Goal: Information Seeking & Learning: Learn about a topic

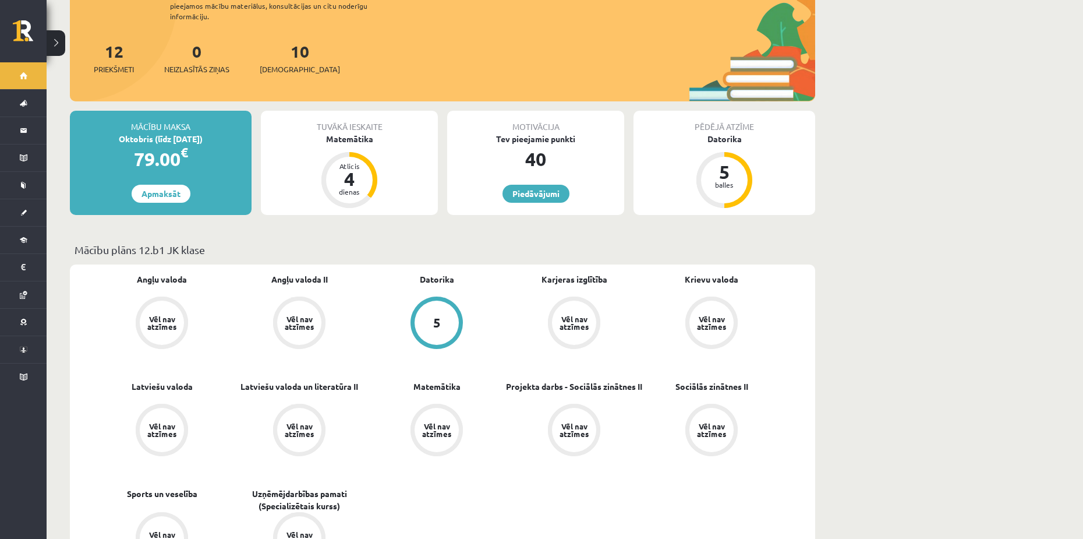
scroll to position [116, 0]
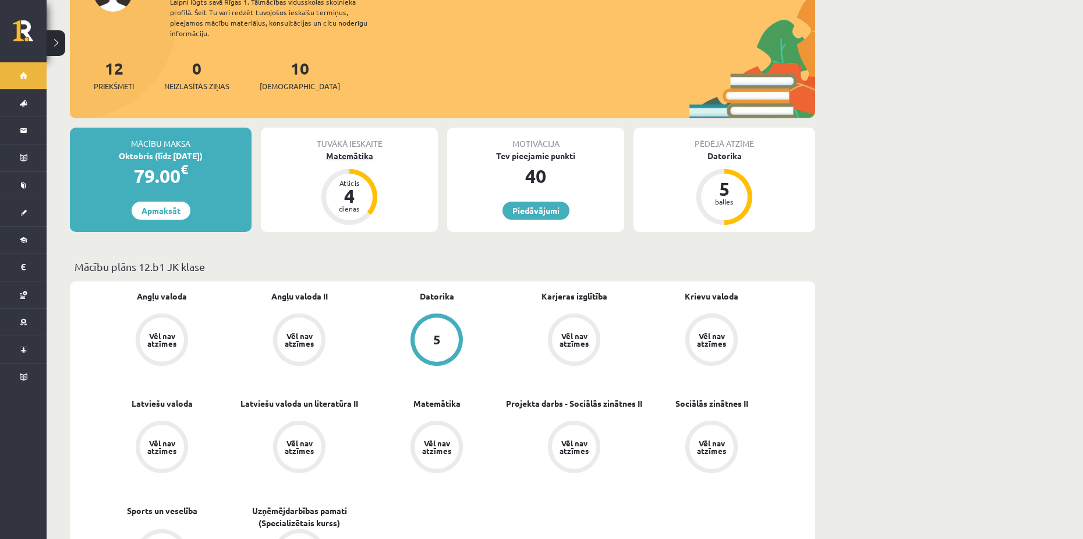
click at [373, 179] on div "Atlicis 4 dienas" at bounding box center [350, 197] width 56 height 56
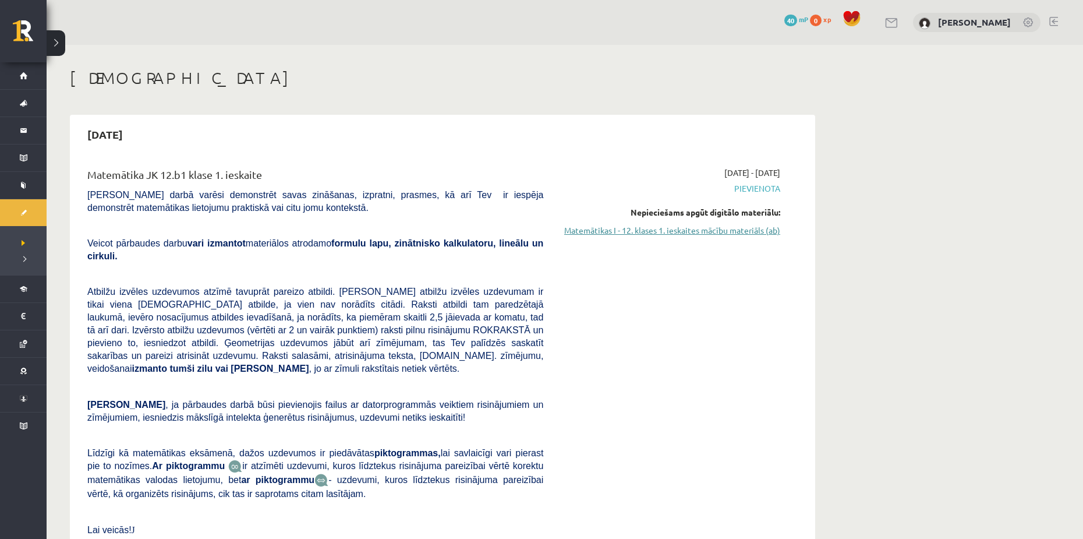
click at [662, 232] on link "Matemātikas I - 12. klases 1. ieskaites mācību materiāls (ab)" at bounding box center [671, 230] width 220 height 12
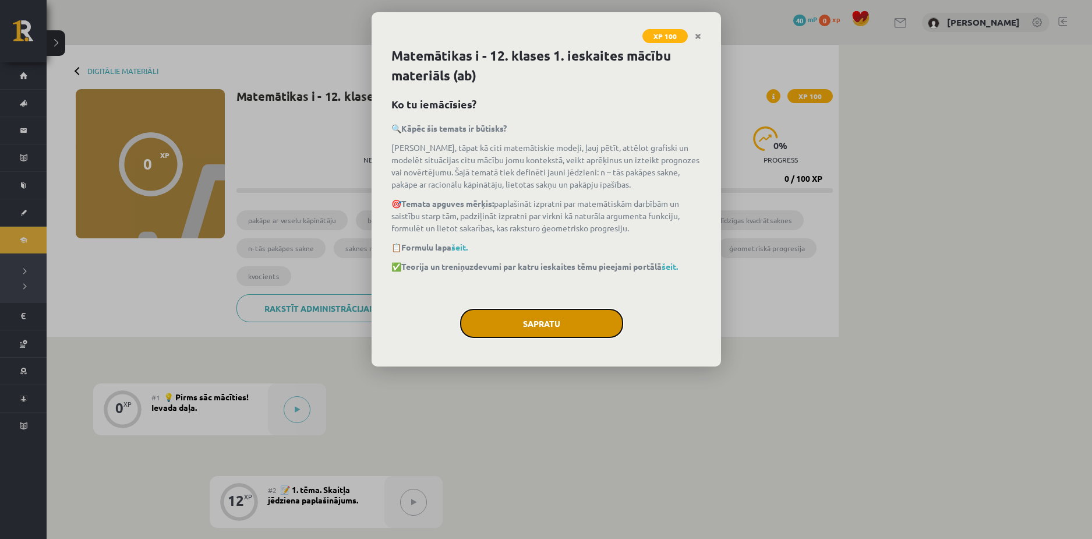
click at [539, 311] on button "Sapratu" at bounding box center [541, 323] width 163 height 29
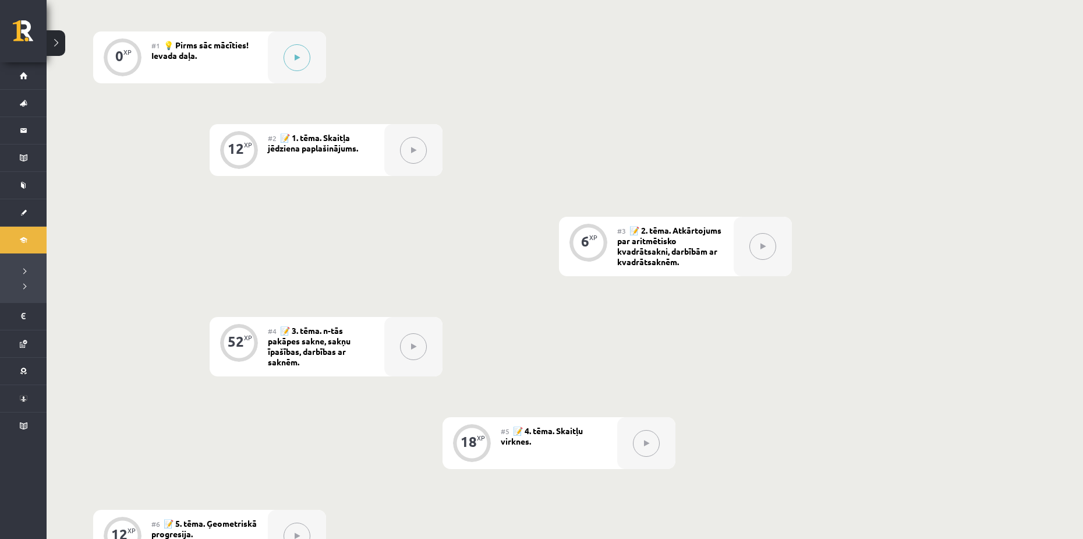
scroll to position [322, 0]
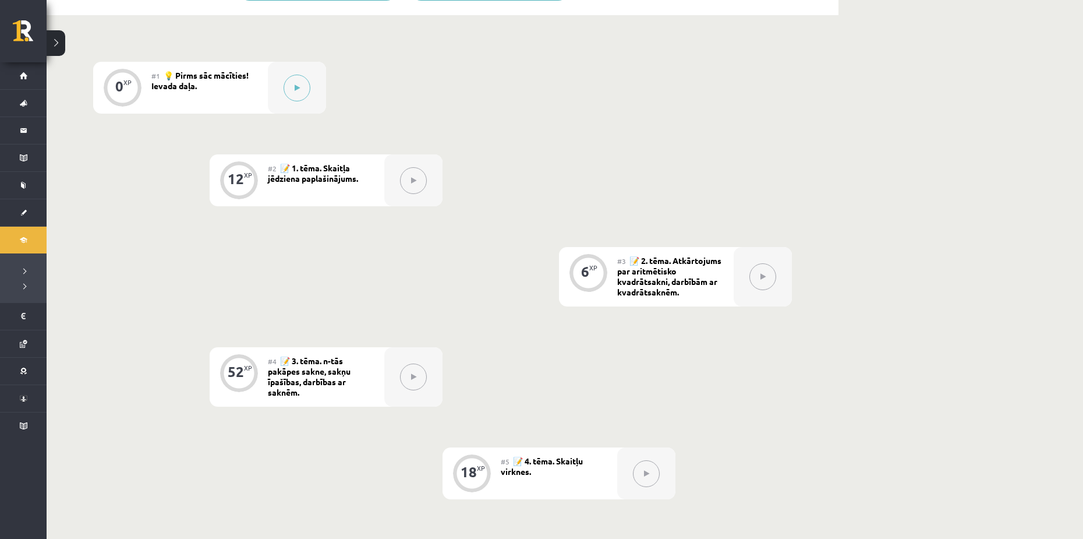
click at [1059, 306] on div "Digitālie materiāli 0 XP XP 100 0 / 100 XP Matemātikas i - 12. klases 1. ieskai…" at bounding box center [565, 247] width 1037 height 1048
click at [901, 178] on div "Digitālie materiāli 0 XP XP 100 0 / 100 XP Matemātikas i - 12. klases 1. ieskai…" at bounding box center [565, 247] width 1037 height 1048
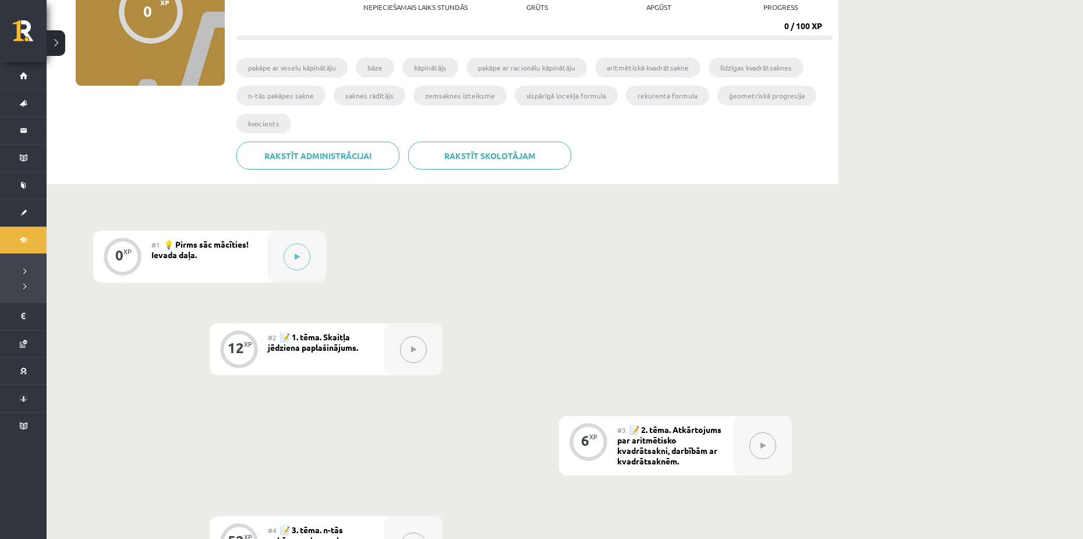
scroll to position [175, 0]
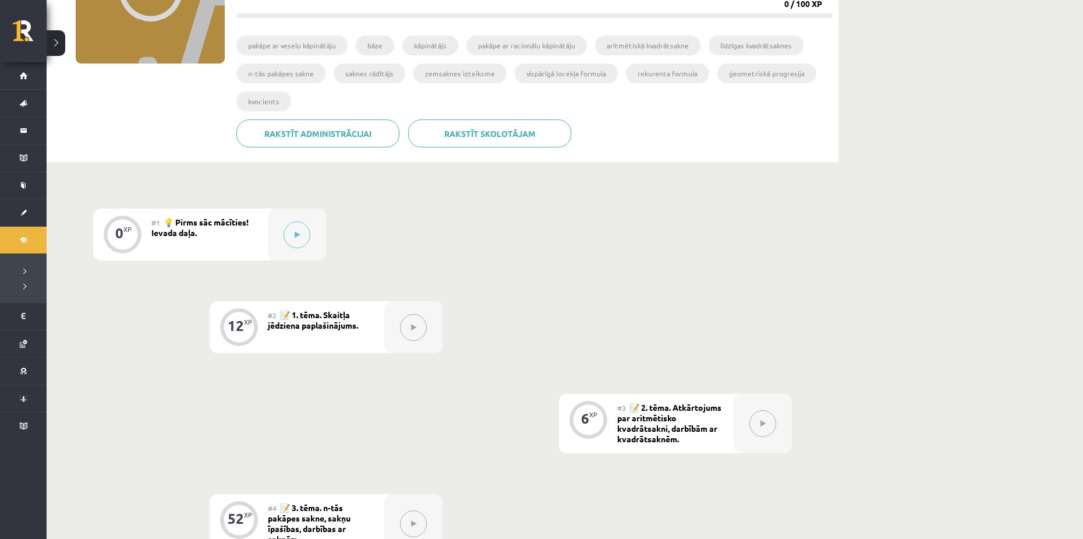
click at [927, 432] on div "Digitālie materiāli 0 XP XP 100 0 / 100 XP Matemātikas i - 12. klases 1. ieskai…" at bounding box center [565, 394] width 1037 height 1048
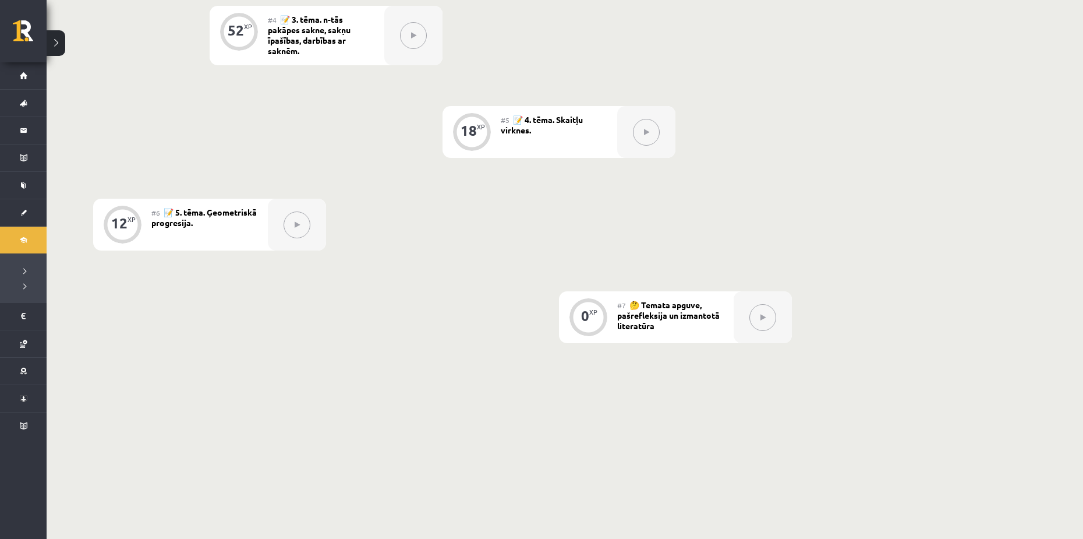
scroll to position [671, 0]
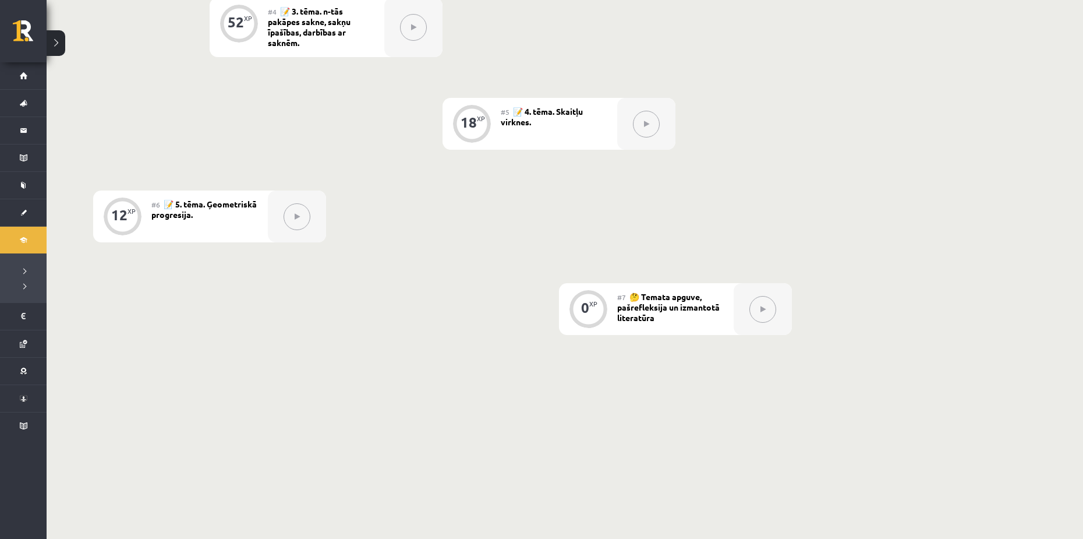
drag, startPoint x: 272, startPoint y: 362, endPoint x: 269, endPoint y: 327, distance: 35.1
click at [274, 362] on div "0 XP #1 💡 Pirms sāc mācīties! Ievada daļa. 12 XP #2 📝 1. tēma. Skaitļa jēdziena…" at bounding box center [443, 44] width 792 height 757
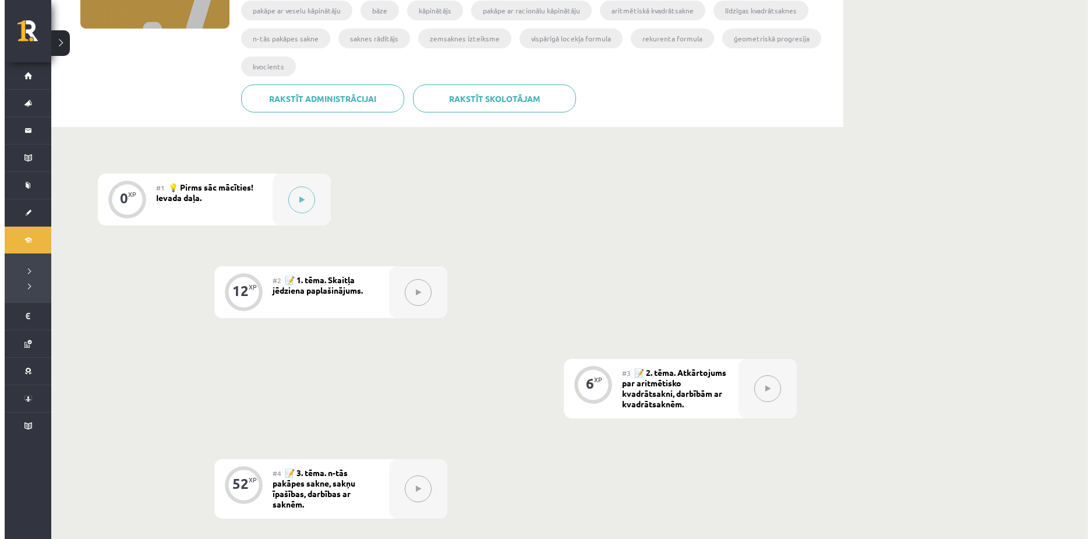
scroll to position [147, 0]
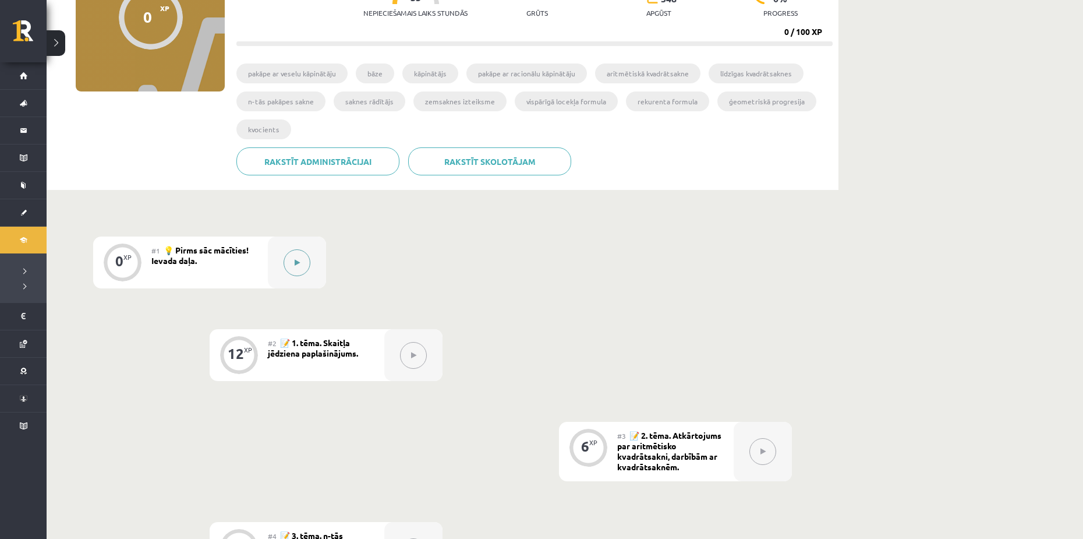
click at [301, 264] on button at bounding box center [297, 262] width 27 height 27
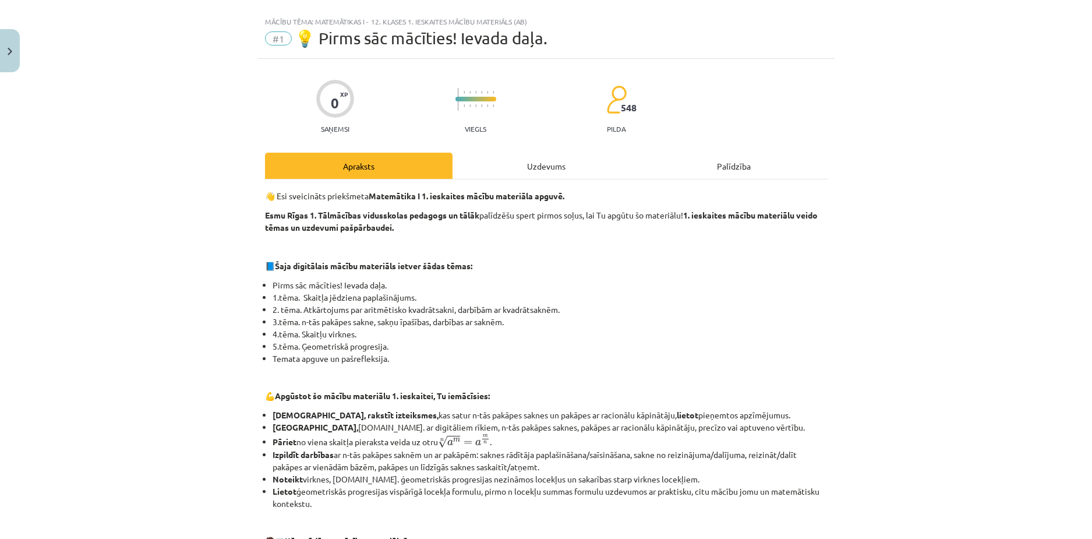
scroll to position [58, 0]
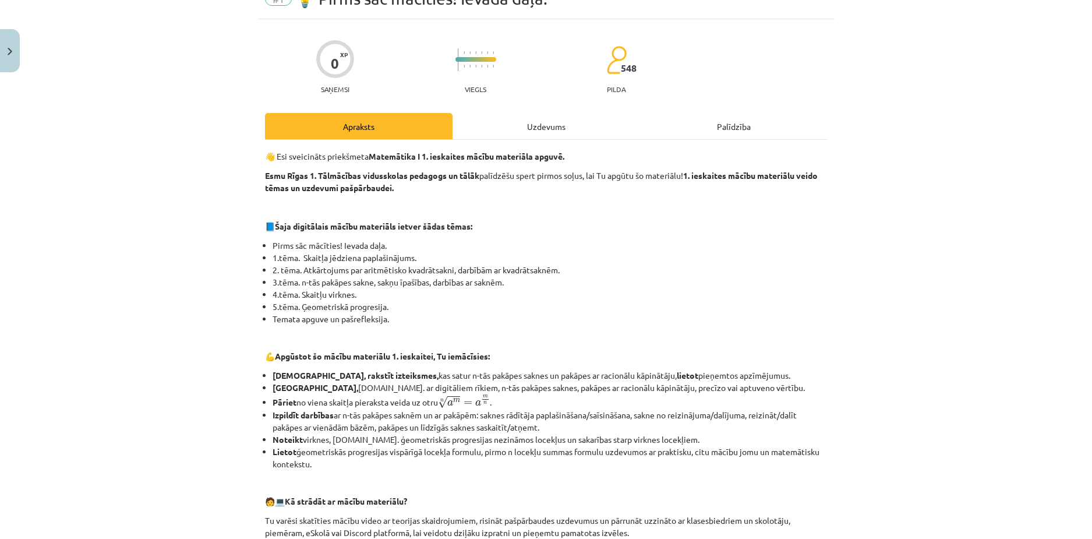
click at [557, 124] on div "Uzdevums" at bounding box center [547, 126] width 188 height 26
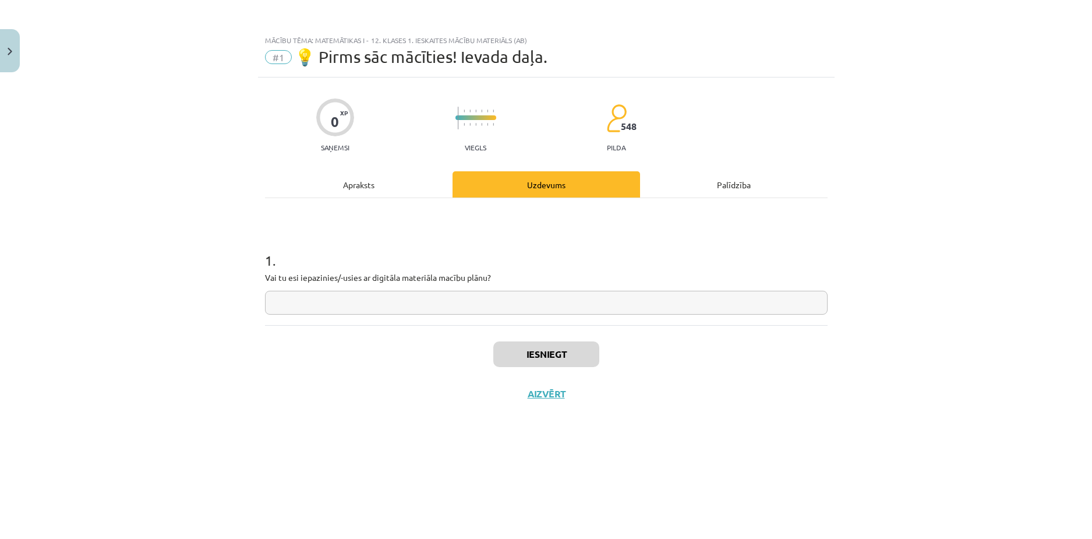
scroll to position [0, 0]
click at [377, 183] on div "Apraksts" at bounding box center [359, 184] width 188 height 26
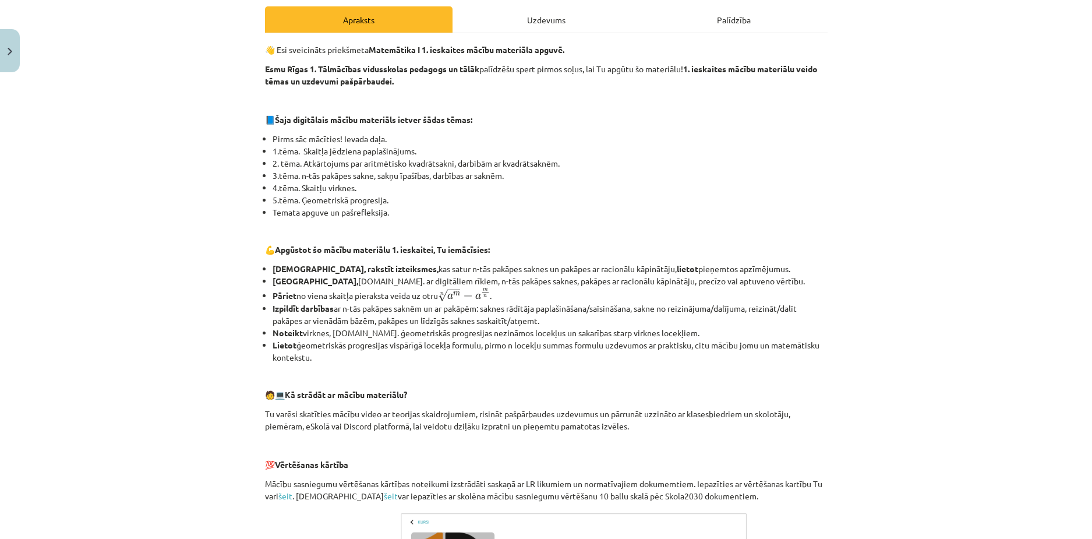
scroll to position [223, 0]
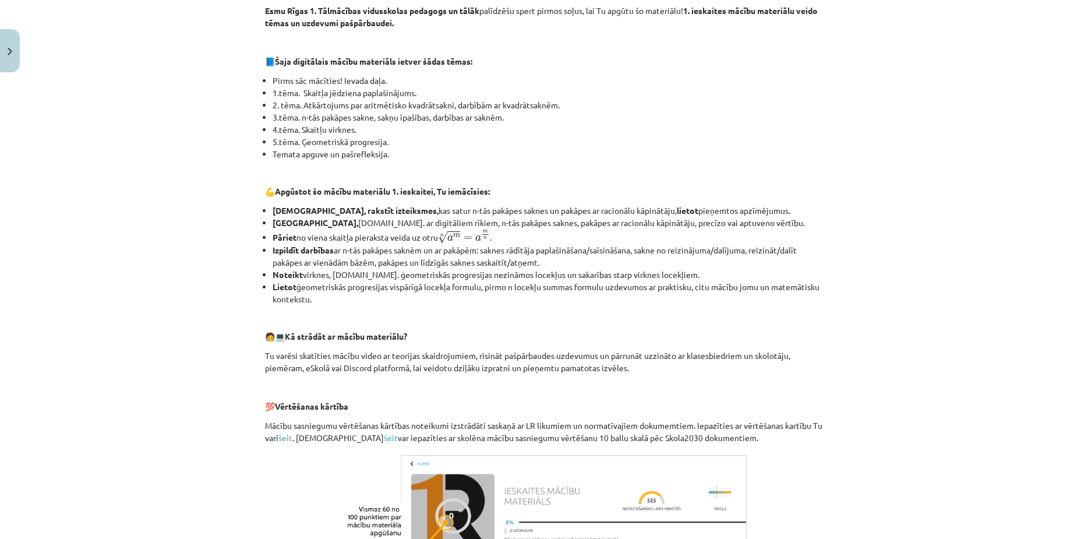
click at [789, 99] on li "2. tēma. Atkārtojums par aritmētisko kvadrātsakni, darbībām ar kvadrātsaknēm." at bounding box center [550, 105] width 555 height 12
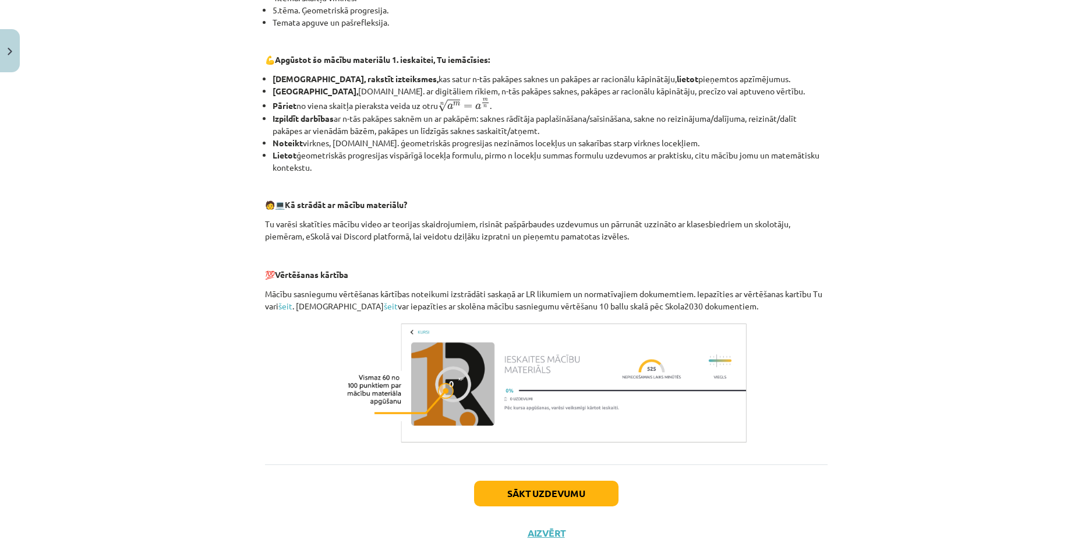
scroll to position [398, 0]
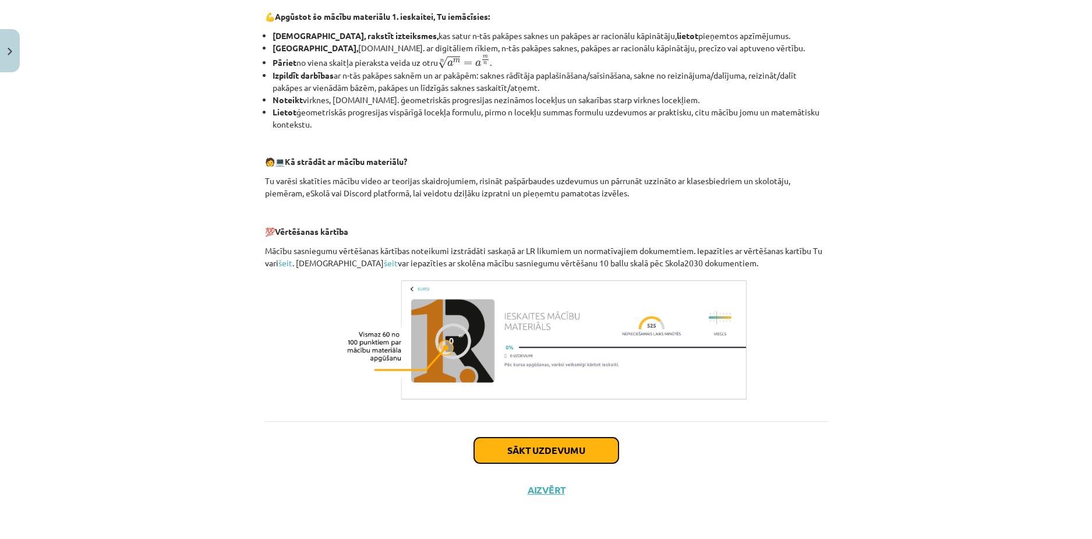
click at [560, 442] on button "Sākt uzdevumu" at bounding box center [546, 450] width 144 height 26
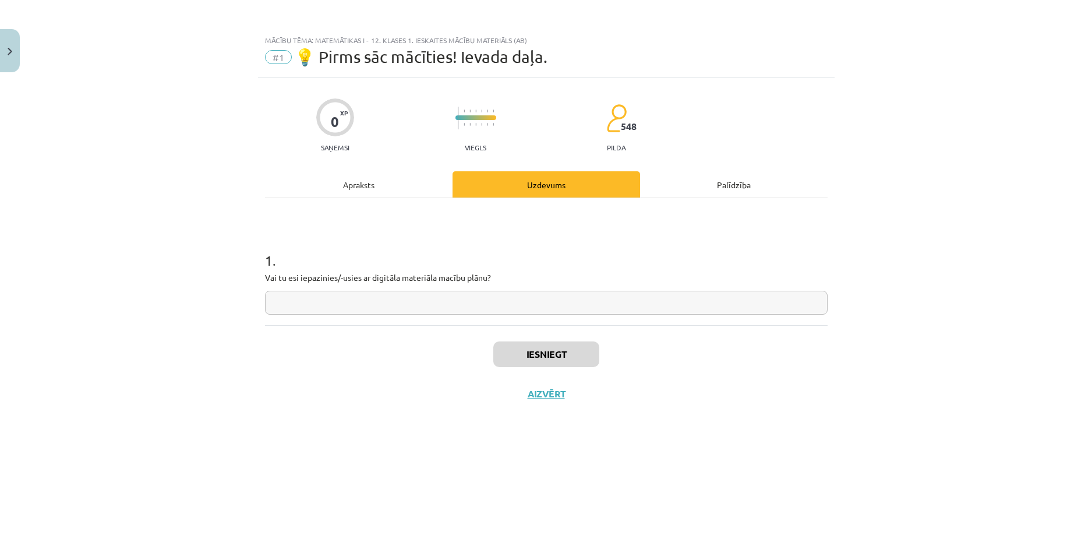
click at [354, 306] on input "text" at bounding box center [546, 303] width 563 height 24
click at [404, 278] on p "Vai tu esi iepazinies/-usies ar digitāla materiāla macību plānu?" at bounding box center [546, 277] width 563 height 12
click at [431, 297] on input "text" at bounding box center [546, 303] width 563 height 24
type input "***"
click at [531, 345] on button "Iesniegt" at bounding box center [546, 354] width 106 height 26
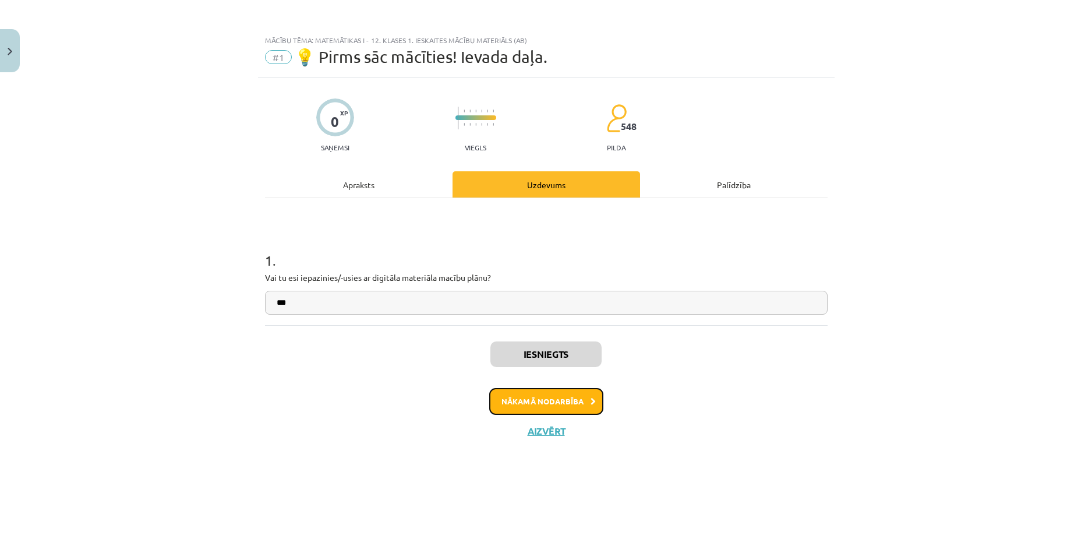
click at [543, 400] on button "Nākamā nodarbība" at bounding box center [546, 401] width 114 height 27
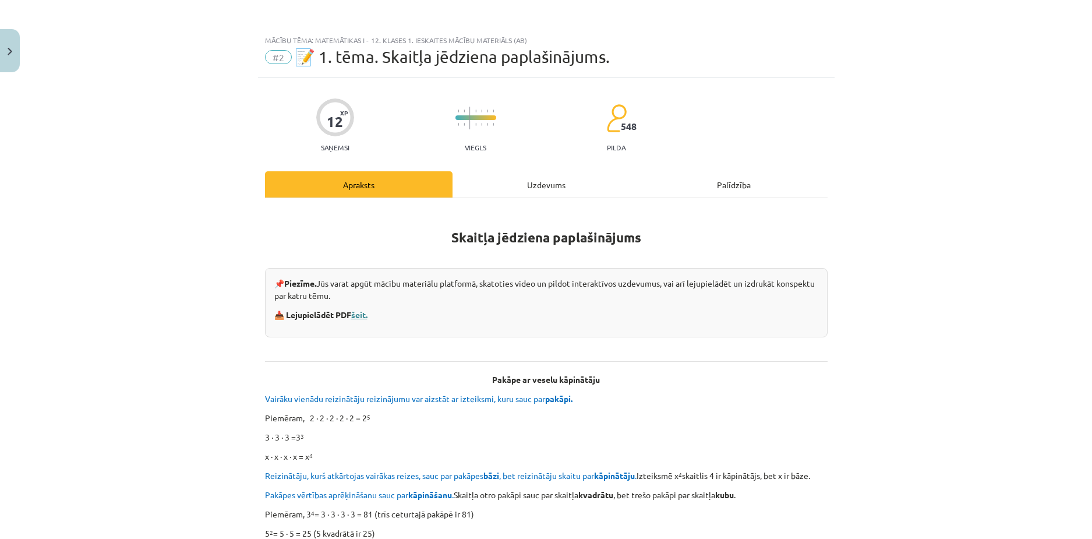
click at [359, 313] on link "šeit." at bounding box center [359, 314] width 16 height 10
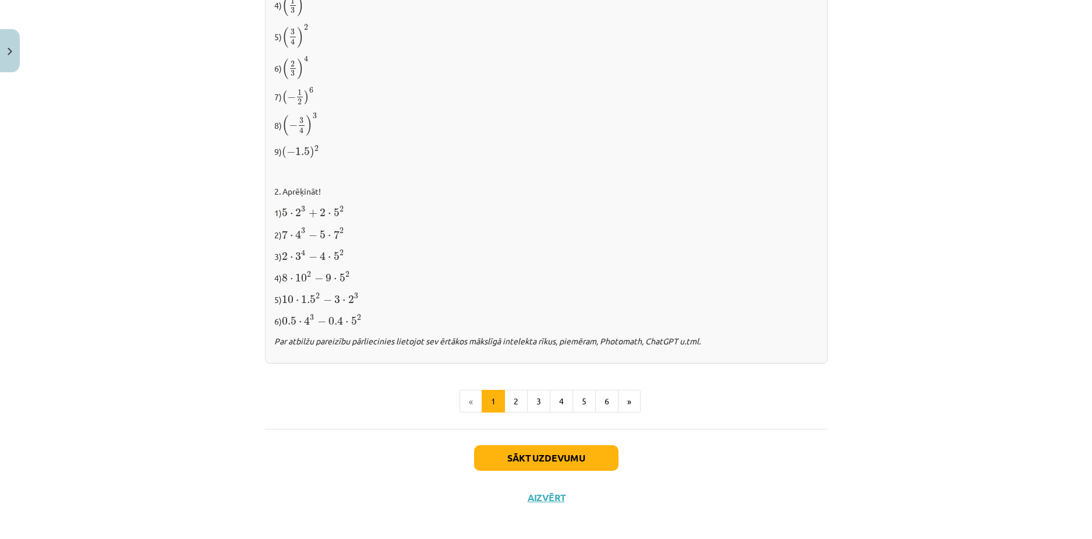
scroll to position [1116, 0]
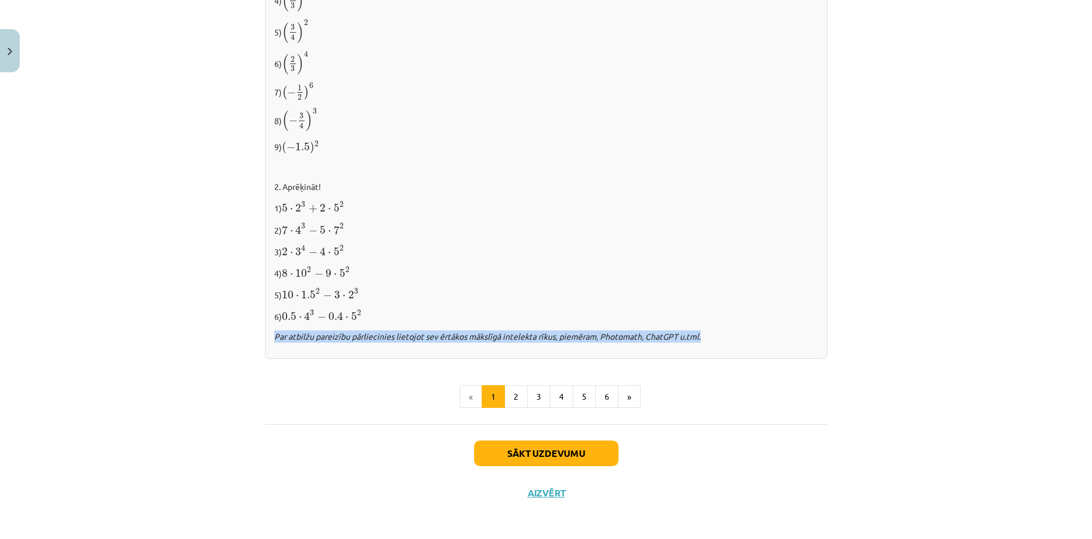
drag, startPoint x: 269, startPoint y: 333, endPoint x: 722, endPoint y: 340, distance: 453.8
click at [722, 340] on div "✍️ RISINI PATS! 1. Izpildi kāpināšanu! 1) 2 6 2 6 2) ( − 5 ) 3 ( − 5 ) 3 3) ( −…" at bounding box center [546, 116] width 563 height 486
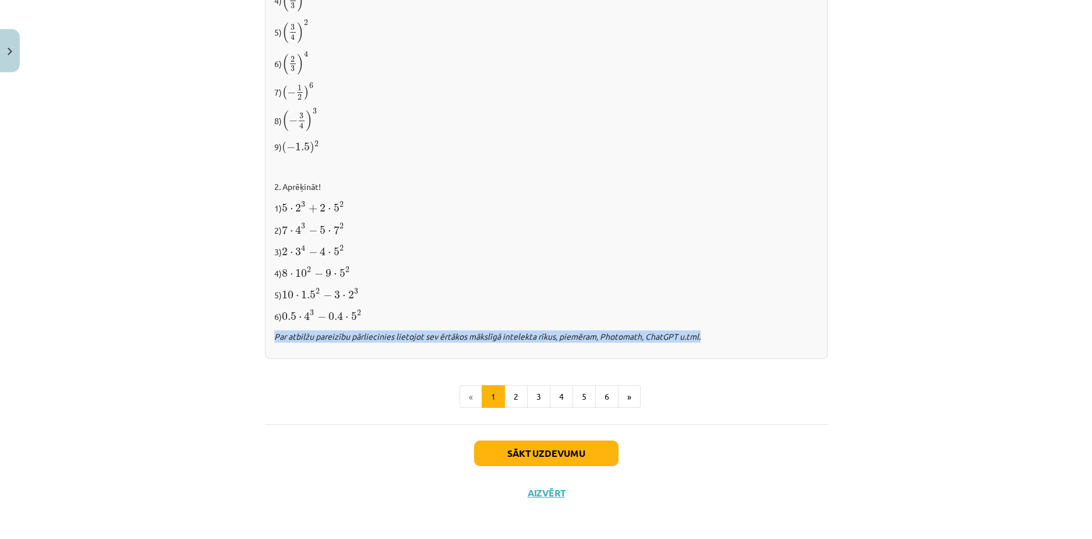
drag, startPoint x: 715, startPoint y: 345, endPoint x: 265, endPoint y: 340, distance: 450.3
click at [265, 340] on div "✍️ RISINI PATS! 1. Izpildi kāpināšanu! 1) 2 6 2 6 2) ( − 5 ) 3 ( − 5 ) 3 3) ( −…" at bounding box center [546, 116] width 563 height 486
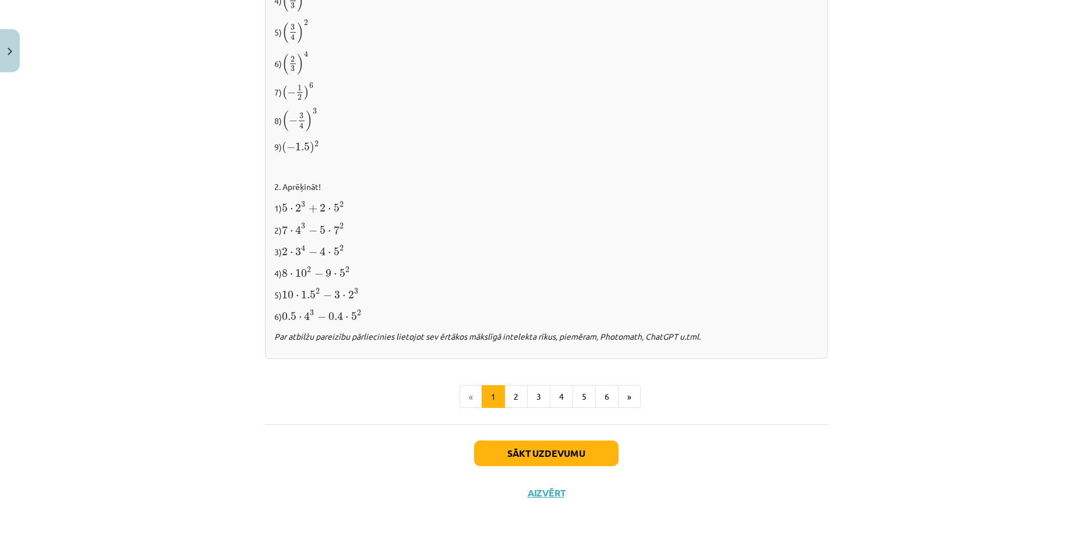
drag, startPoint x: 276, startPoint y: 398, endPoint x: 283, endPoint y: 403, distance: 7.9
click at [280, 403] on ul "« 1 2 3 4 5 6 »" at bounding box center [546, 396] width 563 height 23
click at [513, 397] on button "2" at bounding box center [515, 396] width 23 height 23
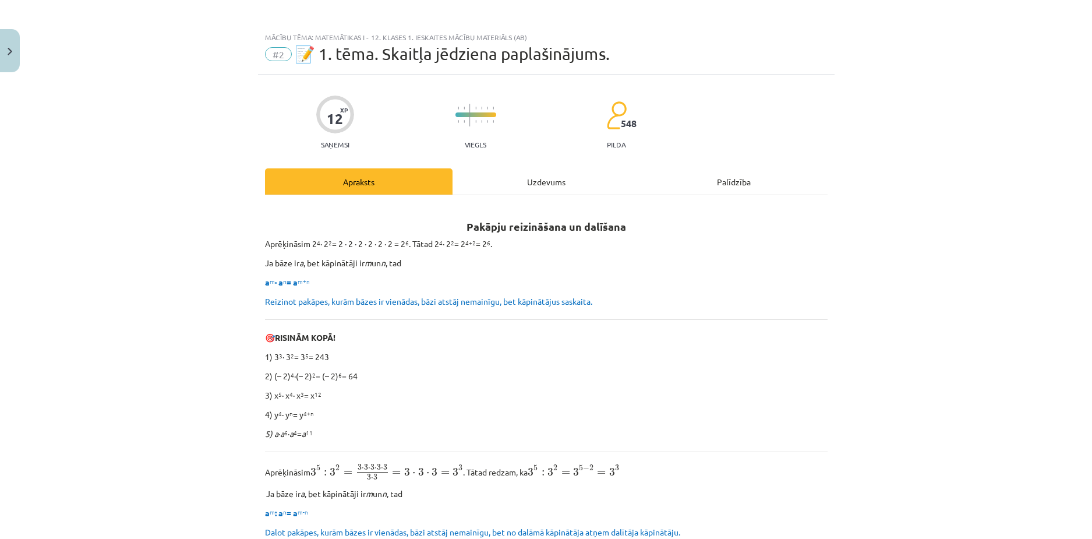
scroll to position [0, 0]
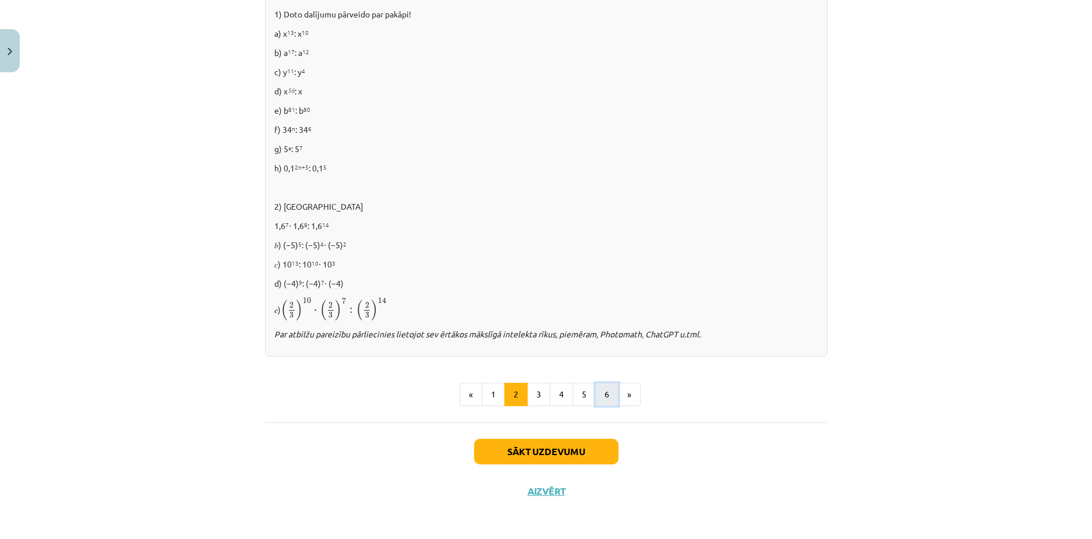
click at [605, 392] on button "6" at bounding box center [606, 394] width 23 height 23
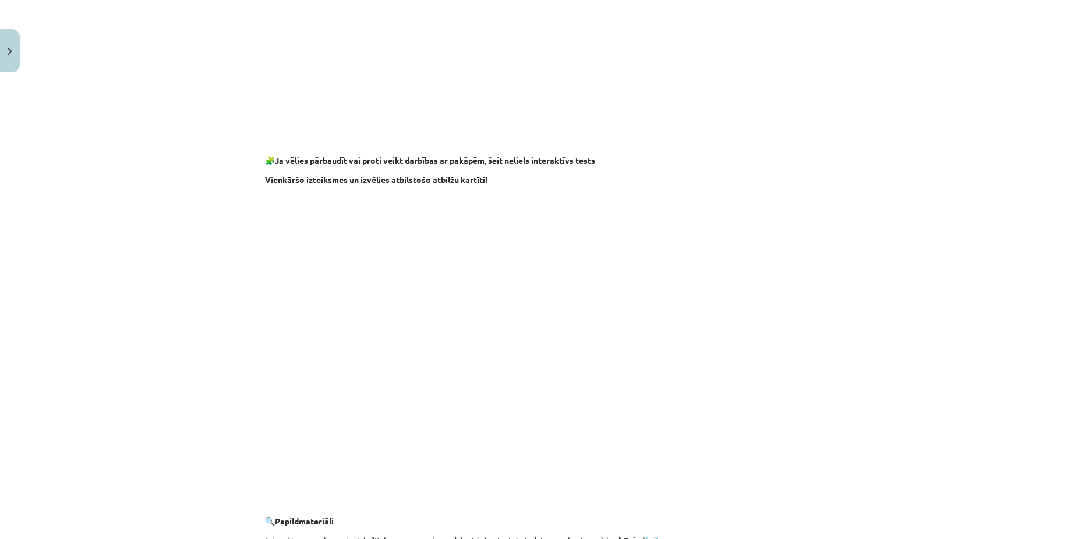
scroll to position [774, 0]
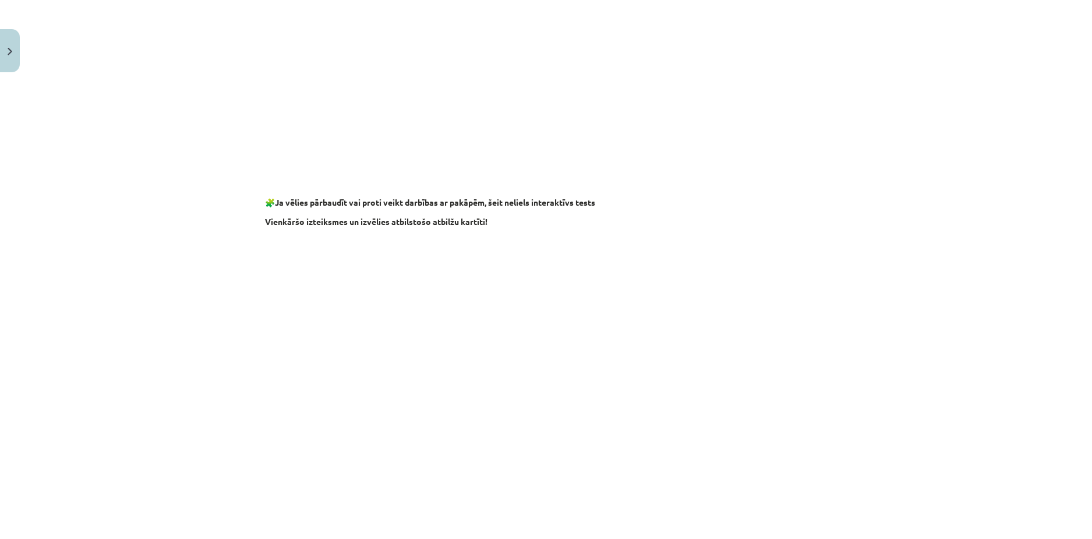
click at [301, 127] on p at bounding box center [546, 63] width 563 height 213
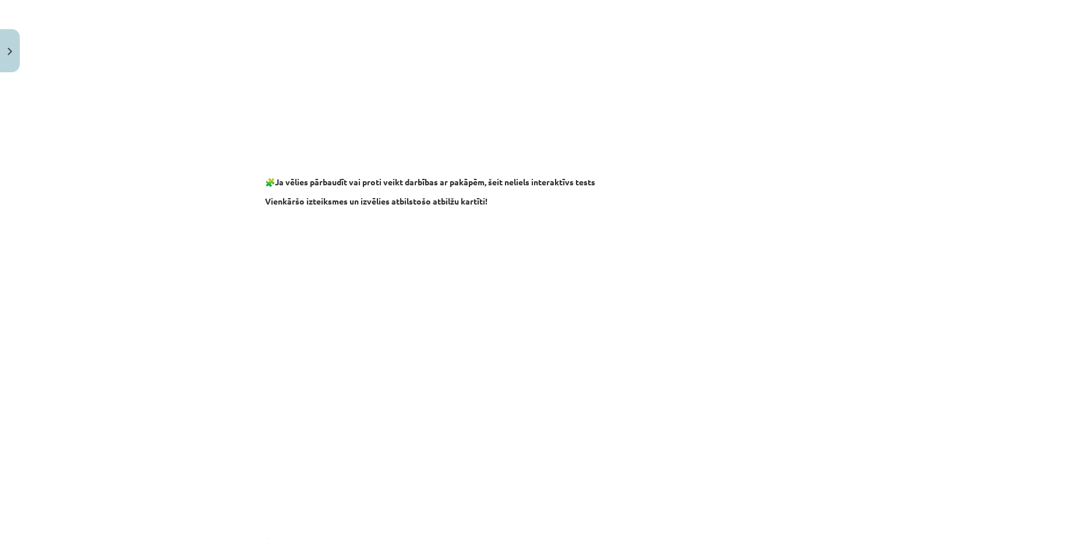
scroll to position [757, 0]
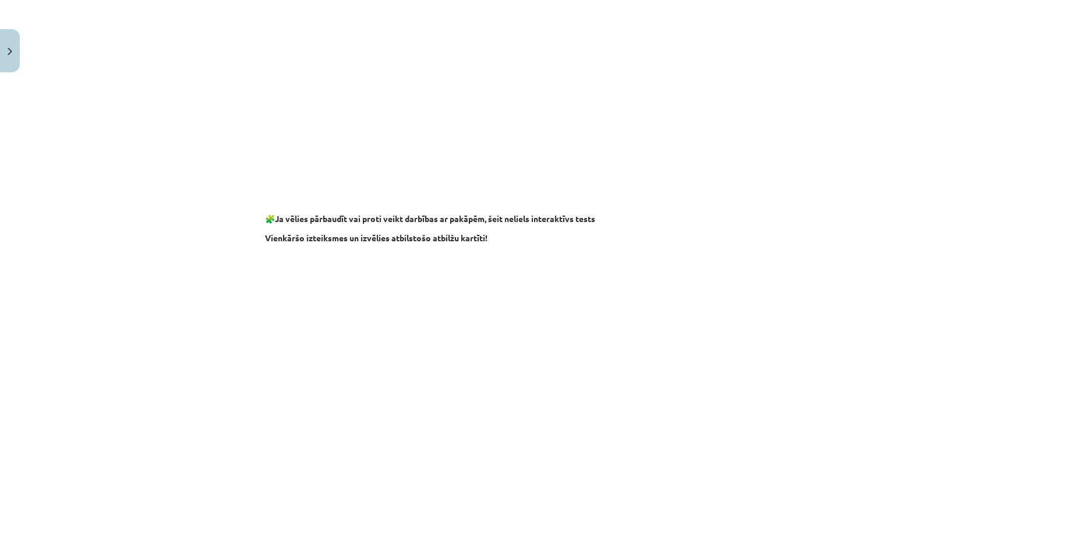
drag, startPoint x: 544, startPoint y: 220, endPoint x: 539, endPoint y: 223, distance: 6.0
click at [543, 220] on b "Ja vēlies pārbaudīt vai proti veikt darbības ar pakāpēm, šeit neliels interaktī…" at bounding box center [435, 218] width 320 height 10
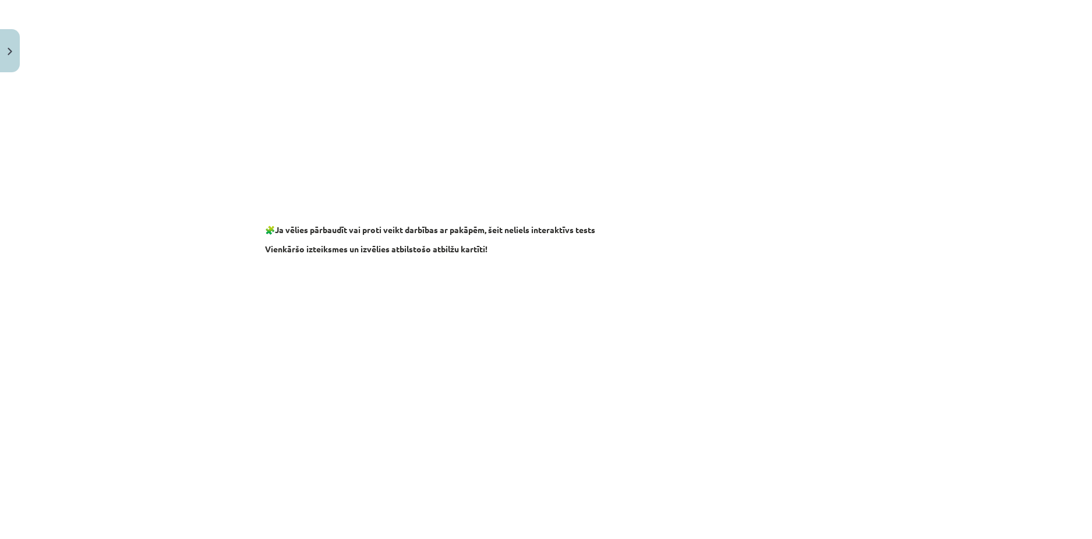
scroll to position [832, 0]
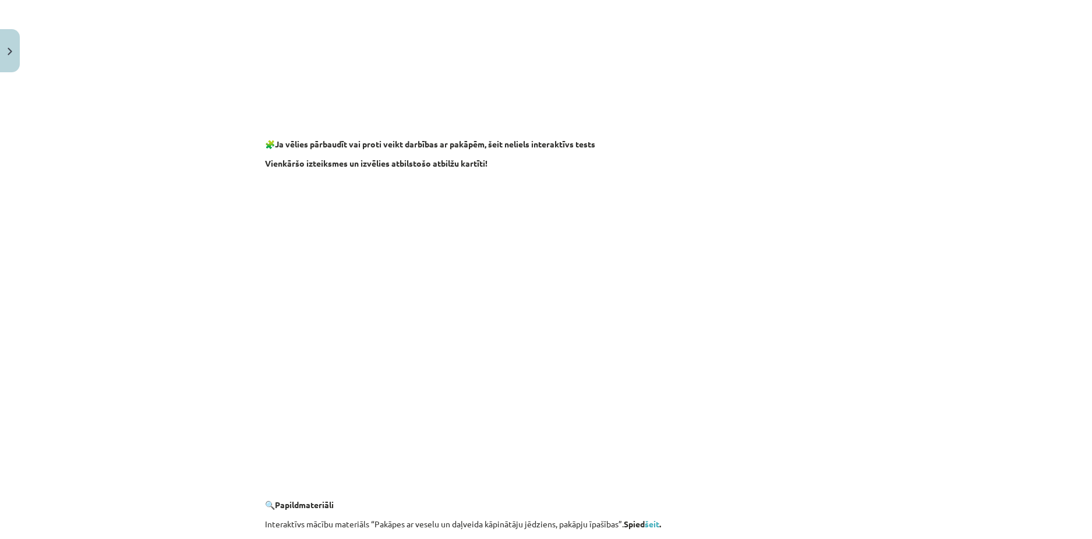
drag, startPoint x: 945, startPoint y: 388, endPoint x: 905, endPoint y: 396, distance: 40.4
click at [945, 388] on div "Mācību tēma: Matemātikas i - 12. klases 1. ieskaites mācību materiāls (ab) #2 📝…" at bounding box center [546, 269] width 1092 height 539
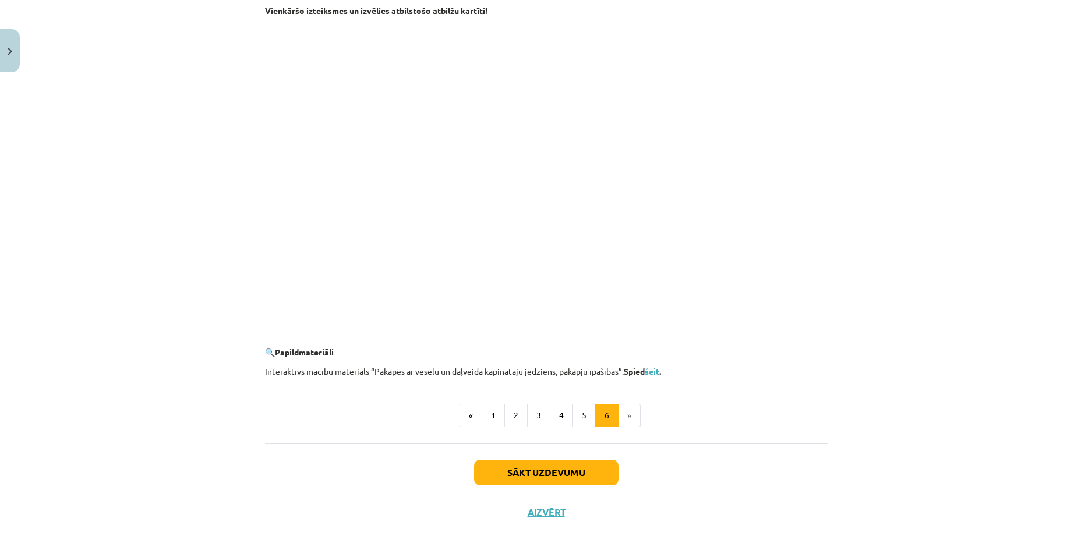
scroll to position [1007, 0]
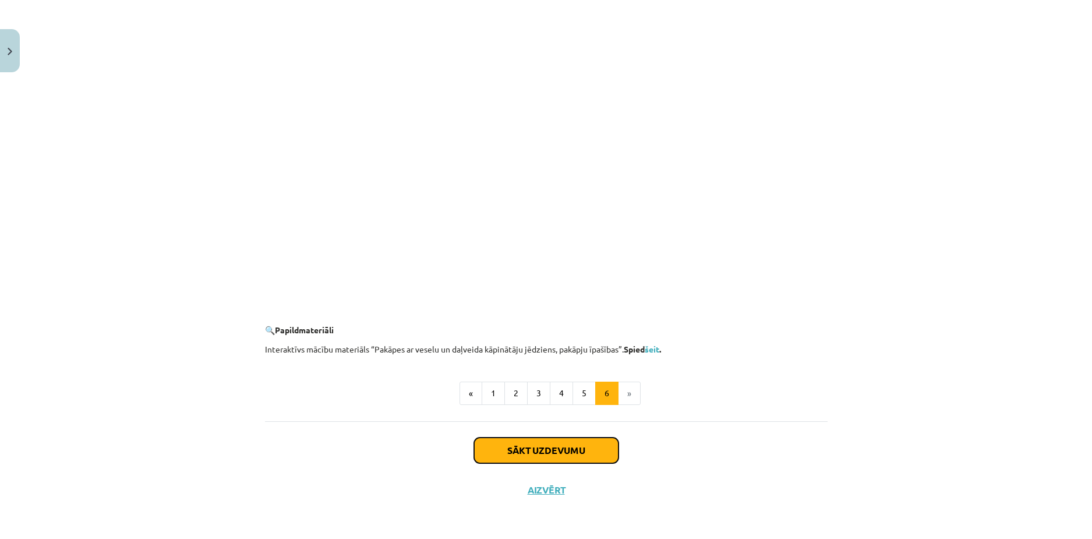
click at [567, 444] on button "Sākt uzdevumu" at bounding box center [546, 450] width 144 height 26
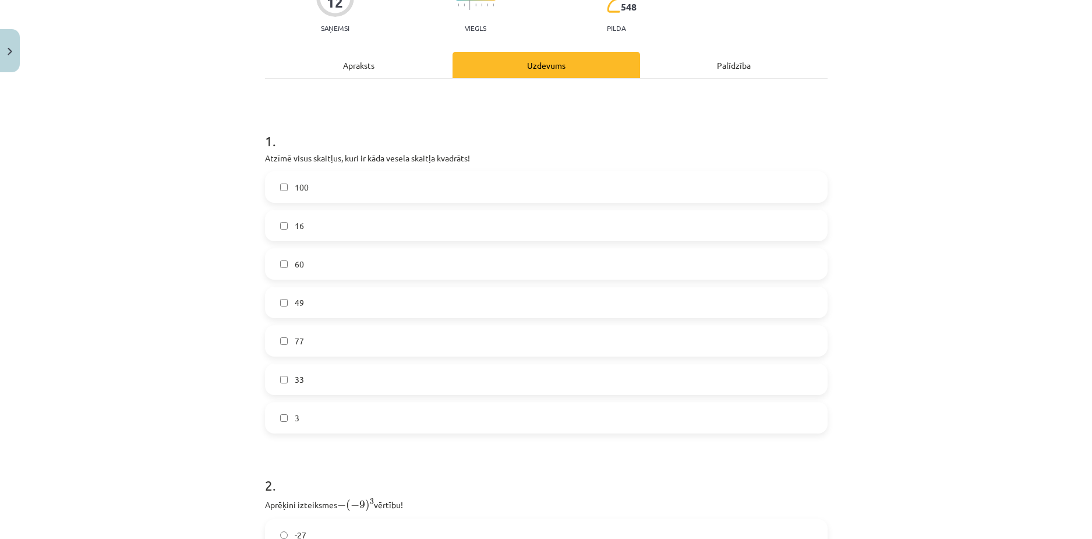
scroll to position [112, 0]
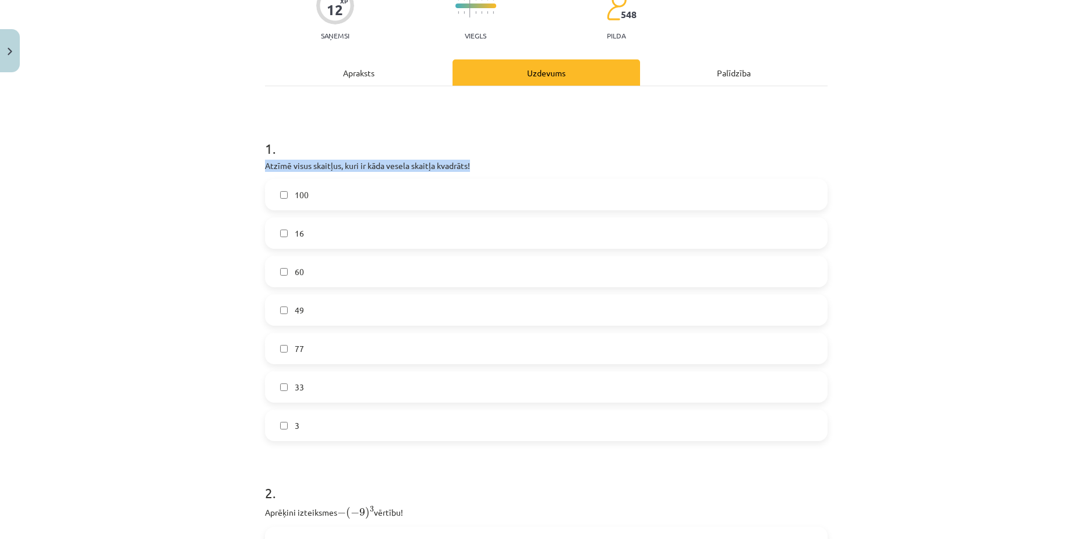
drag, startPoint x: 468, startPoint y: 167, endPoint x: 253, endPoint y: 161, distance: 215.0
click at [253, 161] on div "Mācību tēma: Matemātikas i - 12. klases 1. ieskaites mācību materiāls (ab) #2 📝…" at bounding box center [546, 269] width 1092 height 539
copy p "Atzīmē visus skaitļus, kuri ir kāda vesela skaitļa kvadrāts!"
click at [329, 186] on label "100" at bounding box center [546, 194] width 560 height 29
click at [327, 310] on label "49" at bounding box center [546, 309] width 560 height 29
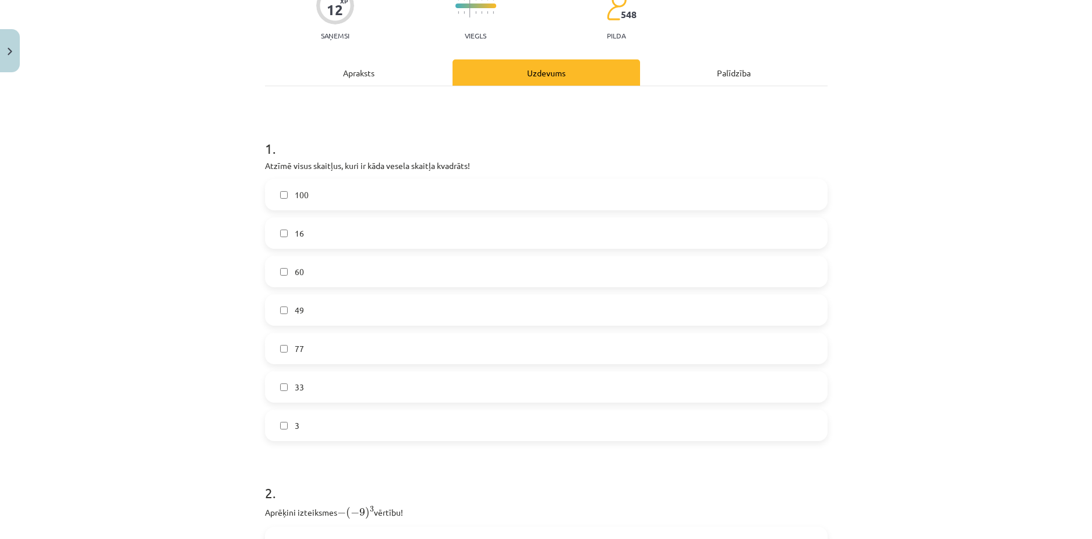
drag, startPoint x: 316, startPoint y: 238, endPoint x: 429, endPoint y: 211, distance: 116.7
click at [316, 237] on label "16" at bounding box center [546, 232] width 560 height 29
click at [162, 286] on div "Mācību tēma: Matemātikas i - 12. klases 1. ieskaites mācību materiāls (ab) #2 📝…" at bounding box center [546, 269] width 1092 height 539
click at [196, 248] on div "Mācību tēma: Matemātikas i - 12. klases 1. ieskaites mācību materiāls (ab) #2 📝…" at bounding box center [546, 269] width 1092 height 539
drag, startPoint x: 192, startPoint y: 283, endPoint x: 193, endPoint y: 275, distance: 7.8
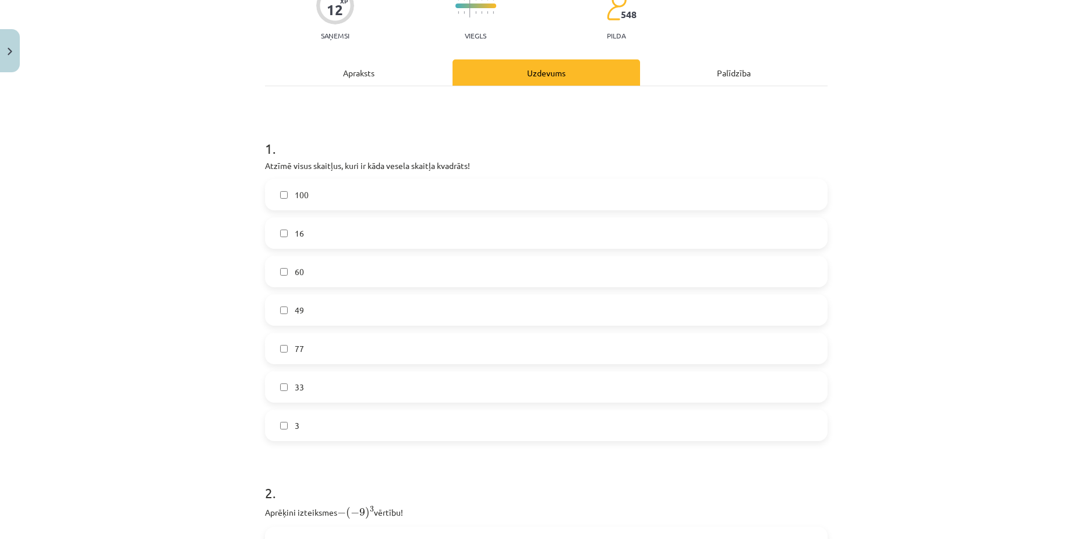
click at [192, 282] on div "Mācību tēma: Matemātikas i - 12. klases 1. ieskaites mācību materiāls (ab) #2 📝…" at bounding box center [546, 269] width 1092 height 539
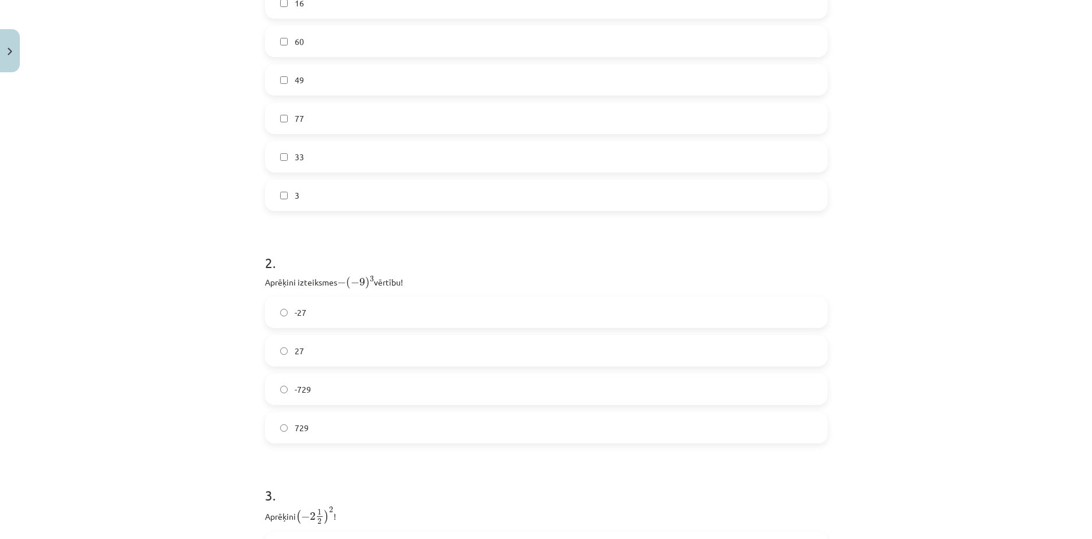
scroll to position [466, 0]
click at [337, 255] on label "-729" at bounding box center [546, 264] width 560 height 29
click at [328, 298] on label "729" at bounding box center [546, 303] width 560 height 29
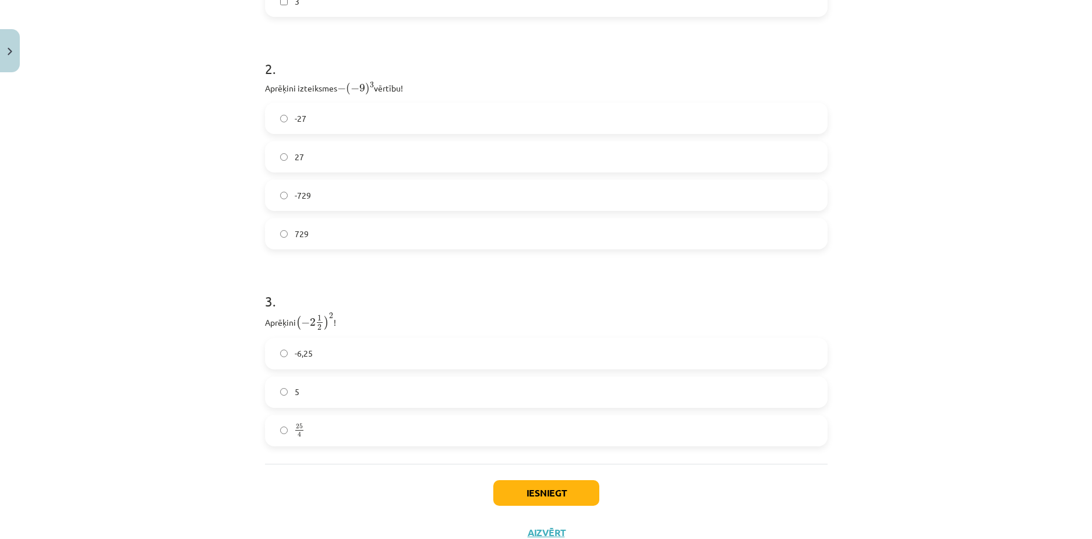
scroll to position [578, 0]
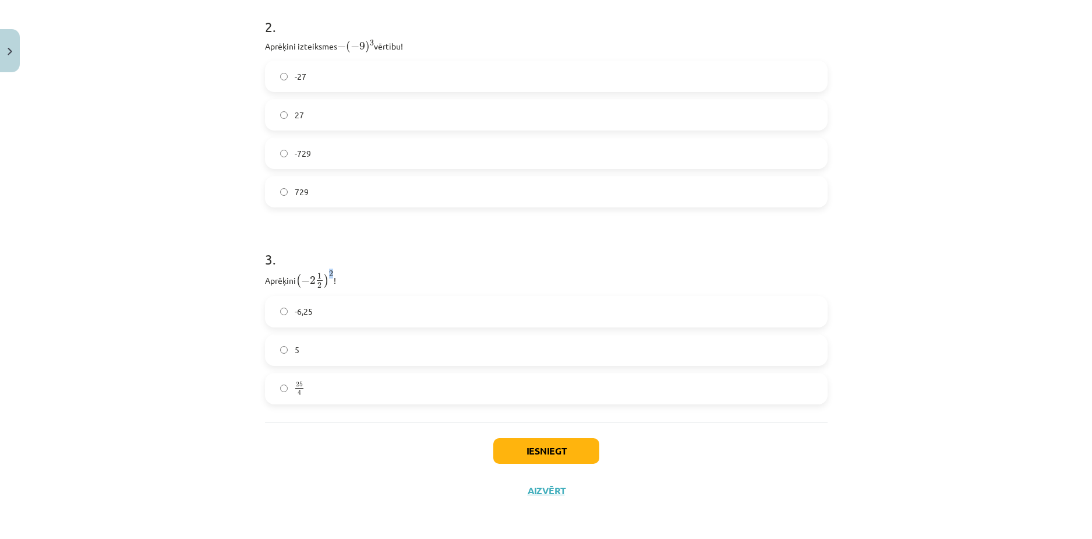
click at [330, 275] on span "2" at bounding box center [331, 274] width 4 height 6
drag, startPoint x: 337, startPoint y: 276, endPoint x: 256, endPoint y: 271, distance: 81.1
click at [258, 271] on div "12 XP Saņemsi Viegls 548 pilda Apraksts Uzdevums Palīdzība 1 . Atzīmē visus ska…" at bounding box center [546, 5] width 577 height 1011
copy p "Aprēķini ( − 2 1 2 ) 2 ( − 2 1 2 ) 2 !"
click at [402, 277] on p "Aprēķini ( − 2 1 2 ) 2 ( − 2 1 2 ) 2 !" at bounding box center [546, 279] width 563 height 19
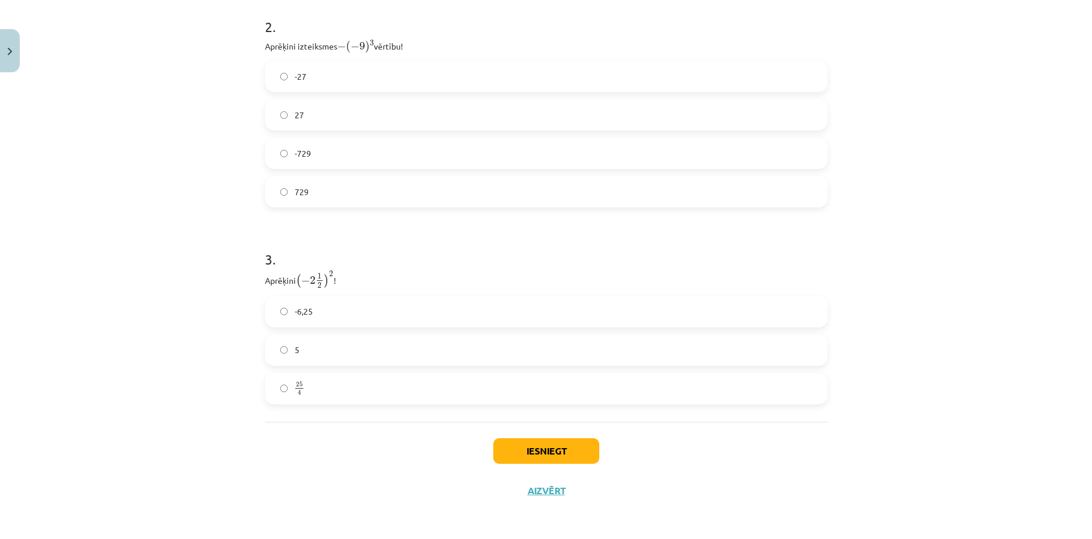
click at [334, 306] on label "-6,25" at bounding box center [546, 311] width 560 height 29
click at [512, 447] on button "Iesniegt" at bounding box center [546, 451] width 106 height 26
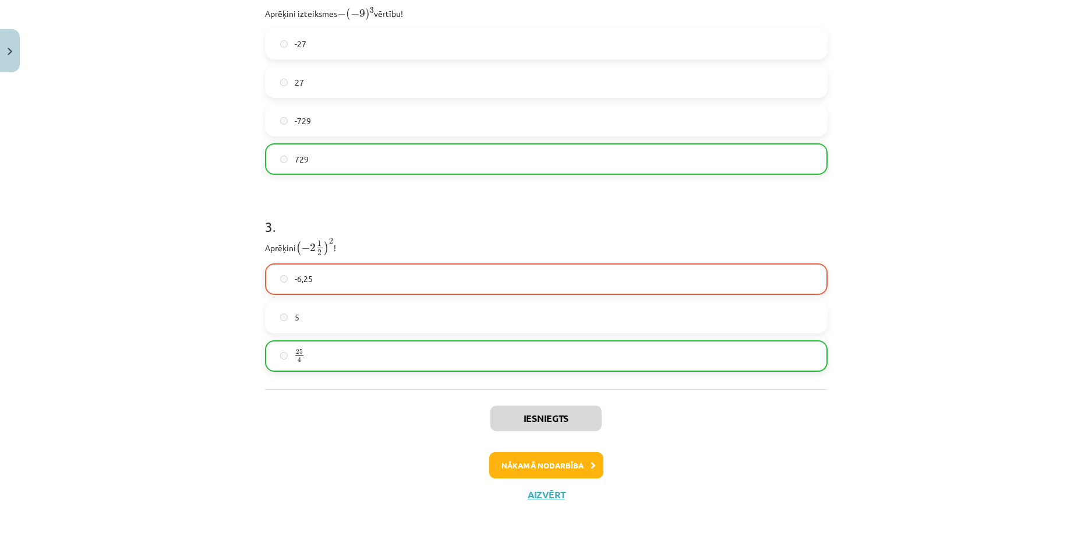
scroll to position [615, 0]
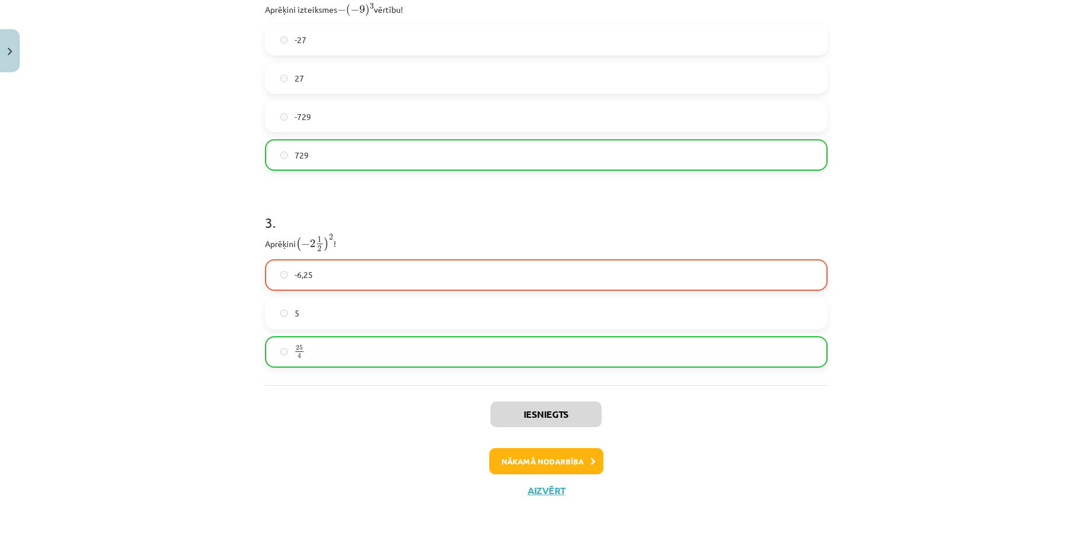
click at [341, 340] on label "25 4 25 4" at bounding box center [546, 351] width 560 height 29
click at [284, 269] on label "-6,25" at bounding box center [546, 274] width 560 height 29
click at [558, 473] on button "Nākamā nodarbība" at bounding box center [546, 461] width 114 height 27
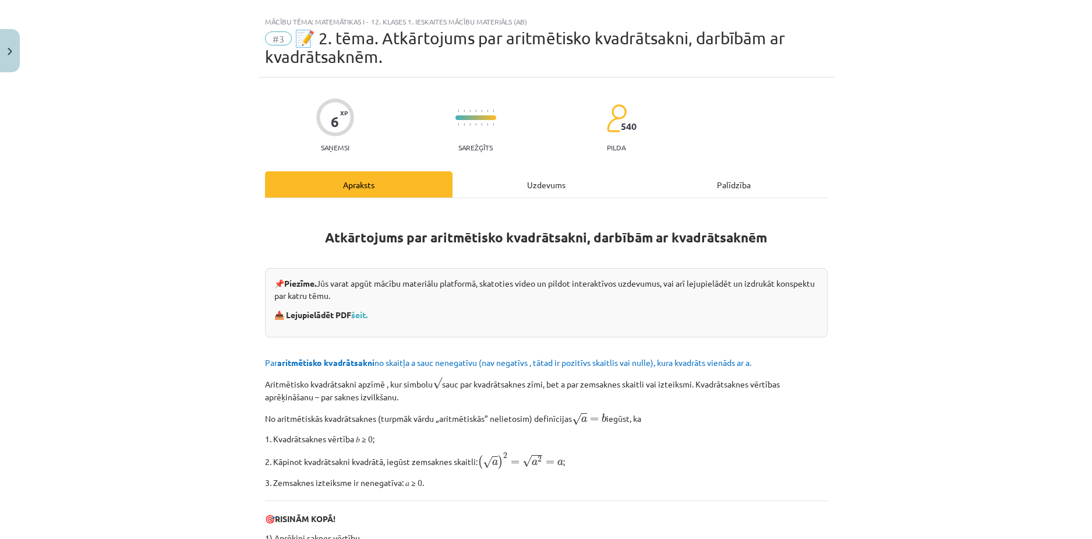
scroll to position [0, 0]
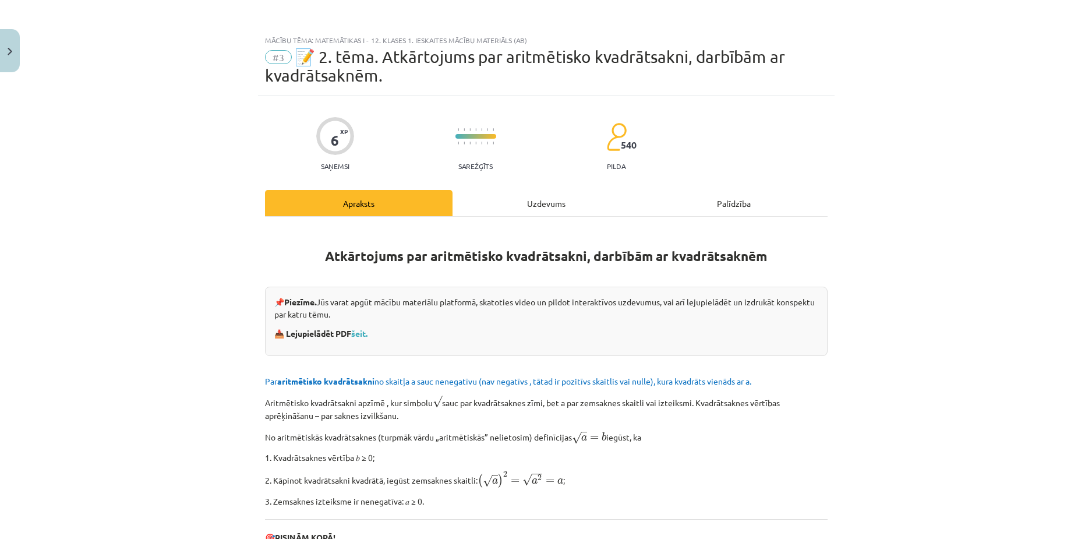
drag, startPoint x: 432, startPoint y: 39, endPoint x: 295, endPoint y: 36, distance: 136.3
click at [428, 38] on div "Mācību tēma: Matemātikas i - 12. klases 1. ieskaites mācību materiāls (ab)" at bounding box center [546, 40] width 563 height 8
click at [289, 34] on div "Mācību tēma: Matemātikas i - 12. klases 1. ieskaites mācību materiāls (ab) #3 📝…" at bounding box center [546, 62] width 577 height 67
click at [534, 206] on div "Uzdevums" at bounding box center [547, 203] width 188 height 26
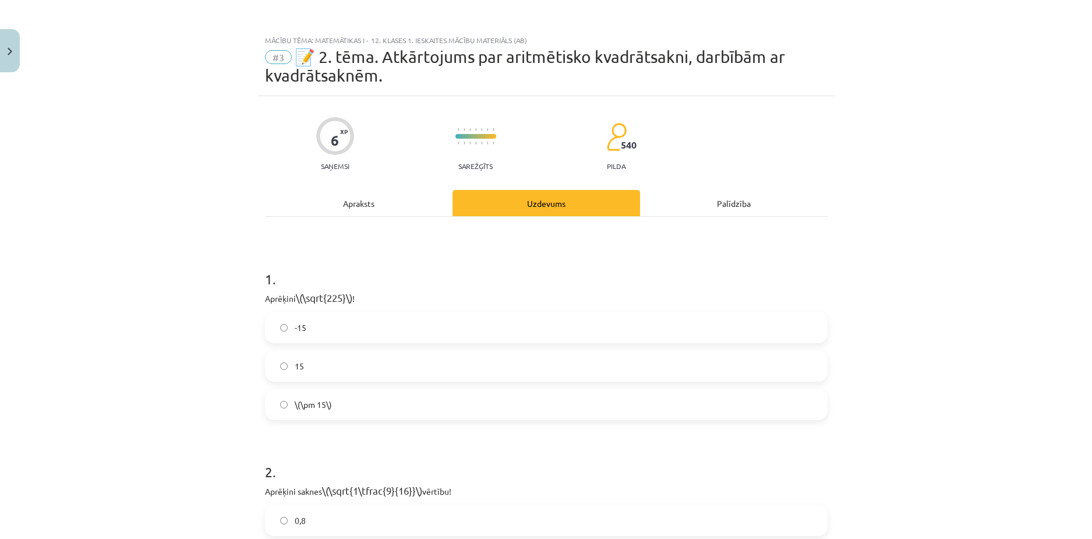
scroll to position [29, 0]
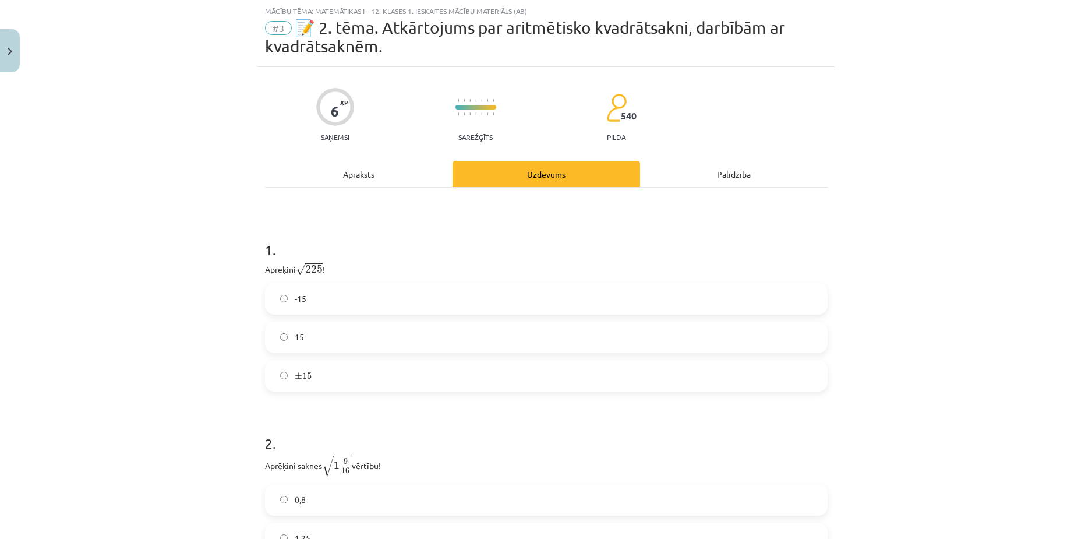
click at [306, 165] on div "Apraksts" at bounding box center [359, 174] width 188 height 26
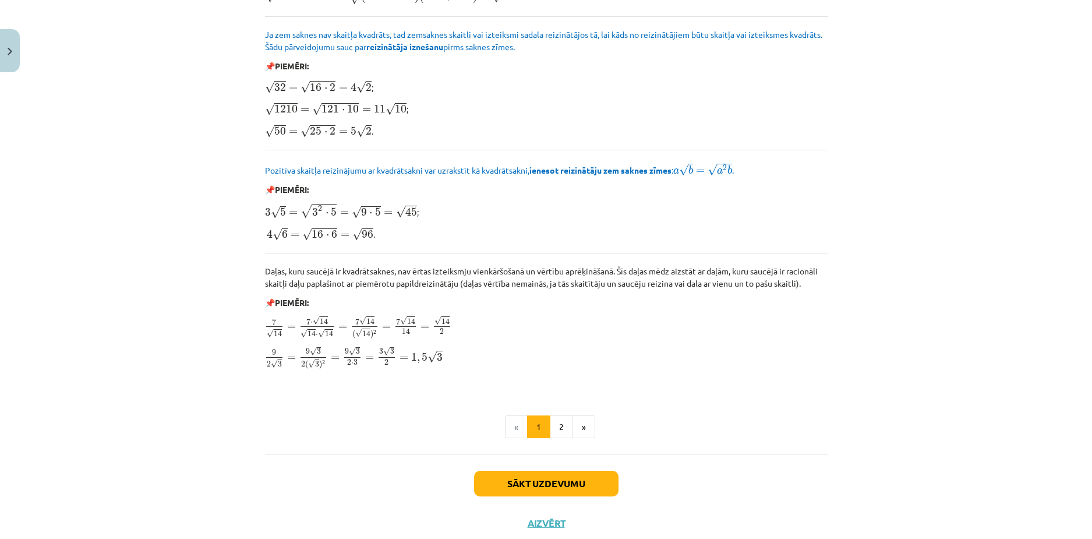
scroll to position [1285, 0]
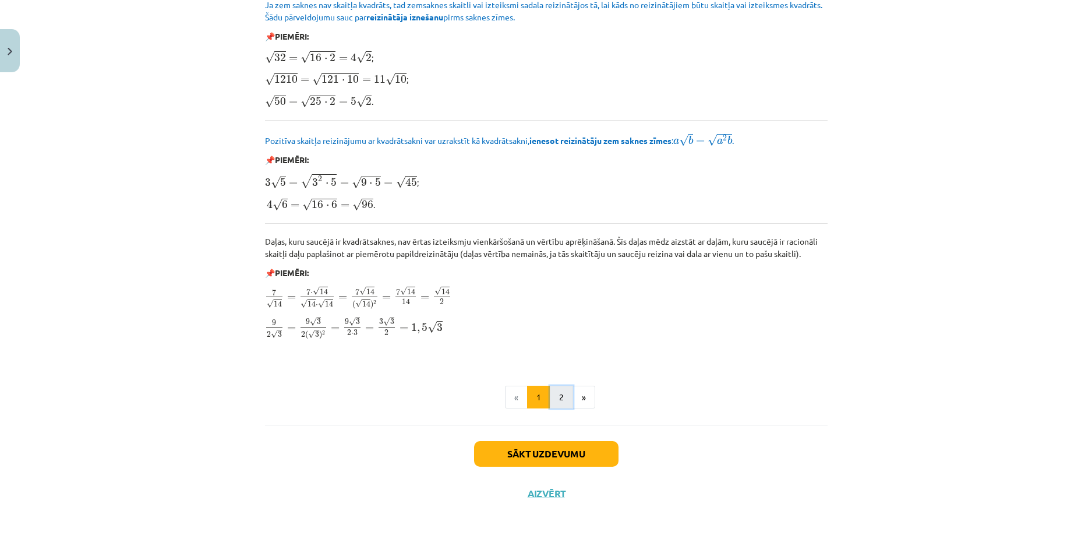
click at [556, 390] on button "2" at bounding box center [561, 397] width 23 height 23
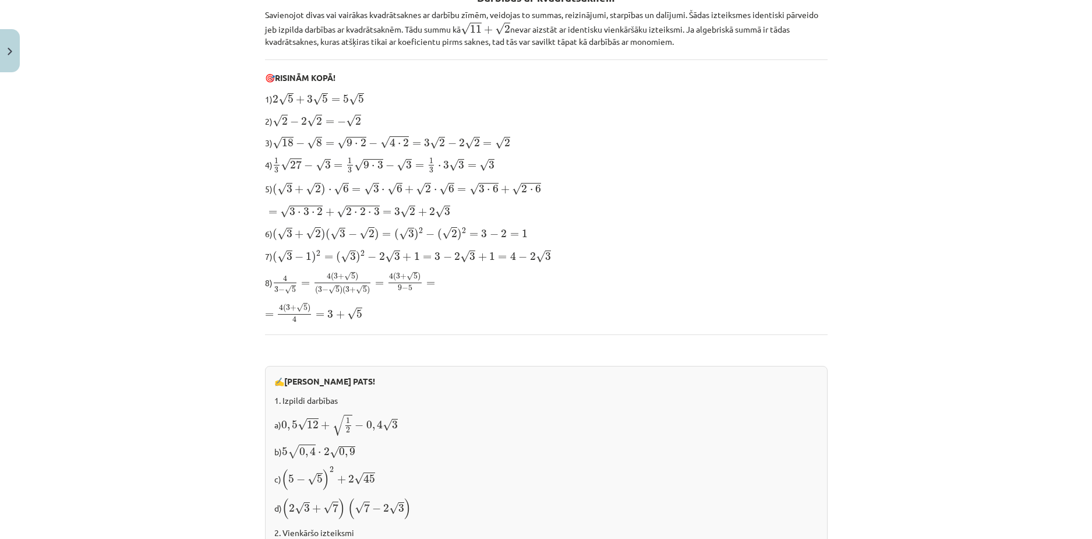
scroll to position [227, 0]
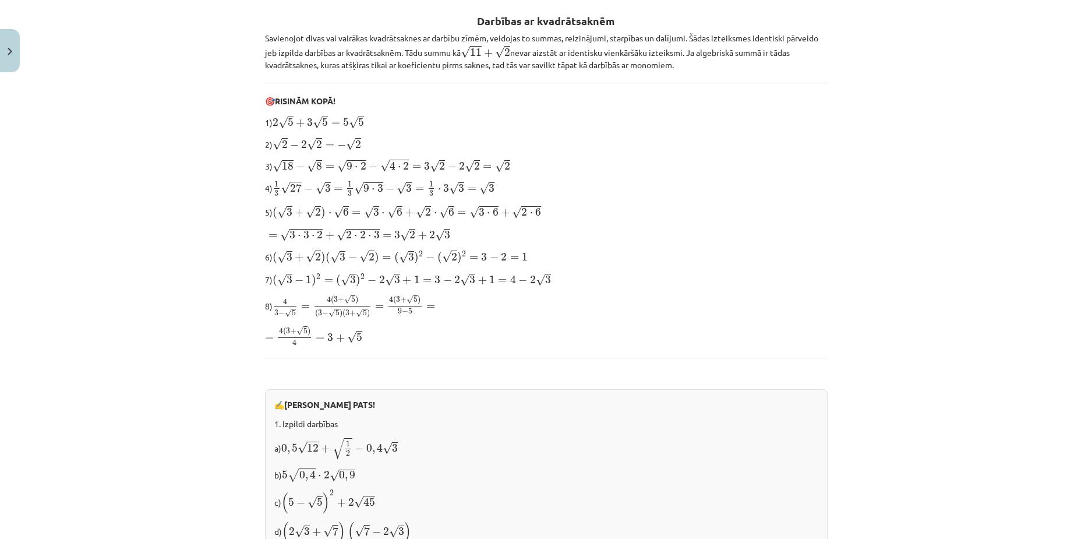
click at [333, 126] on span "=" at bounding box center [335, 123] width 9 height 5
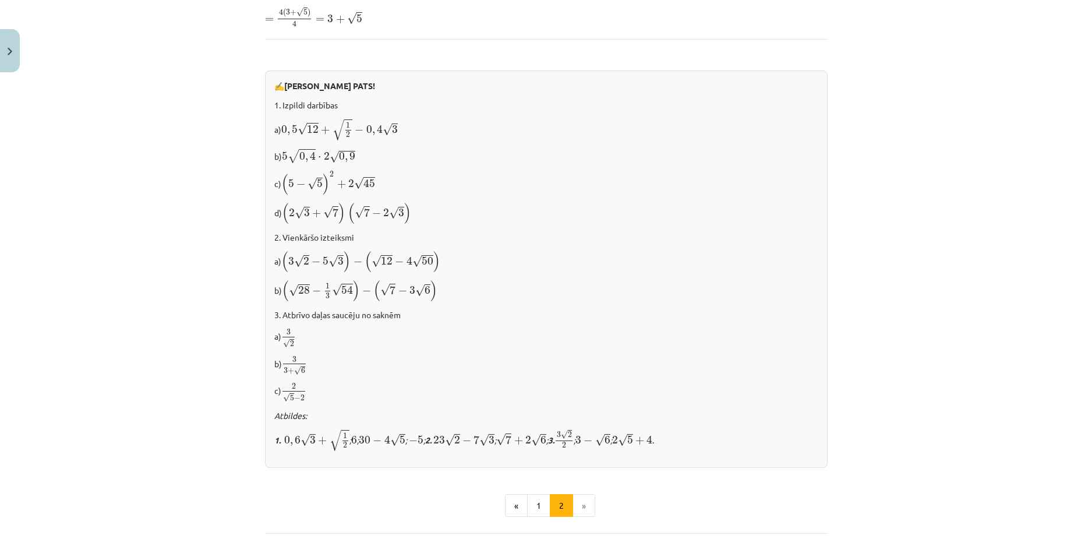
scroll to position [582, 0]
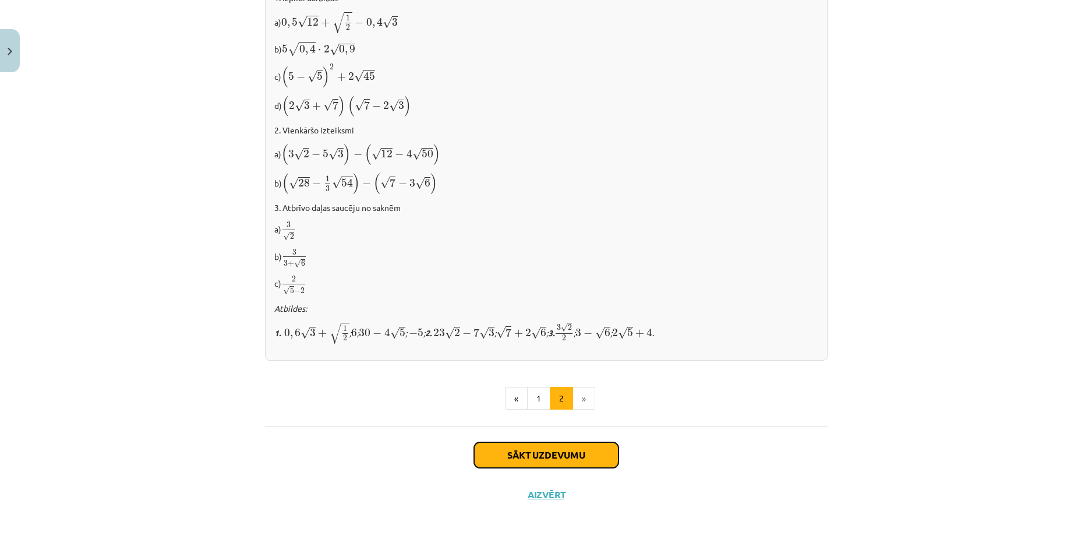
click at [580, 450] on button "Sākt uzdevumu" at bounding box center [546, 455] width 144 height 26
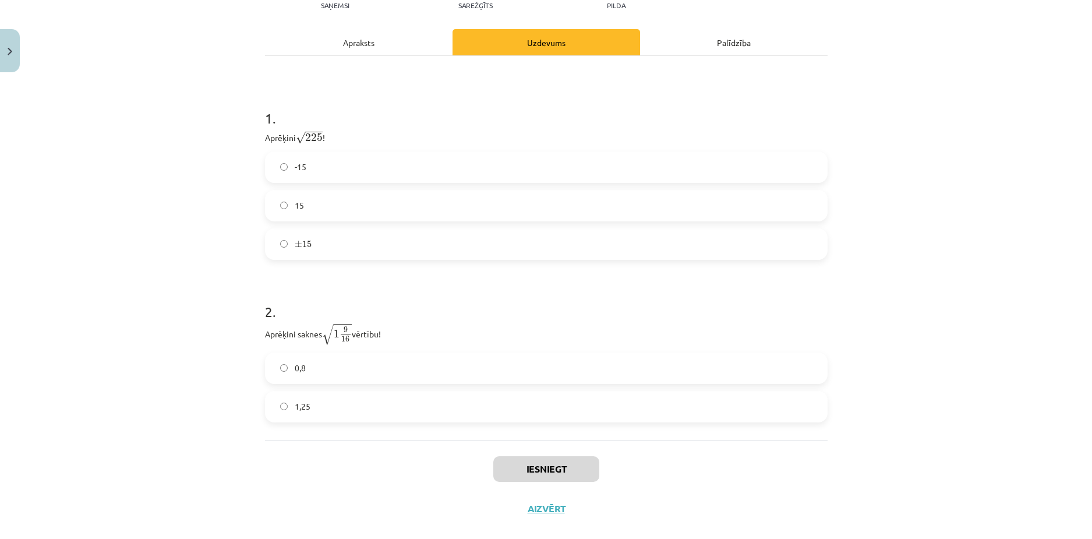
scroll to position [121, 0]
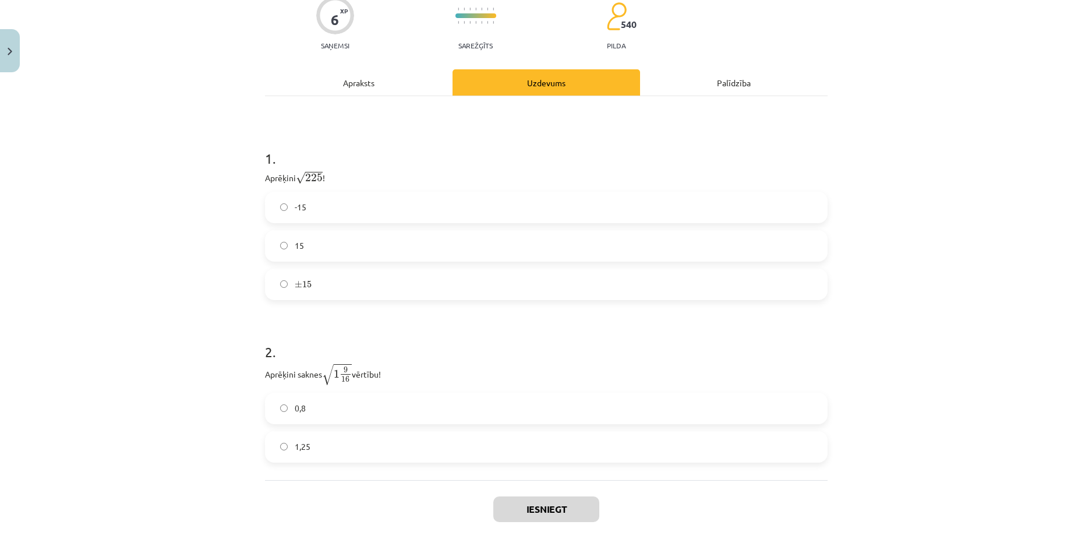
click at [352, 250] on label "15" at bounding box center [546, 245] width 560 height 29
click at [430, 355] on h1 "2 ." at bounding box center [546, 341] width 563 height 36
click at [416, 354] on h1 "2 ." at bounding box center [546, 341] width 563 height 36
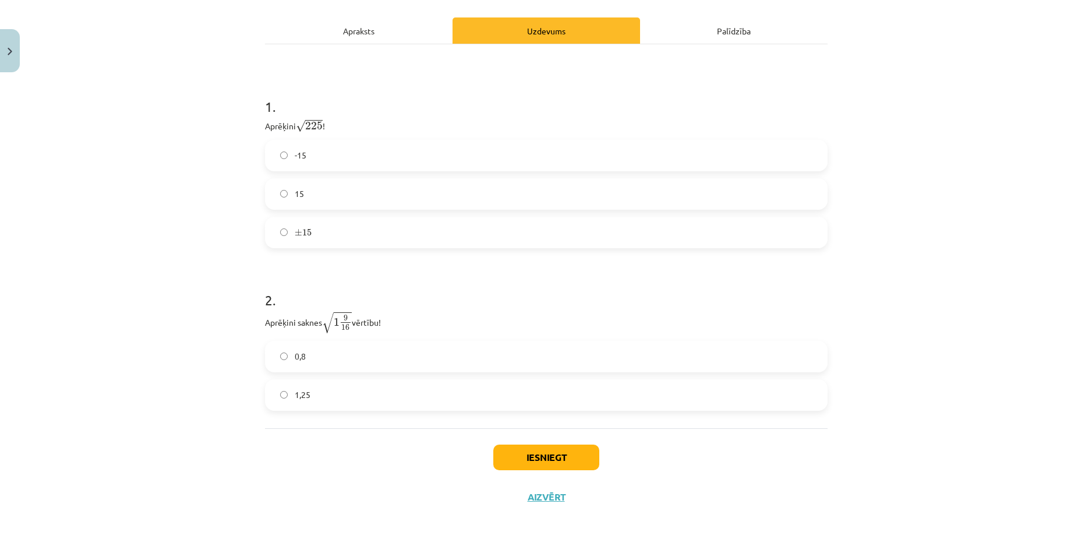
scroll to position [179, 0]
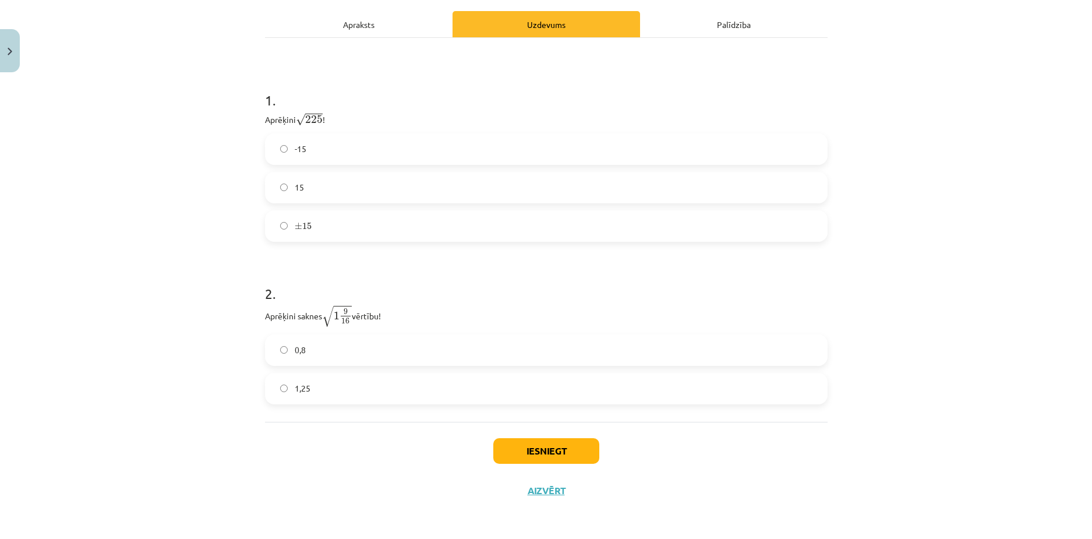
click at [317, 301] on h1 "2 ." at bounding box center [546, 283] width 563 height 36
click at [329, 315] on span "√" at bounding box center [328, 316] width 12 height 21
click at [387, 319] on p "Aprēķini saknes √ 1 9 16 1 9 16 vērtību!" at bounding box center [546, 316] width 563 height 23
click at [350, 322] on p "Aprēķini saknes √ 1 9 16 1 9 16 vērtību!" at bounding box center [546, 316] width 563 height 23
click at [397, 320] on p "Aprēķini saknes √ 1 9 16 1 9 16 vērtību!" at bounding box center [546, 316] width 563 height 23
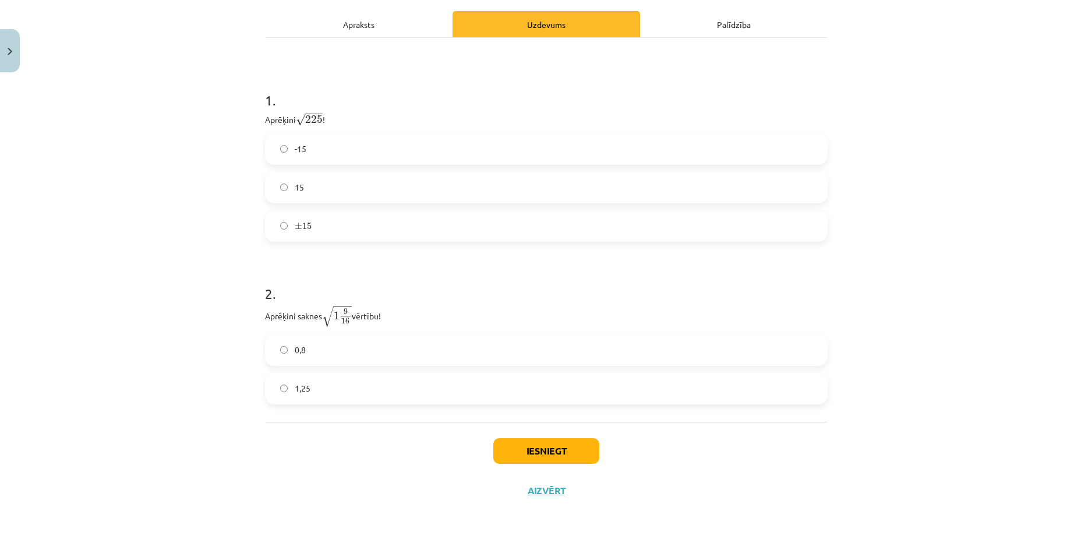
click at [654, 232] on label "± 15 ± 15" at bounding box center [546, 225] width 560 height 29
click at [403, 171] on div "-15 15 ± 15 ± 15" at bounding box center [546, 187] width 563 height 108
click at [480, 179] on label "15" at bounding box center [546, 187] width 560 height 29
drag, startPoint x: 449, startPoint y: 286, endPoint x: 441, endPoint y: 298, distance: 14.4
click at [444, 295] on h1 "2 ." at bounding box center [546, 283] width 563 height 36
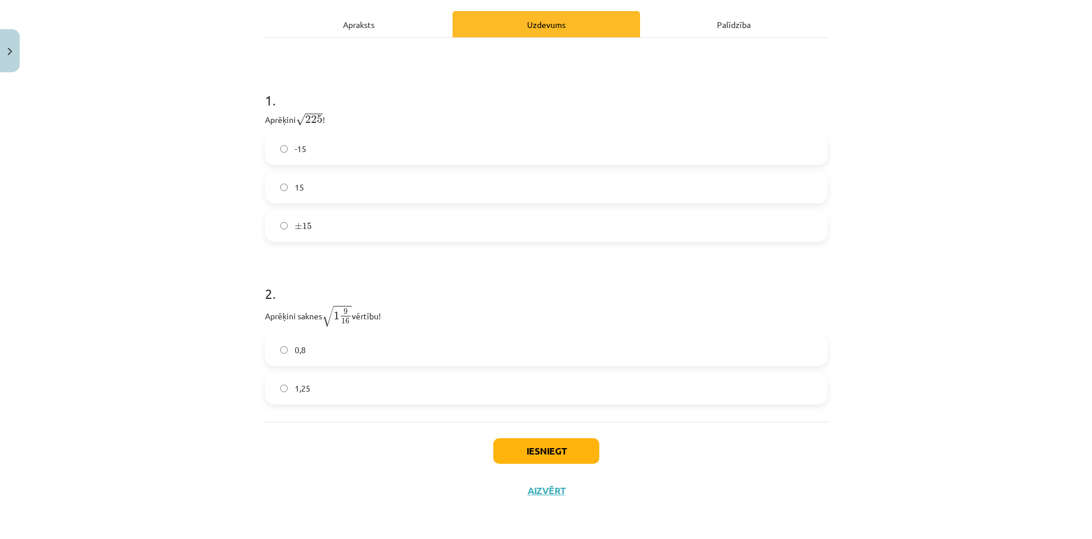
click at [295, 386] on span "1,25" at bounding box center [303, 388] width 16 height 12
click at [543, 448] on button "Iesniegt" at bounding box center [546, 451] width 106 height 26
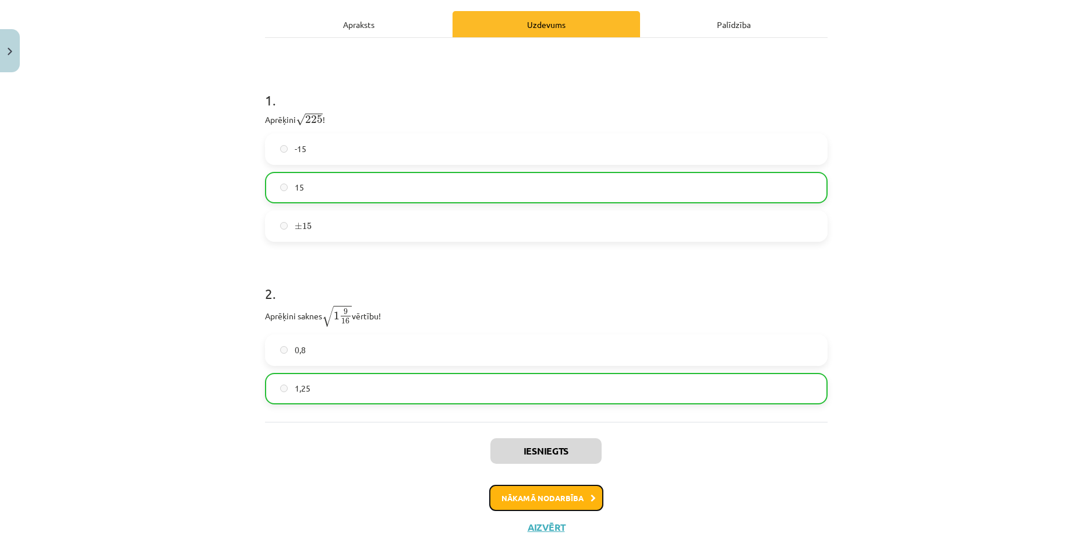
click at [574, 498] on button "Nākamā nodarbība" at bounding box center [546, 498] width 114 height 27
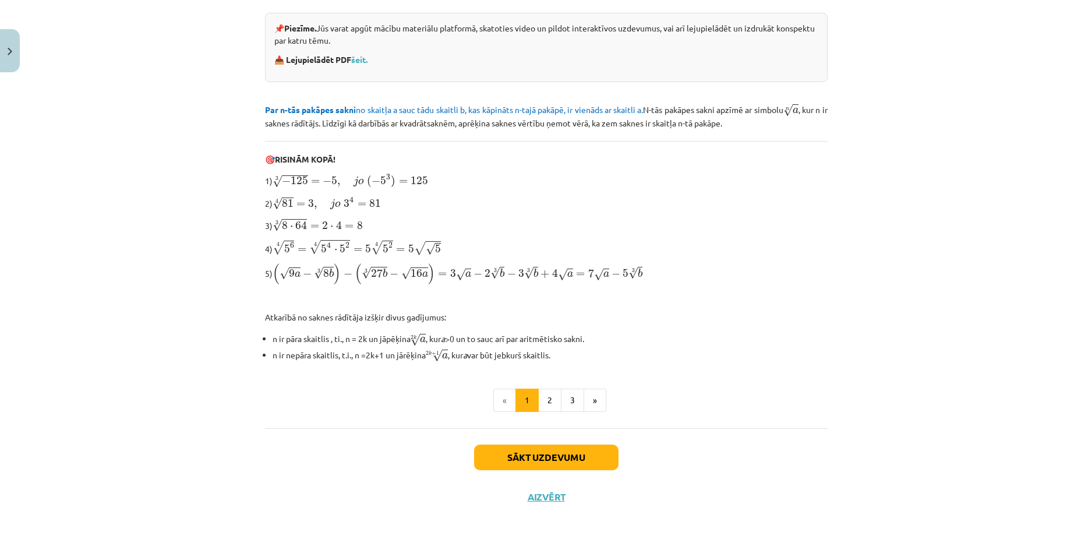
scroll to position [259, 0]
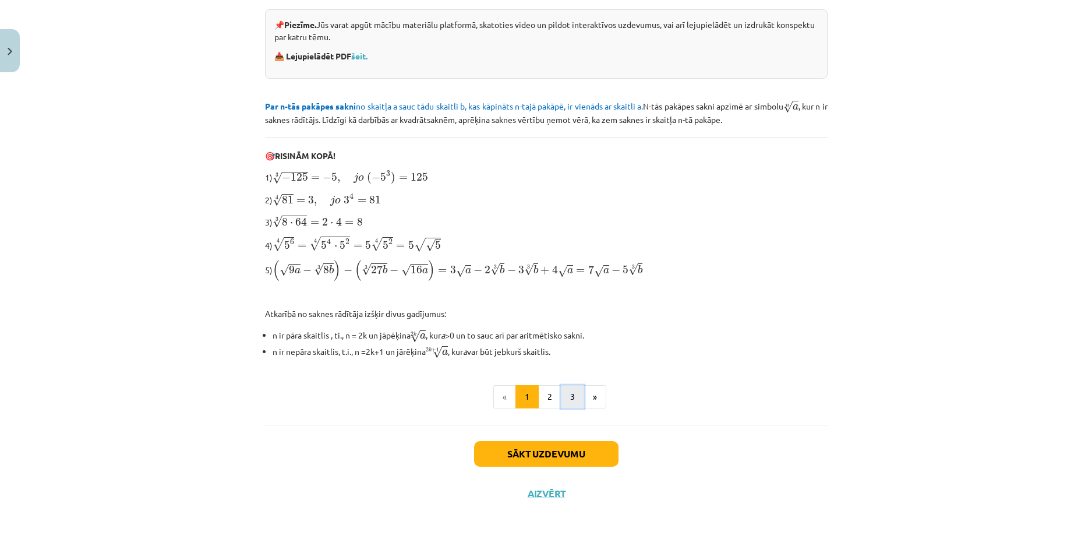
click at [577, 393] on button "3" at bounding box center [572, 396] width 23 height 23
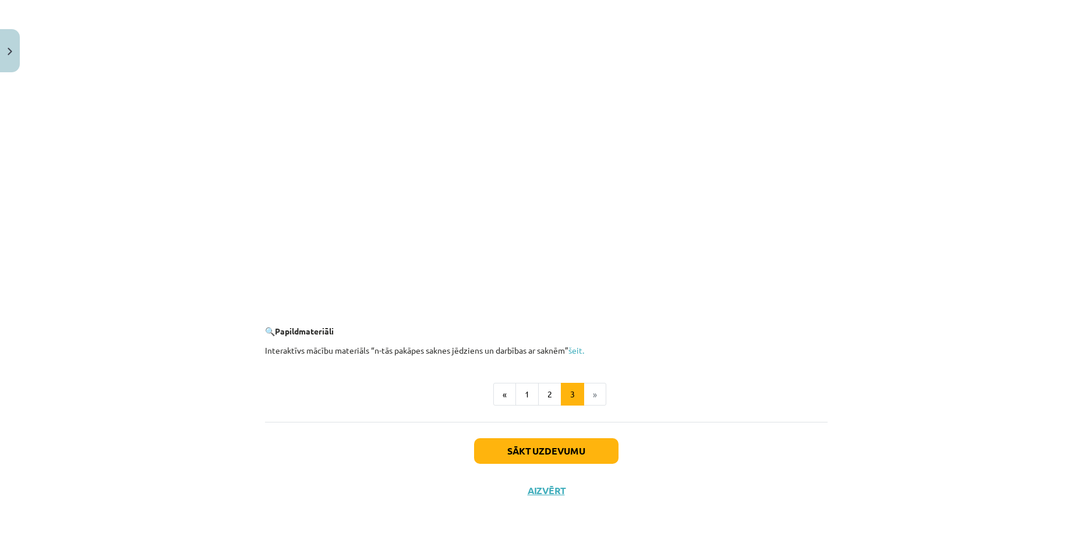
scroll to position [2001, 0]
click at [580, 443] on button "Sākt uzdevumu" at bounding box center [546, 450] width 144 height 26
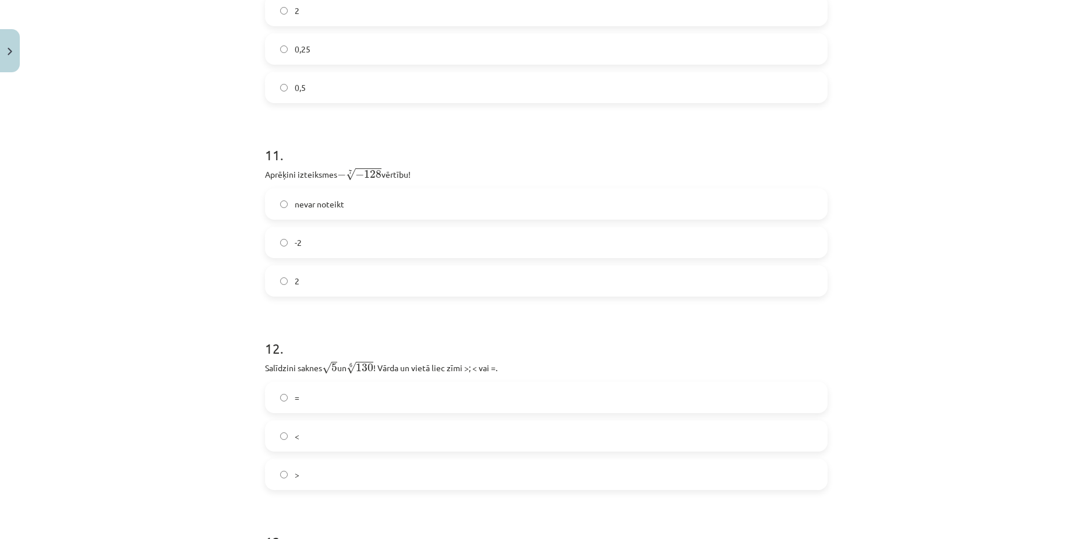
scroll to position [2491, 0]
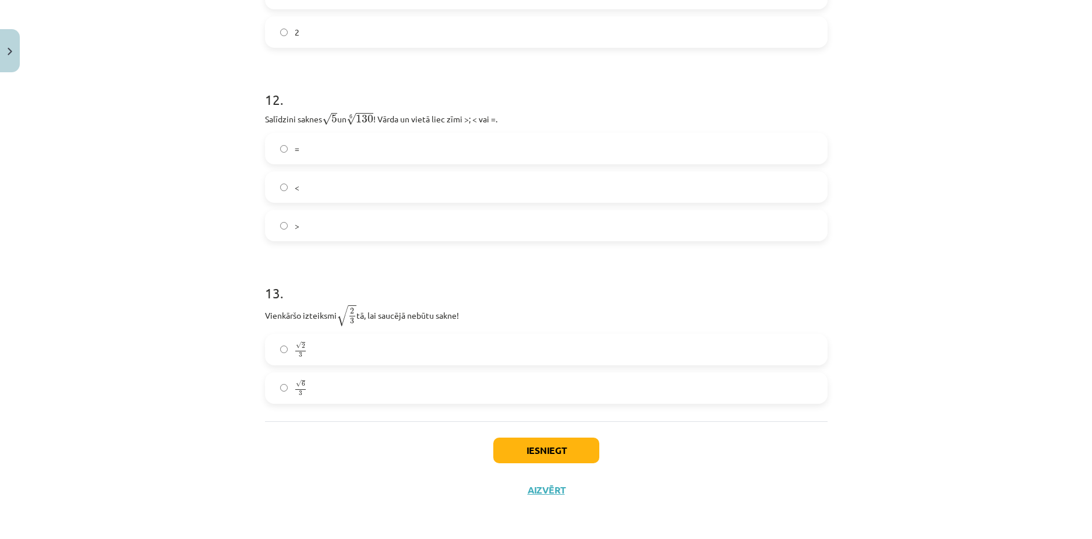
drag, startPoint x: 211, startPoint y: 348, endPoint x: 211, endPoint y: 331, distance: 16.3
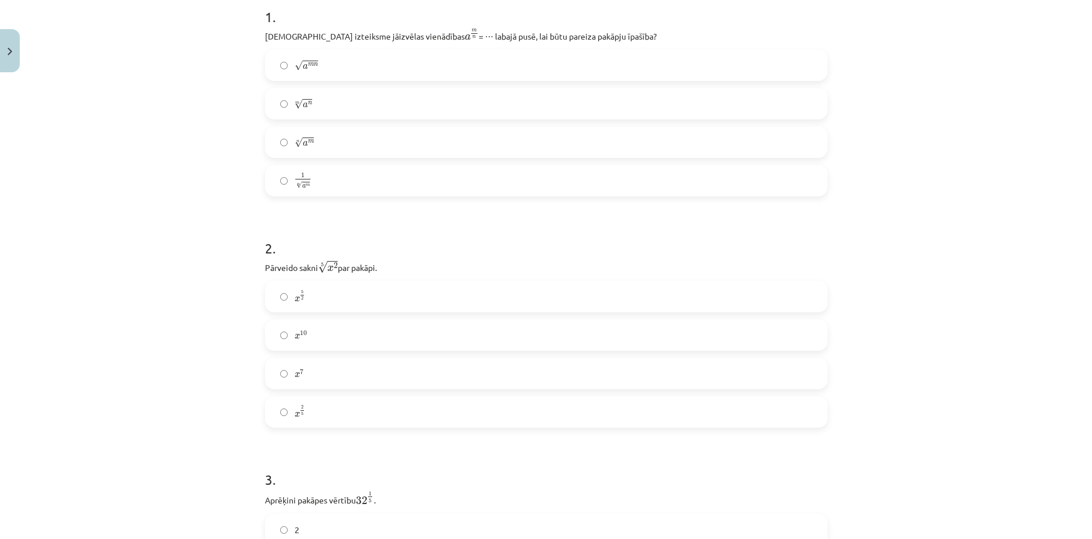
scroll to position [0, 0]
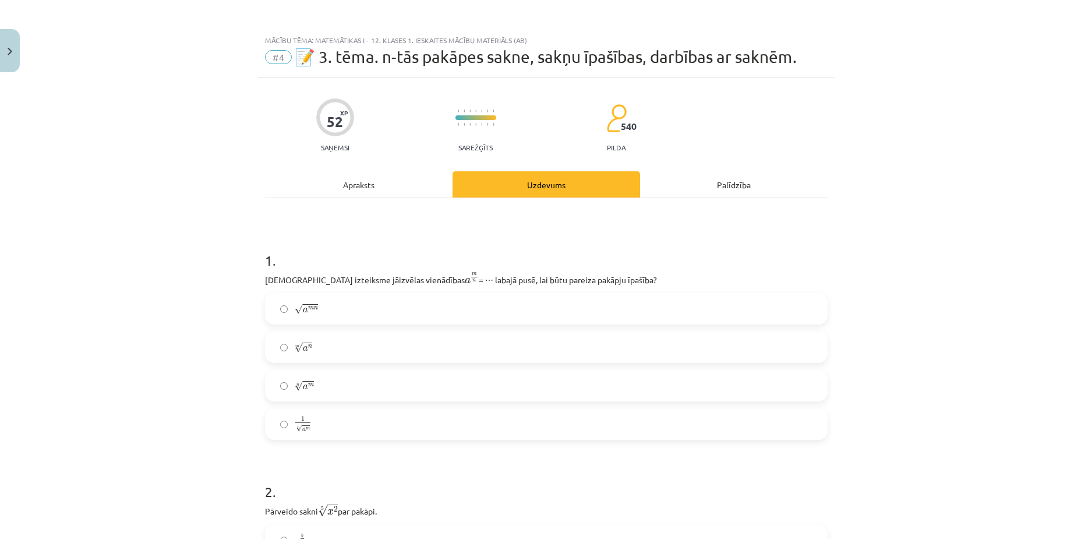
click at [341, 383] on label "n √ a m a m n" at bounding box center [546, 385] width 560 height 29
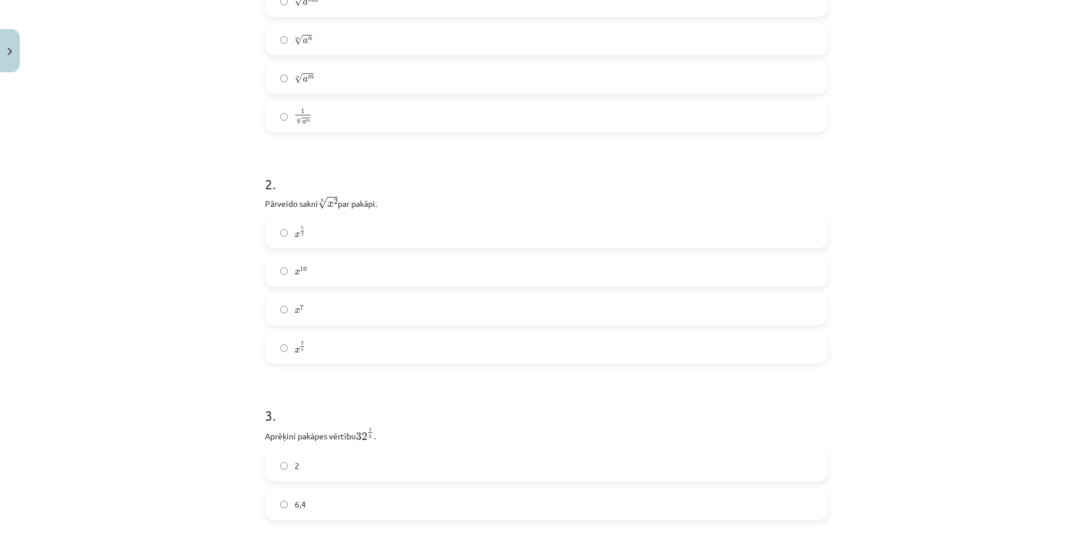
scroll to position [349, 0]
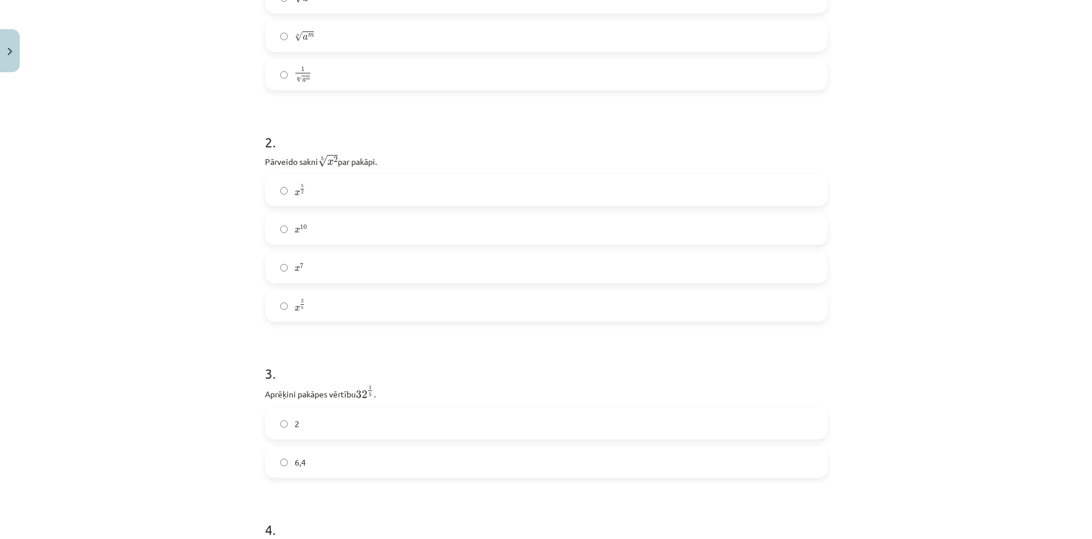
click at [303, 306] on label "x 2 5 x 2 5" at bounding box center [546, 305] width 560 height 29
click at [252, 194] on div "Mācību tēma: Matemātikas i - 12. klases 1. ieskaites mācību materiāls (ab) #4 📝…" at bounding box center [546, 269] width 1092 height 539
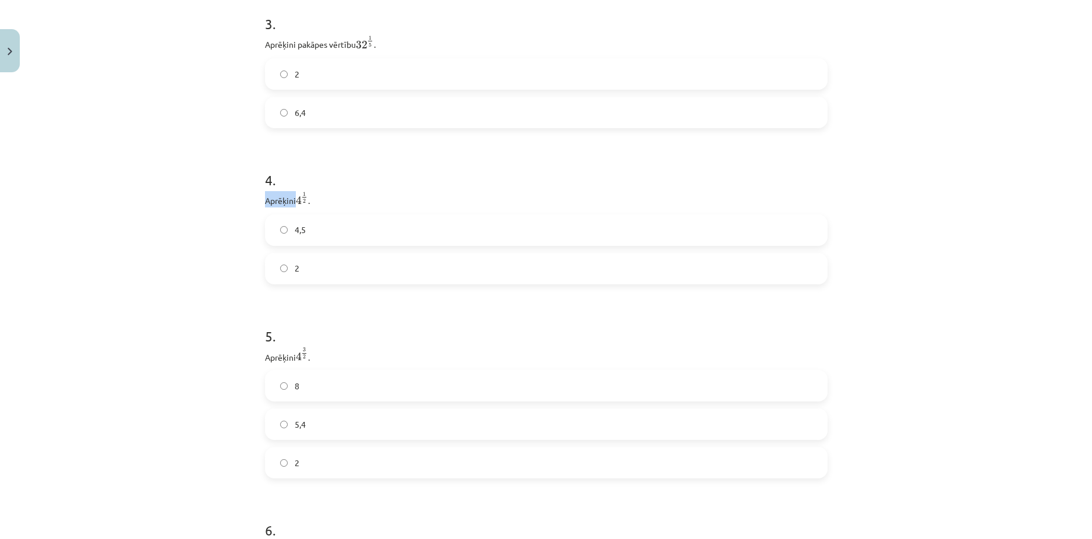
drag, startPoint x: 252, startPoint y: 194, endPoint x: 172, endPoint y: 46, distance: 168.1
click at [252, 197] on div "Mācību tēma: Matemātikas i - 12. klases 1. ieskaites mācību materiāls (ab) #4 📝…" at bounding box center [546, 269] width 1092 height 539
click at [439, 197] on p "Aprēķini 4 1 2 4 1 2 ." at bounding box center [546, 199] width 563 height 16
click at [309, 258] on label "2" at bounding box center [546, 268] width 560 height 29
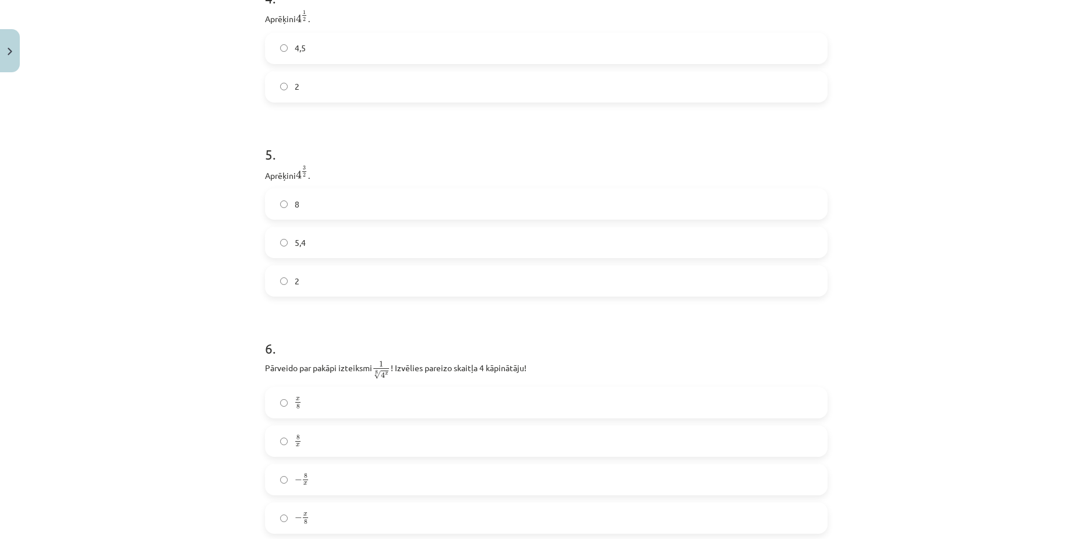
scroll to position [874, 0]
click at [496, 209] on label "8" at bounding box center [546, 210] width 560 height 29
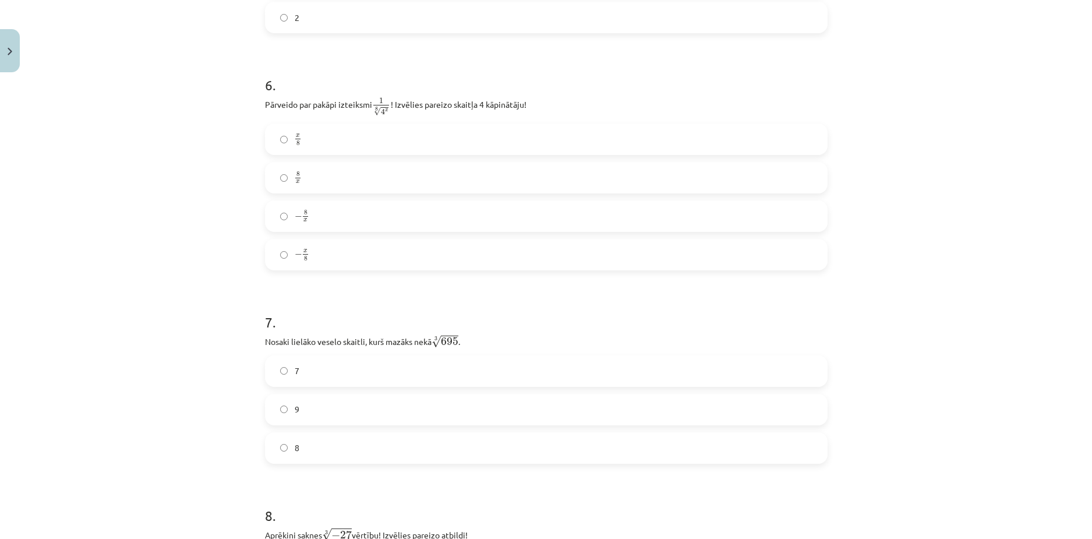
scroll to position [1152, 0]
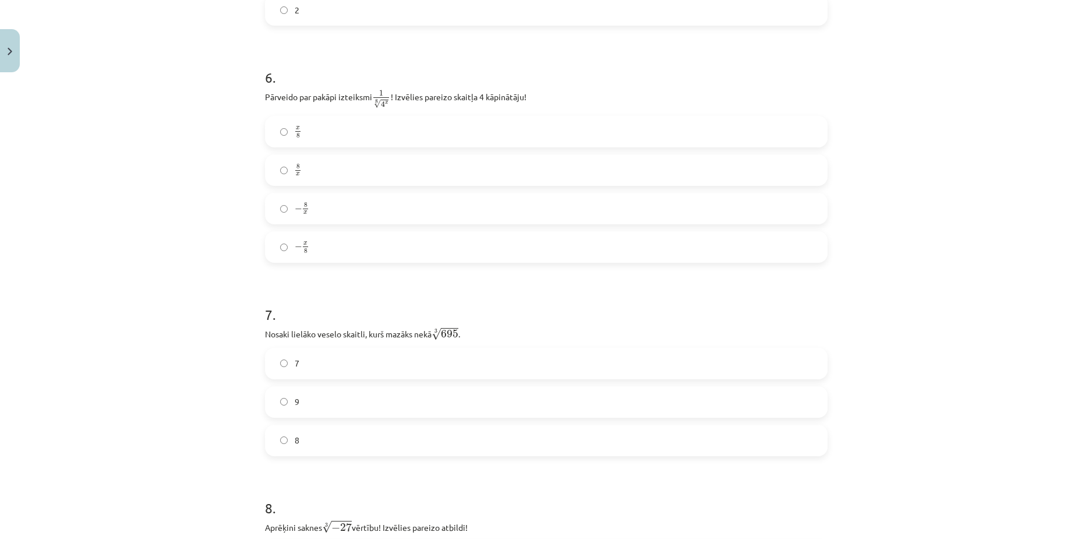
click at [359, 251] on label "− x 8 − x 8" at bounding box center [546, 246] width 560 height 29
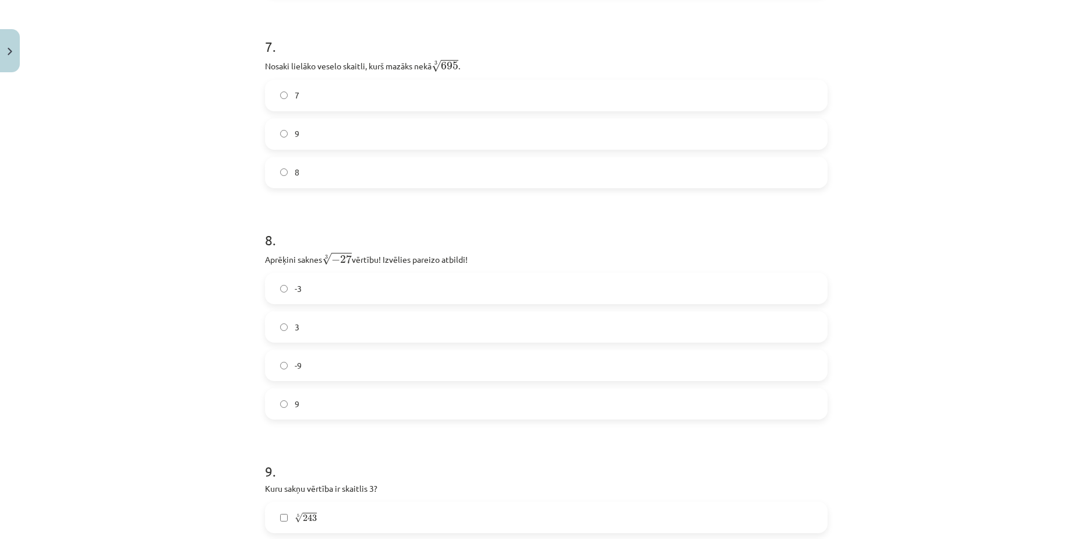
scroll to position [1443, 0]
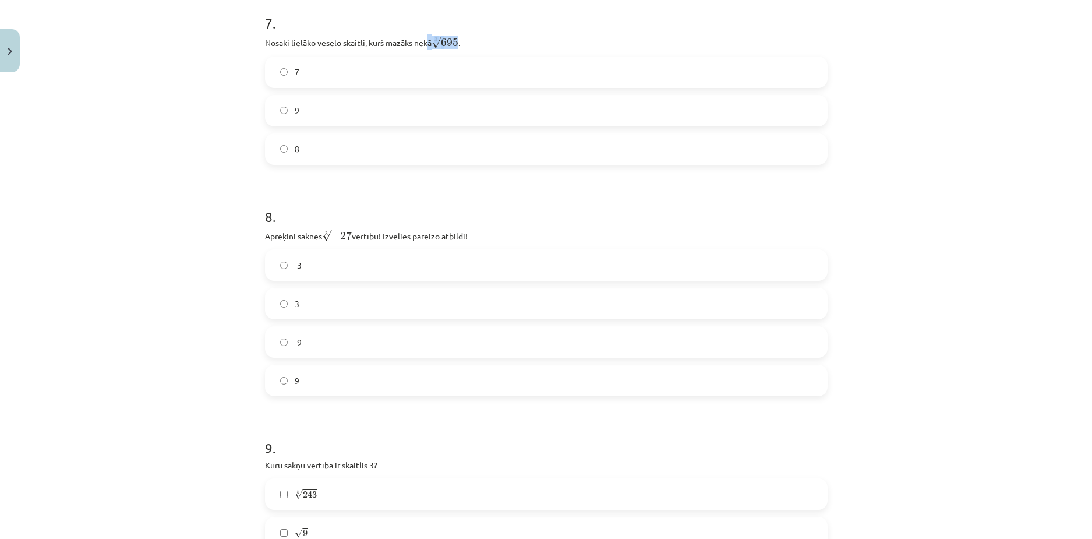
drag, startPoint x: 426, startPoint y: 44, endPoint x: 457, endPoint y: 46, distance: 31.0
click at [457, 46] on p "Nosaki lielāko veselo skaitli, kurš mazāks nekā 3 √ 695 695 3 ." at bounding box center [546, 41] width 563 height 15
click at [469, 45] on p "Nosaki lielāko veselo skaitli, kurš mazāks nekā 3 √ 695 695 3 ." at bounding box center [546, 41] width 563 height 15
drag, startPoint x: 457, startPoint y: 42, endPoint x: 435, endPoint y: 38, distance: 22.5
click at [435, 38] on p "Nosaki lielāko veselo skaitli, kurš mazāks nekā 3 √ 695 695 3 ." at bounding box center [546, 41] width 563 height 15
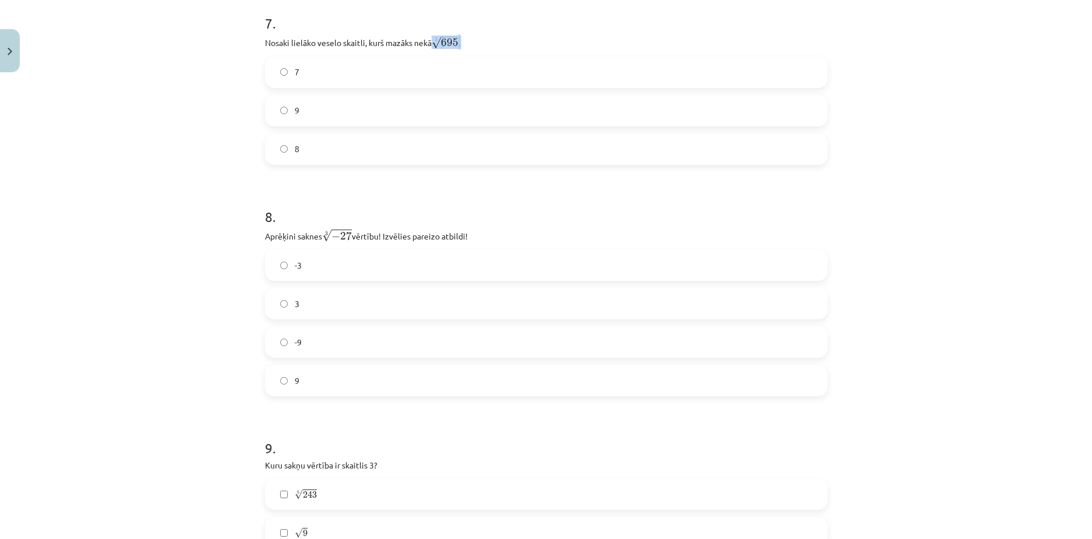
click at [496, 47] on p "Nosaki lielāko veselo skaitli, kurš mazāks nekā 3 √ 695 695 3 ." at bounding box center [546, 41] width 563 height 15
drag, startPoint x: 463, startPoint y: 41, endPoint x: 432, endPoint y: 41, distance: 31.5
click at [432, 41] on p "Nosaki lielāko veselo skaitli, kurš mazāks nekā 3 √ 695 695 3 ." at bounding box center [546, 41] width 563 height 15
click at [479, 46] on p "Nosaki lielāko veselo skaitli, kurš mazāks nekā 3 √ 695 695 3 ." at bounding box center [546, 41] width 563 height 15
click at [891, 218] on div "Mācību tēma: Matemātikas i - 12. klases 1. ieskaites mācību materiāls (ab) #4 📝…" at bounding box center [546, 269] width 1092 height 539
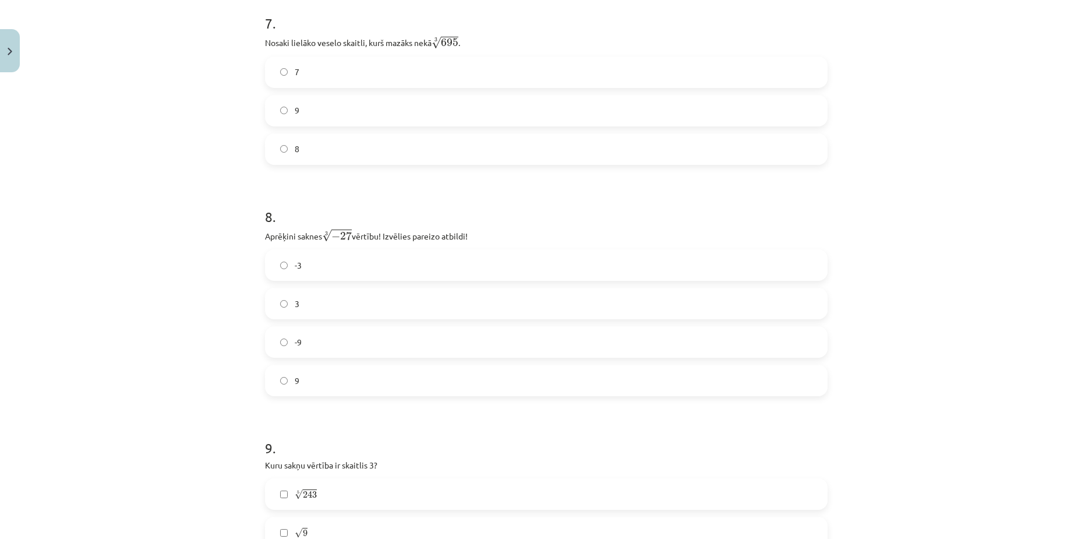
drag, startPoint x: 320, startPoint y: 160, endPoint x: 217, endPoint y: 142, distance: 104.6
click at [310, 158] on label "8" at bounding box center [546, 149] width 560 height 29
click at [2, 103] on div "Mācību tēma: Matemātikas i - 12. klases 1. ieskaites mācību materiāls (ab) #4 📝…" at bounding box center [546, 269] width 1092 height 539
click at [171, 113] on div "Mācību tēma: Matemātikas i - 12. klases 1. ieskaites mācību materiāls (ab) #4 📝…" at bounding box center [546, 269] width 1092 height 539
drag, startPoint x: 171, startPoint y: 113, endPoint x: 183, endPoint y: 110, distance: 12.7
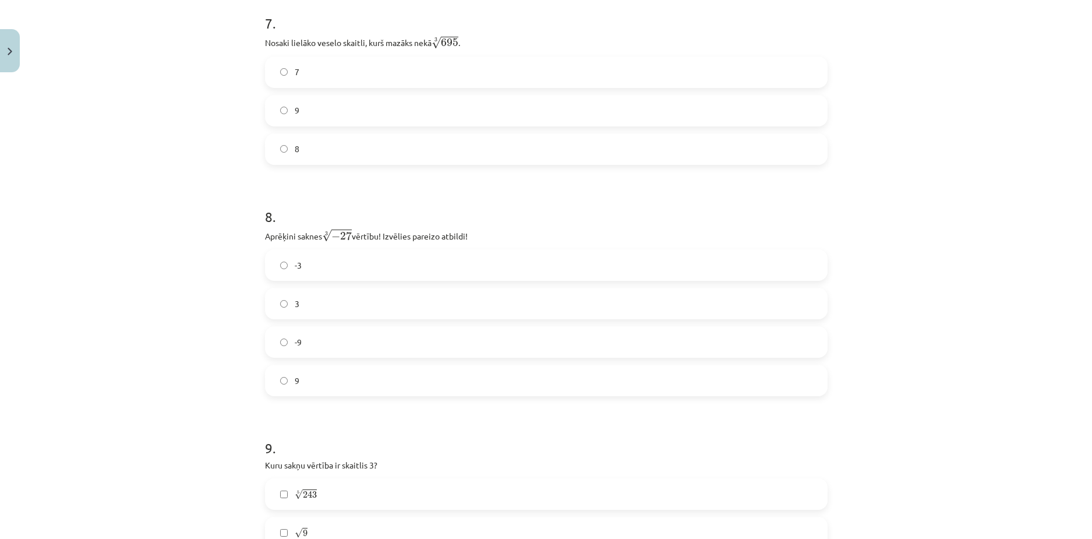
click at [171, 113] on div "Mācību tēma: Matemātikas i - 12. klases 1. ieskaites mācību materiāls (ab) #4 📝…" at bounding box center [546, 269] width 1092 height 539
drag, startPoint x: 232, startPoint y: 44, endPoint x: 509, endPoint y: 38, distance: 276.2
click at [509, 38] on div "Mācību tēma: Matemātikas i - 12. klases 1. ieskaites mācību materiāls (ab) #4 📝…" at bounding box center [546, 269] width 1092 height 539
click at [506, 39] on p "Nosaki lielāko veselo skaitli, kurš mazāks nekā 3 √ 695 695 3 ." at bounding box center [546, 41] width 563 height 15
click at [461, 49] on p "Nosaki lielāko veselo skaitli, kurš mazāks nekā 3 √ 695 695 3 ." at bounding box center [546, 41] width 563 height 15
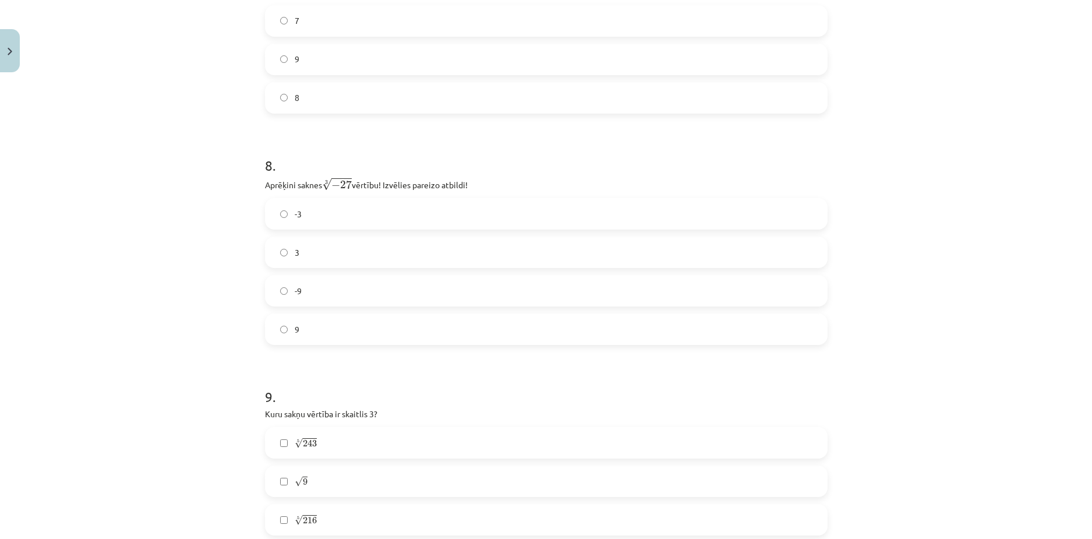
scroll to position [1501, 0]
drag, startPoint x: 653, startPoint y: 239, endPoint x: 661, endPoint y: 233, distance: 9.9
click at [651, 239] on label "3" at bounding box center [546, 245] width 560 height 29
drag, startPoint x: 920, startPoint y: 249, endPoint x: 982, endPoint y: 313, distance: 89.8
click at [982, 313] on div "Mācību tēma: Matemātikas i - 12. klases 1. ieskaites mācību materiāls (ab) #4 📝…" at bounding box center [546, 269] width 1092 height 539
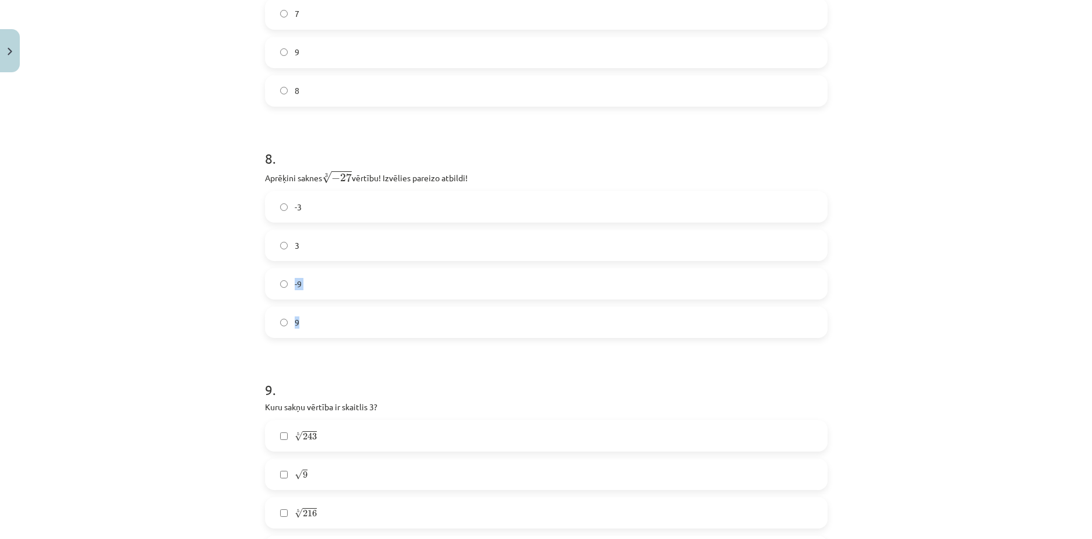
click at [155, 294] on div "Mācību tēma: Matemātikas i - 12. klases 1. ieskaites mācību materiāls (ab) #4 📝…" at bounding box center [546, 269] width 1092 height 539
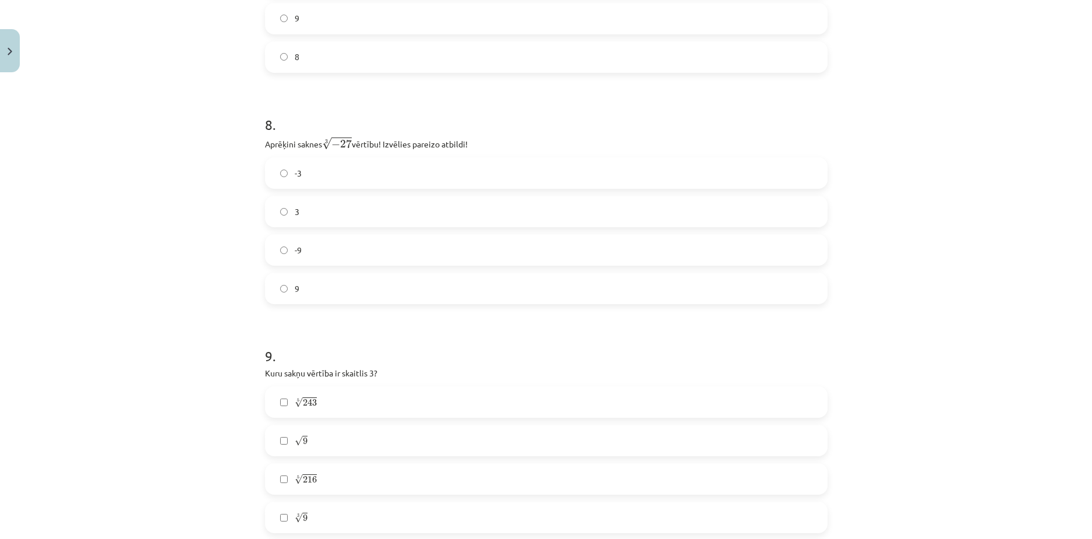
scroll to position [1734, 0]
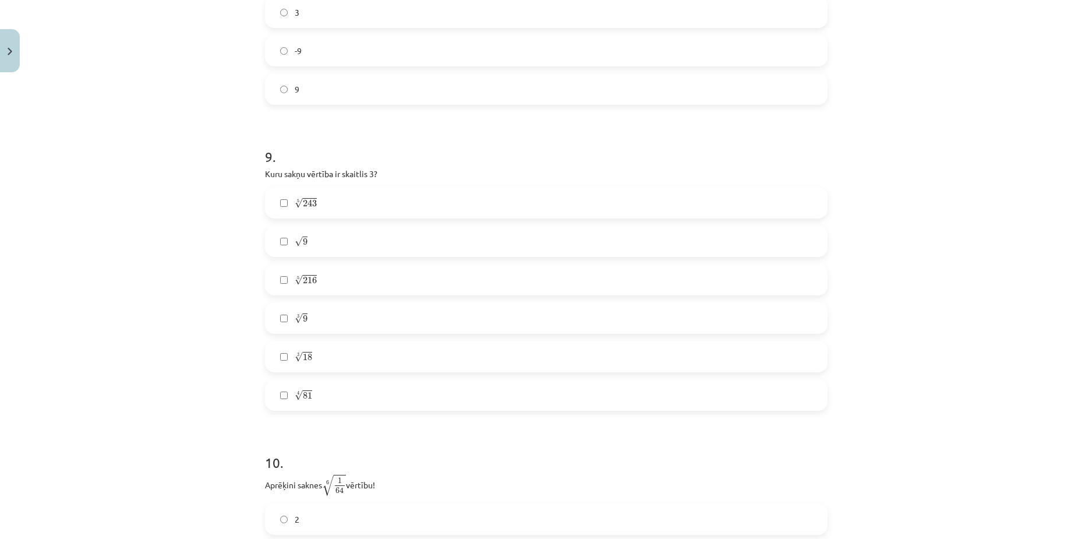
click at [980, 306] on div "Mācību tēma: Matemātikas i - 12. klases 1. ieskaites mācību materiāls (ab) #4 📝…" at bounding box center [546, 269] width 1092 height 539
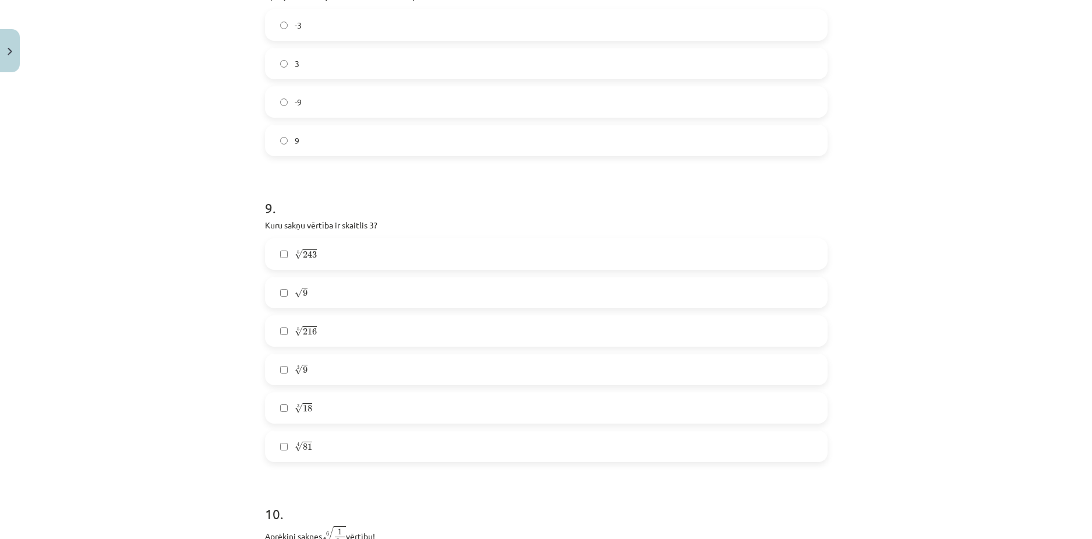
scroll to position [1676, 0]
click at [298, 27] on label "-3" at bounding box center [546, 31] width 560 height 29
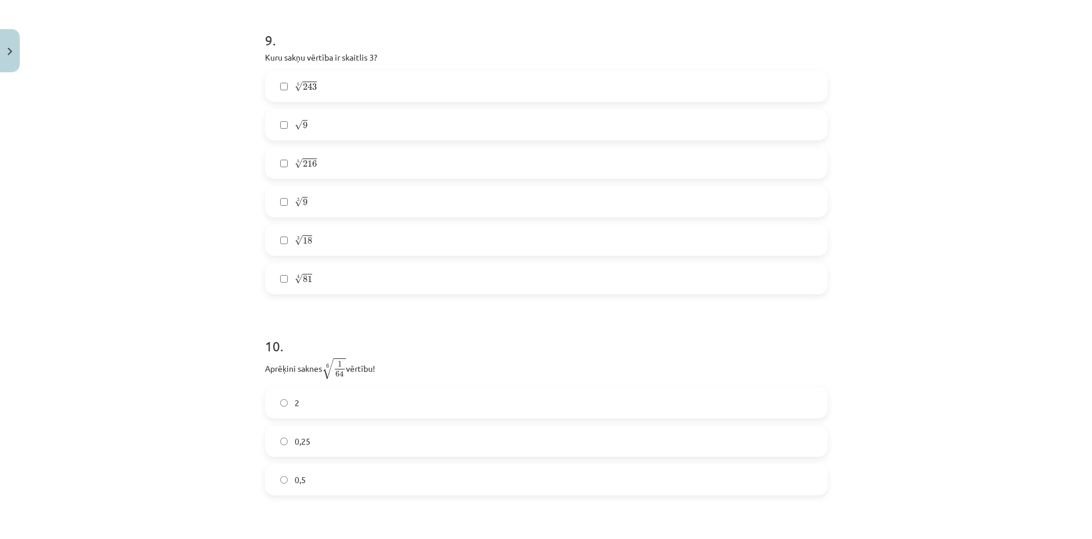
click at [984, 319] on div "Mācību tēma: Matemātikas i - 12. klases 1. ieskaites mācību materiāls (ab) #4 📝…" at bounding box center [546, 269] width 1092 height 539
click at [295, 475] on span "0,5" at bounding box center [300, 480] width 11 height 12
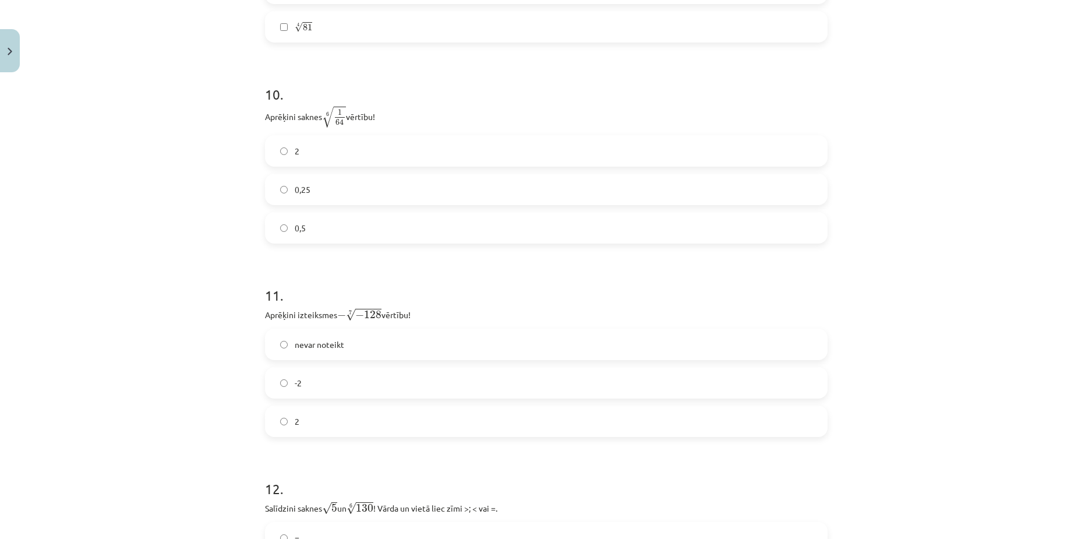
scroll to position [2142, 0]
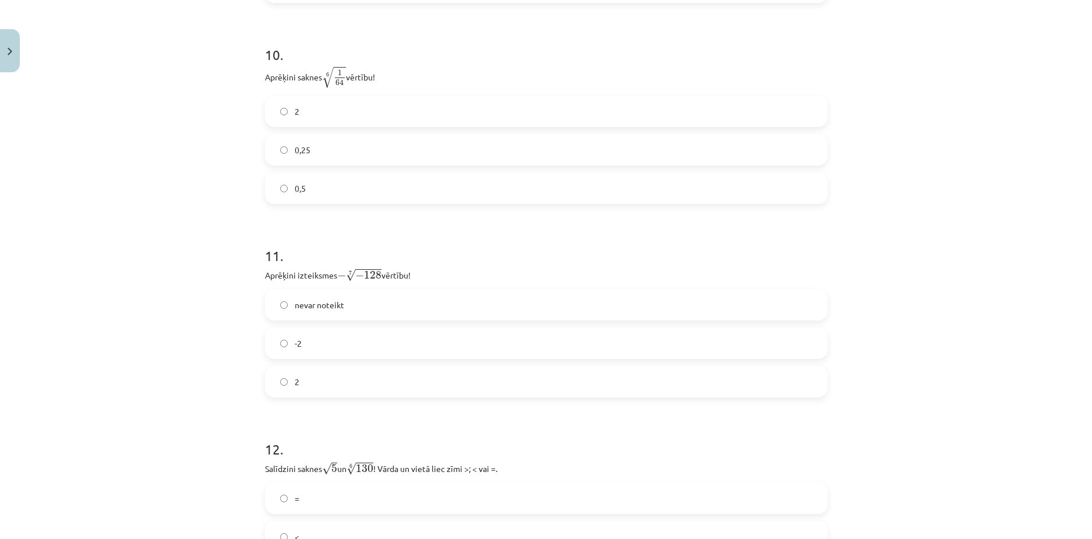
click at [331, 294] on label "nevar noteikt" at bounding box center [546, 304] width 560 height 29
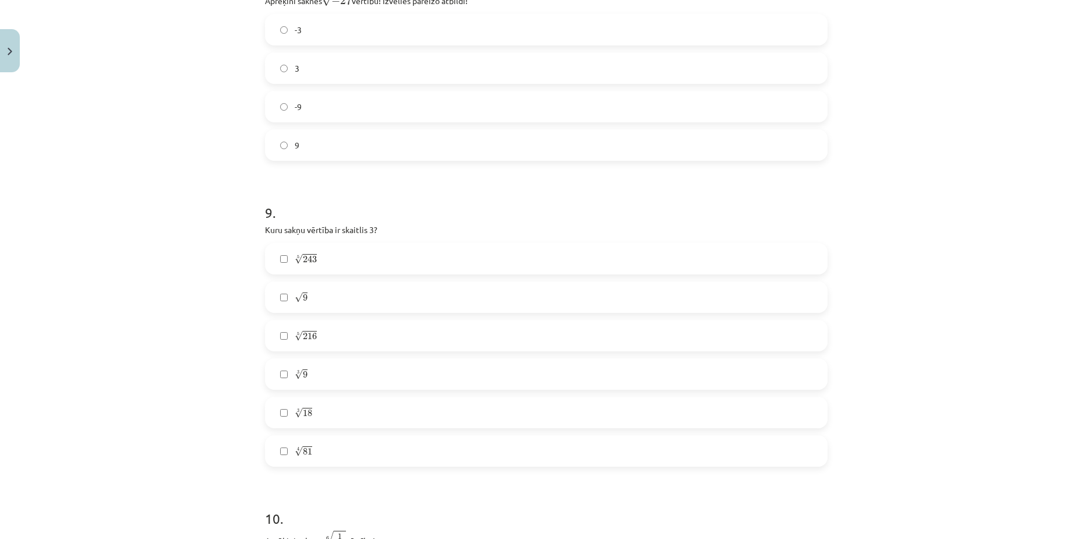
scroll to position [1618, 0]
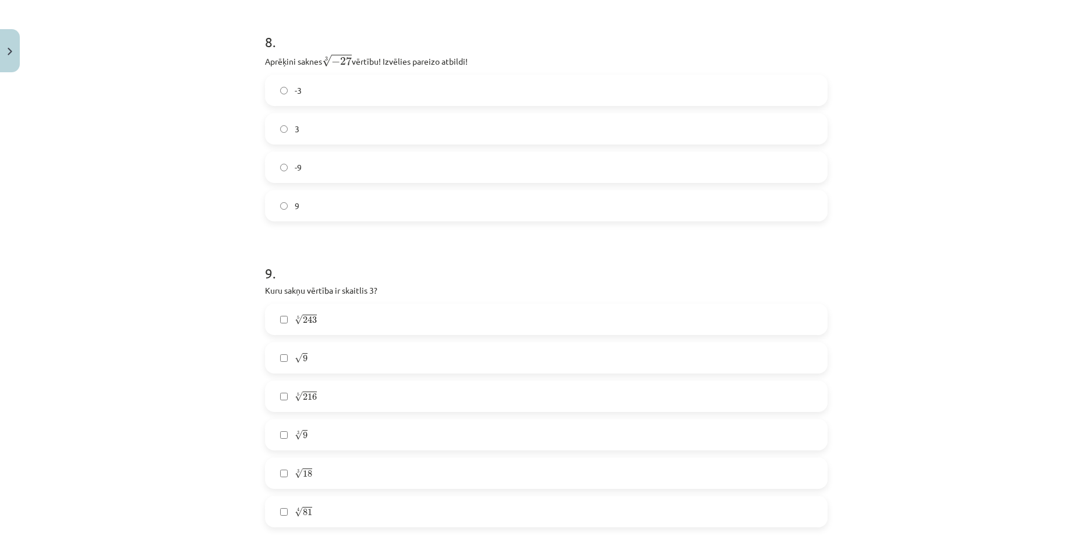
click at [935, 309] on div "Mācību tēma: Matemātikas i - 12. klases 1. ieskaites mācību materiāls (ab) #4 📝…" at bounding box center [546, 269] width 1092 height 539
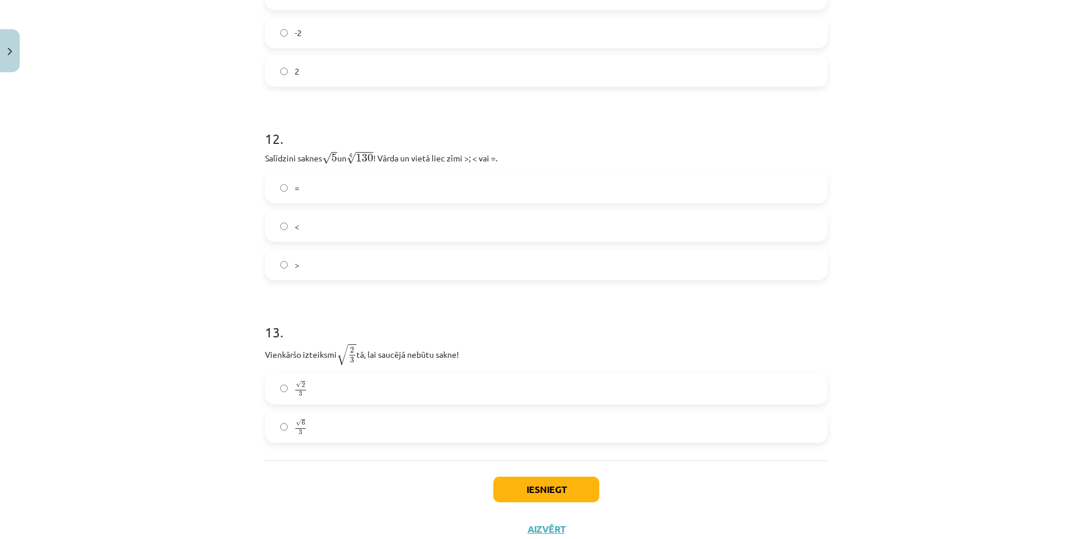
scroll to position [2491, 0]
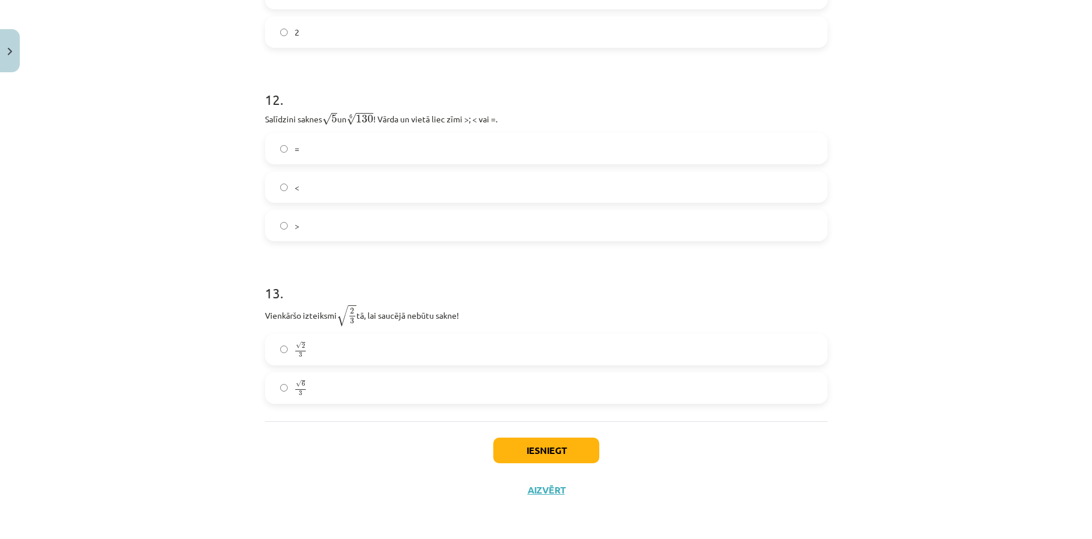
click at [287, 350] on label "√ 2 3 2 3" at bounding box center [546, 349] width 560 height 29
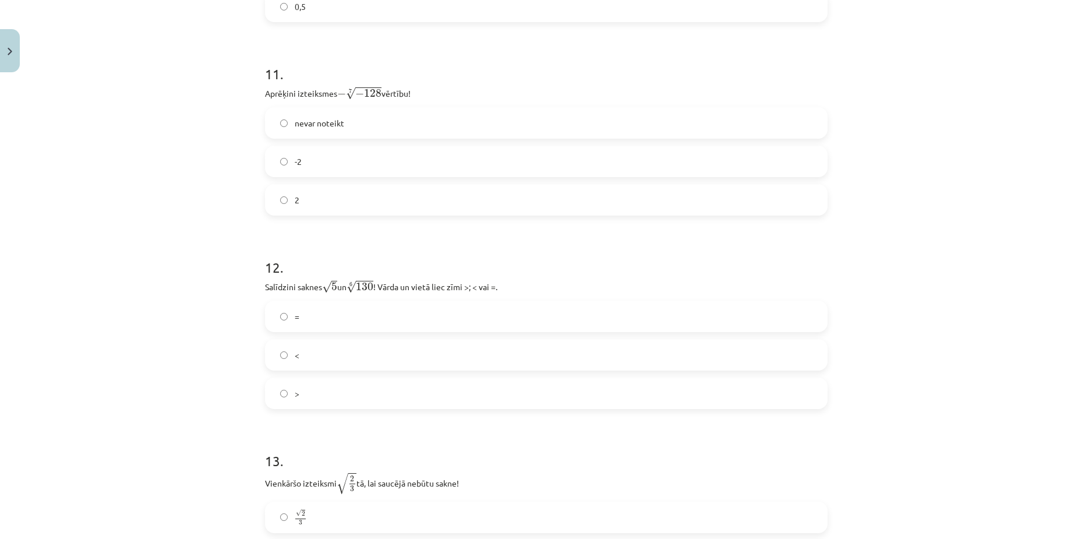
scroll to position [2317, 0]
click at [776, 333] on label "=" at bounding box center [546, 323] width 560 height 29
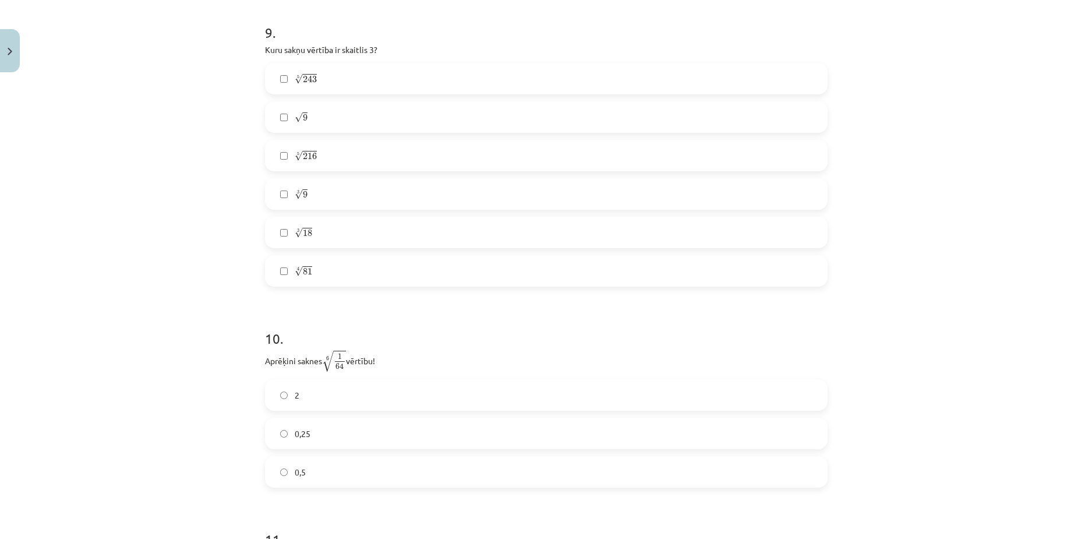
scroll to position [1851, 0]
click at [329, 122] on label "√ 9 9" at bounding box center [546, 124] width 560 height 29
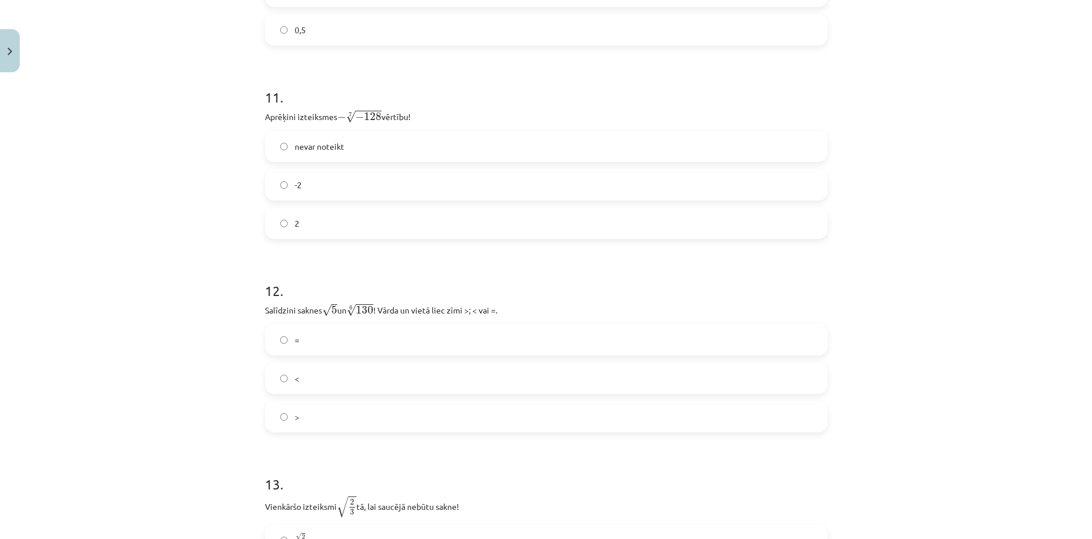
scroll to position [2491, 0]
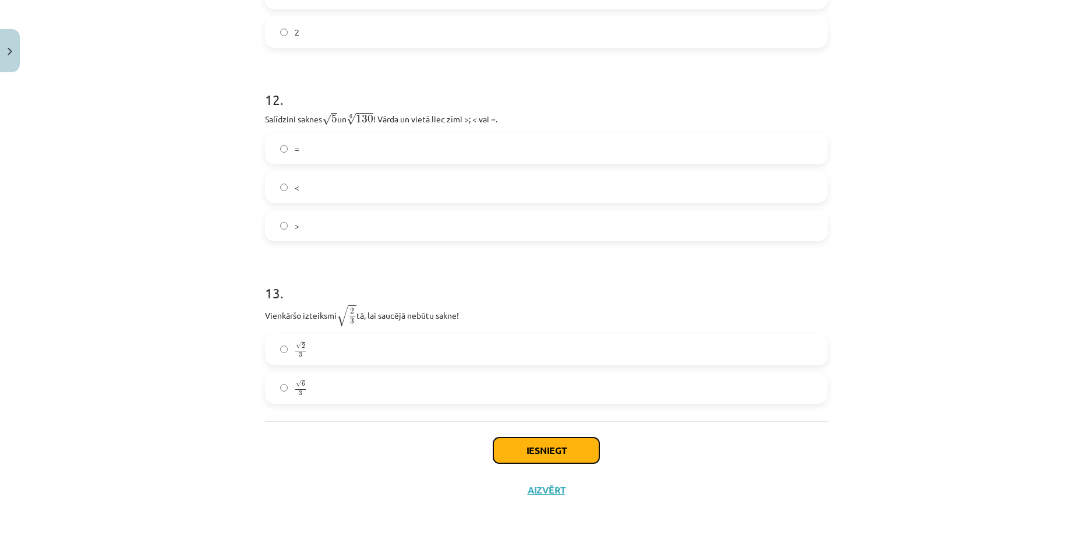
click at [539, 454] on button "Iesniegt" at bounding box center [546, 450] width 106 height 26
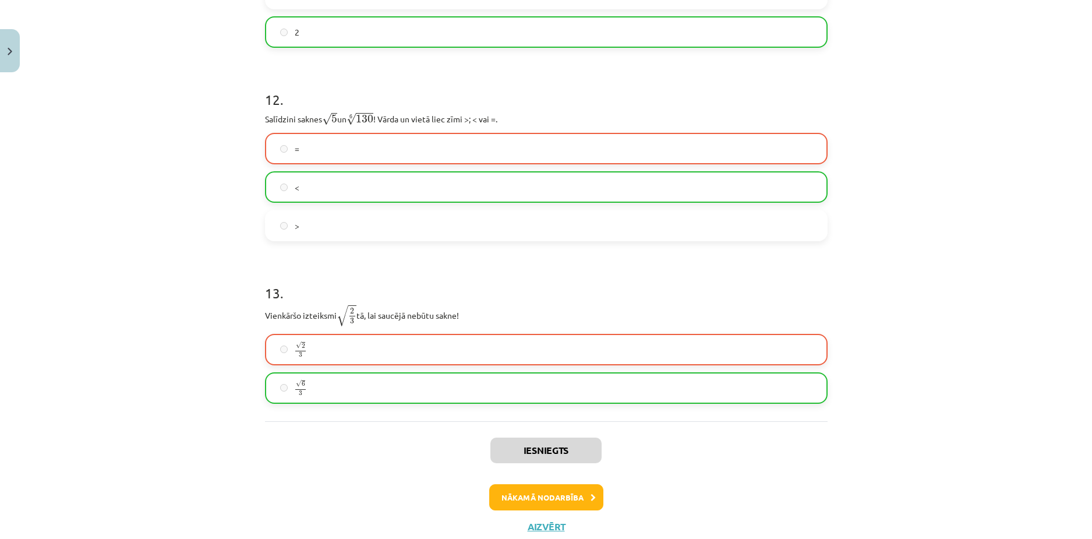
click at [329, 397] on label "√ 6 3 6 3" at bounding box center [546, 387] width 560 height 29
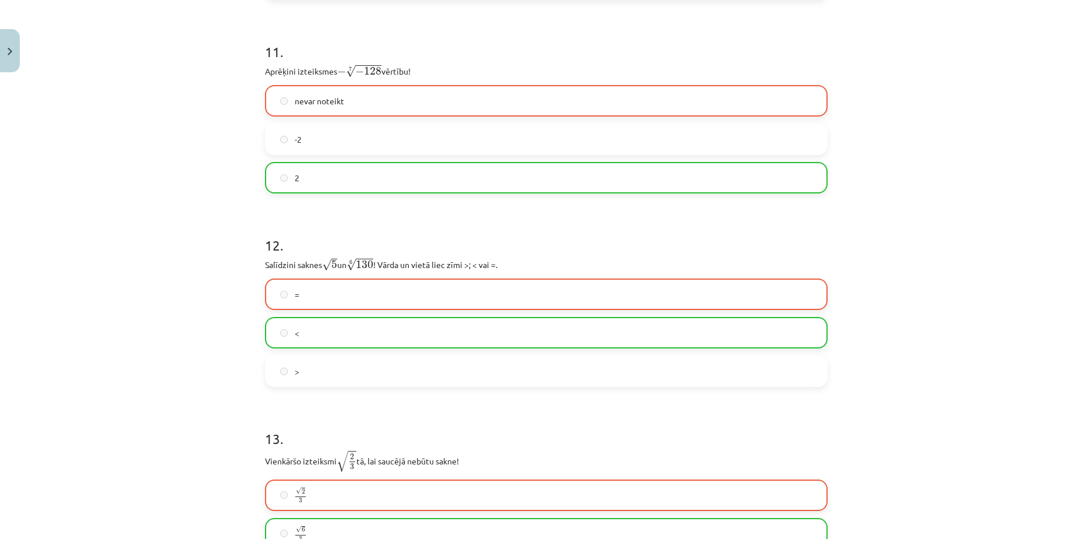
scroll to position [2529, 0]
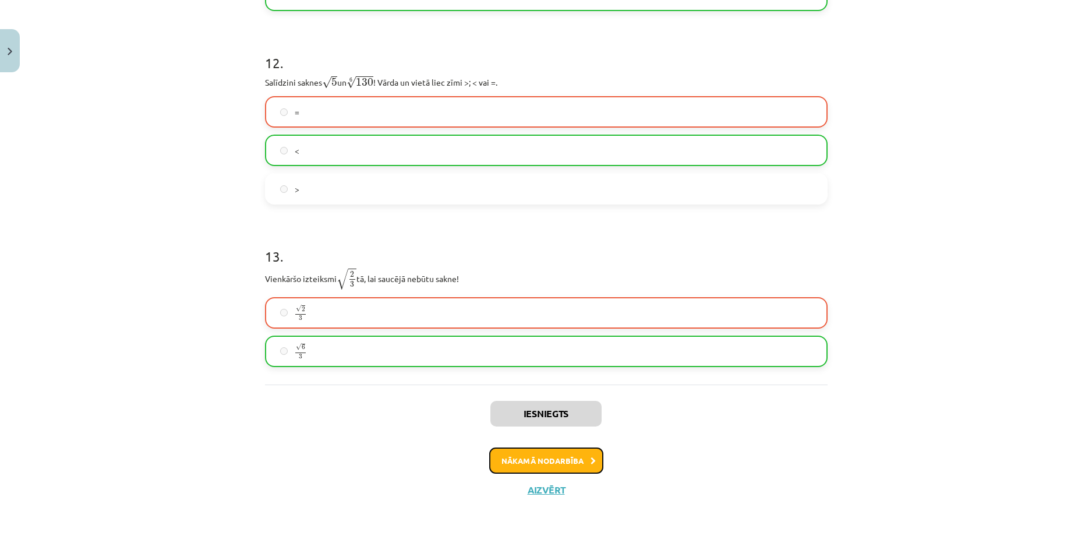
click at [563, 467] on button "Nākamā nodarbība" at bounding box center [546, 460] width 114 height 27
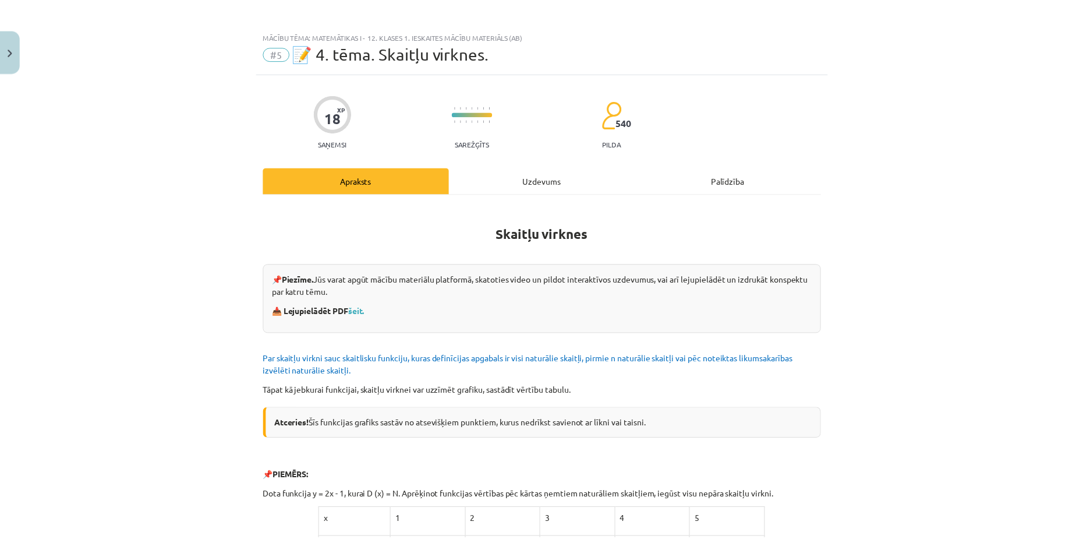
scroll to position [0, 0]
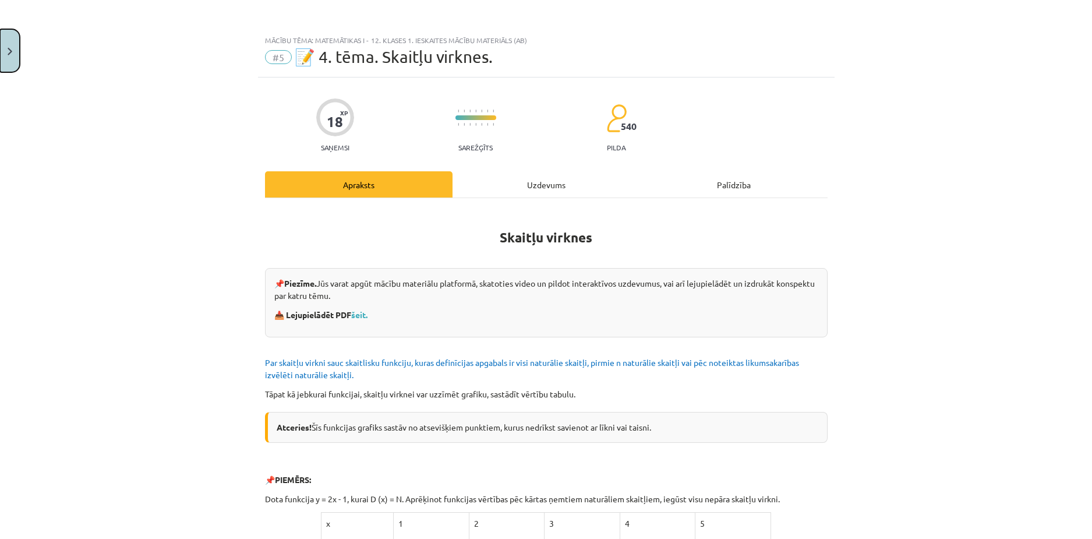
click at [17, 54] on button "Close" at bounding box center [10, 50] width 20 height 43
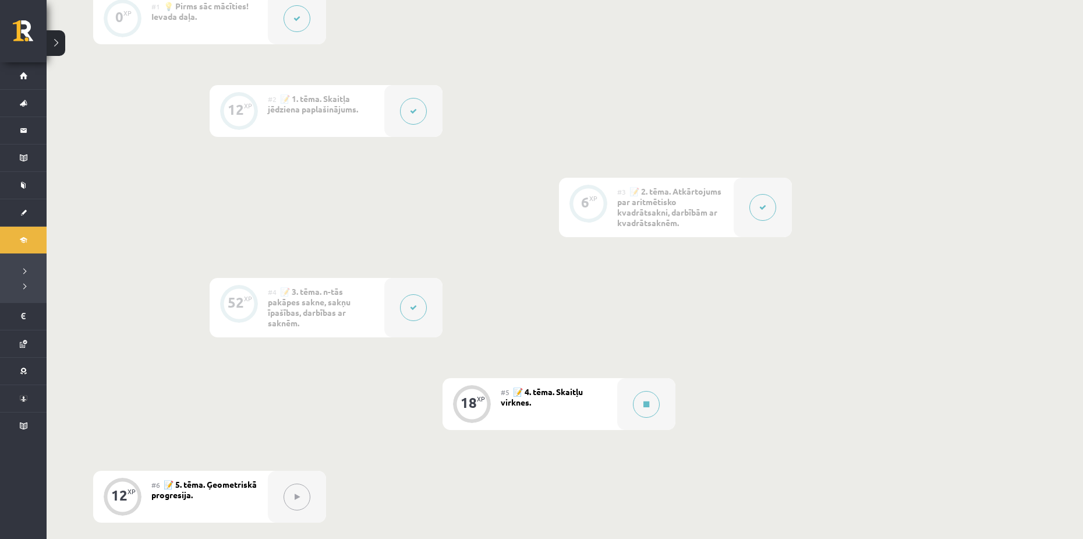
scroll to position [524, 0]
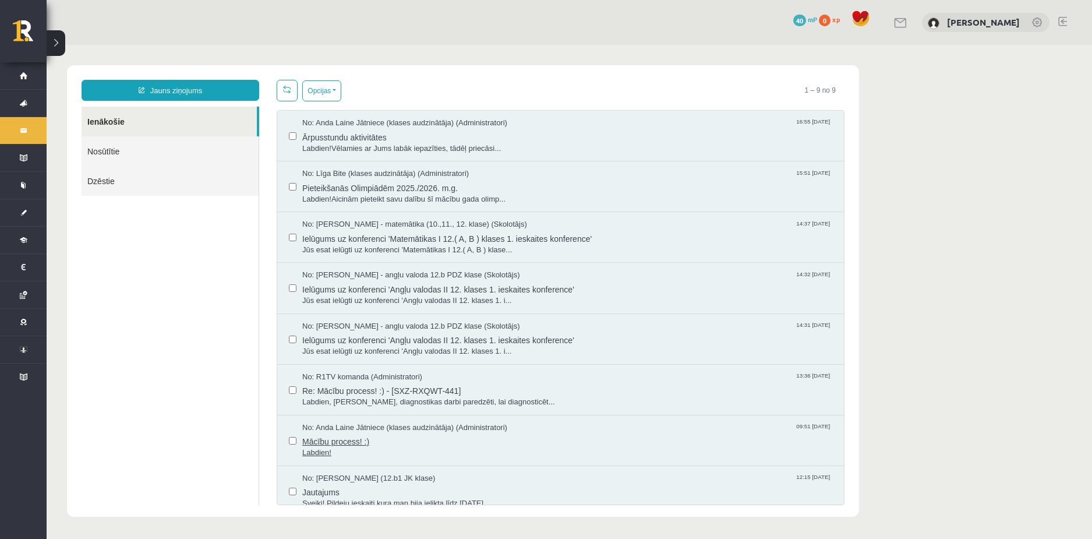
click at [371, 445] on span "Mācību process! :)" at bounding box center [567, 440] width 530 height 15
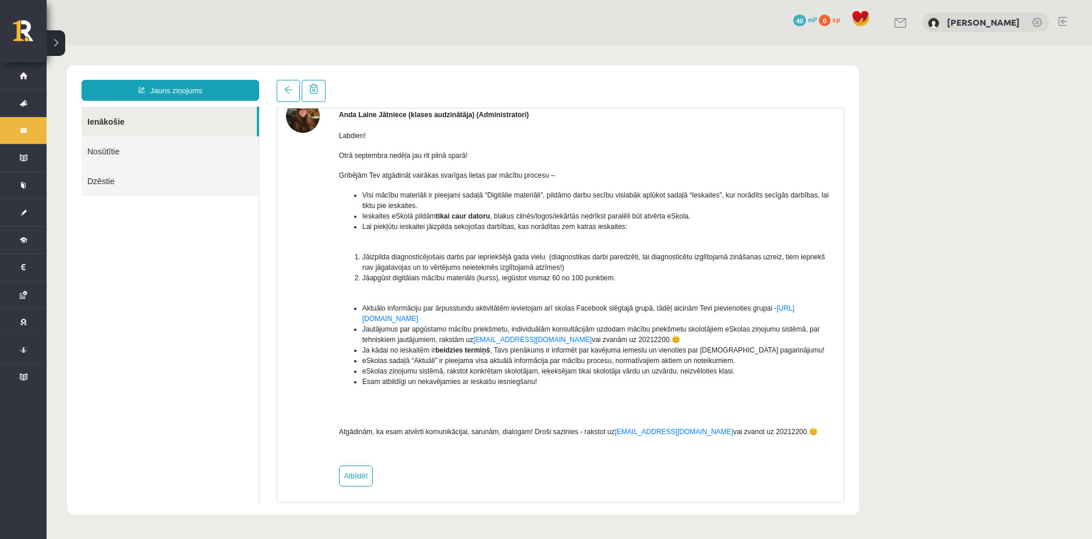
scroll to position [66, 0]
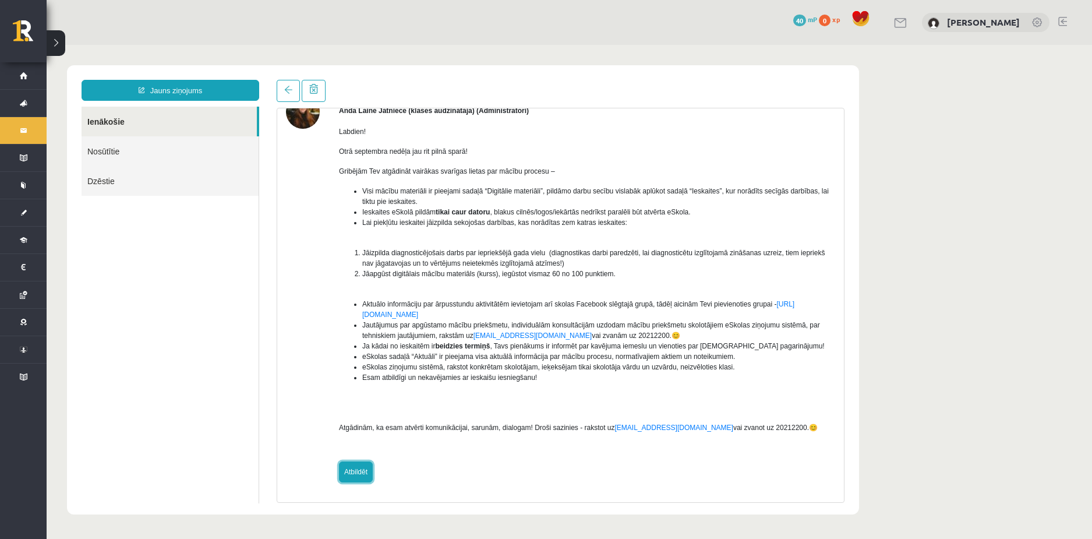
click at [359, 469] on link "Atbildēt" at bounding box center [356, 471] width 34 height 21
type input "**********"
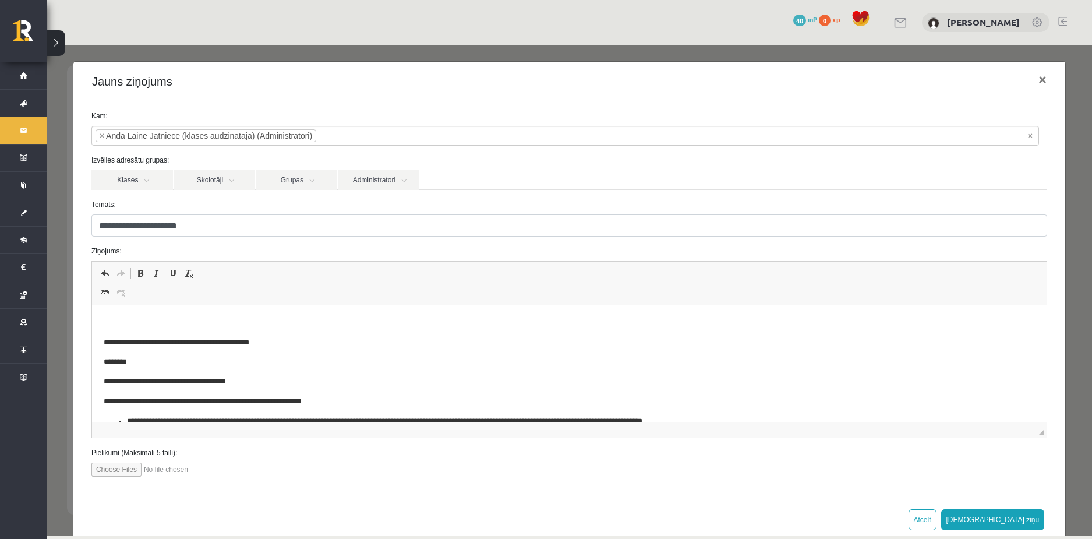
click at [178, 314] on html "**********" at bounding box center [568, 459] width 955 height 309
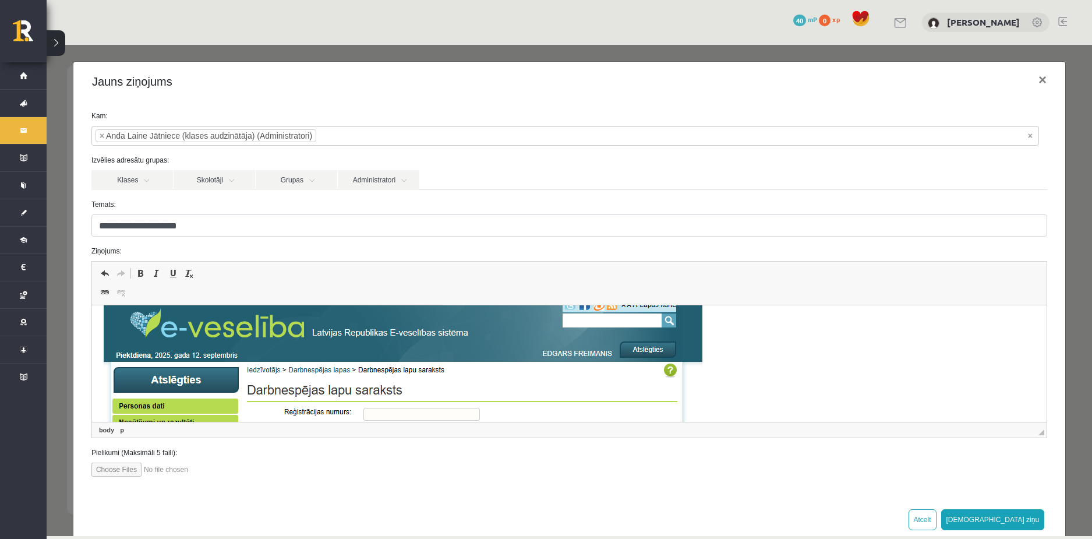
scroll to position [0, 0]
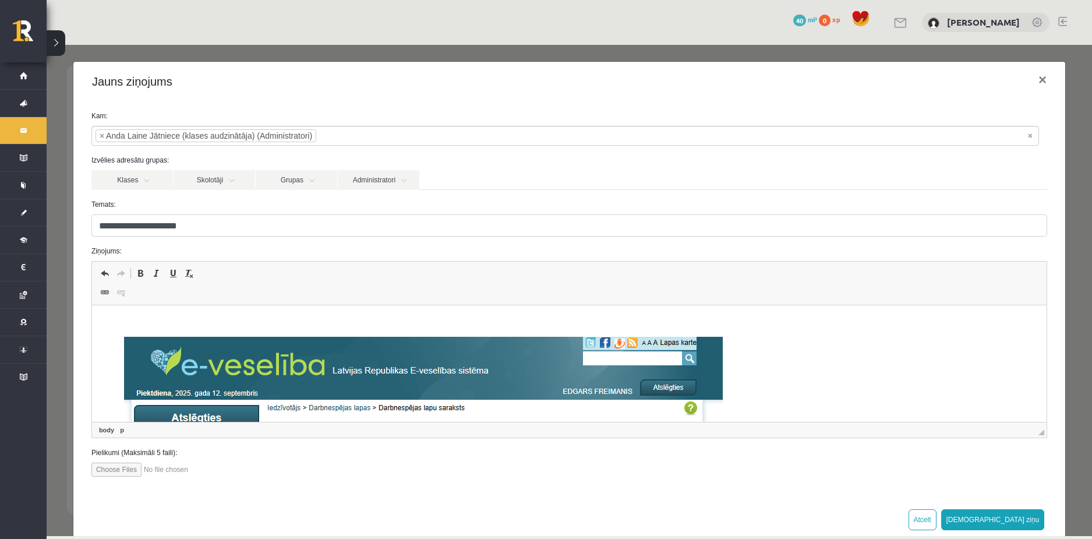
click at [112, 317] on p "Editor, wiswyg-editor-47024940932960-1757668420-0" at bounding box center [568, 323] width 931 height 12
paste body "Editor, wiswyg-editor-47024940932960-1757668420-0"
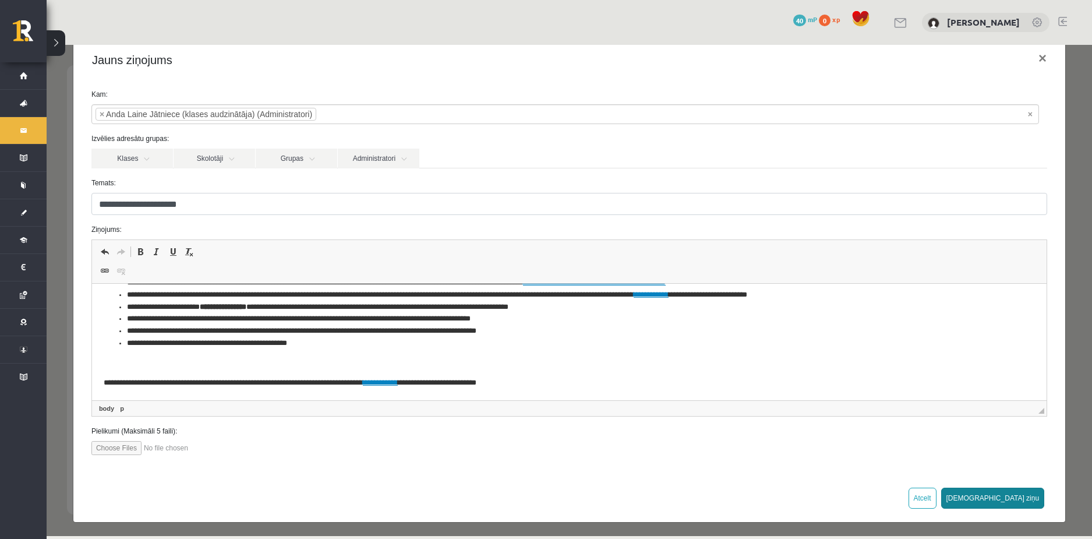
scroll to position [24, 0]
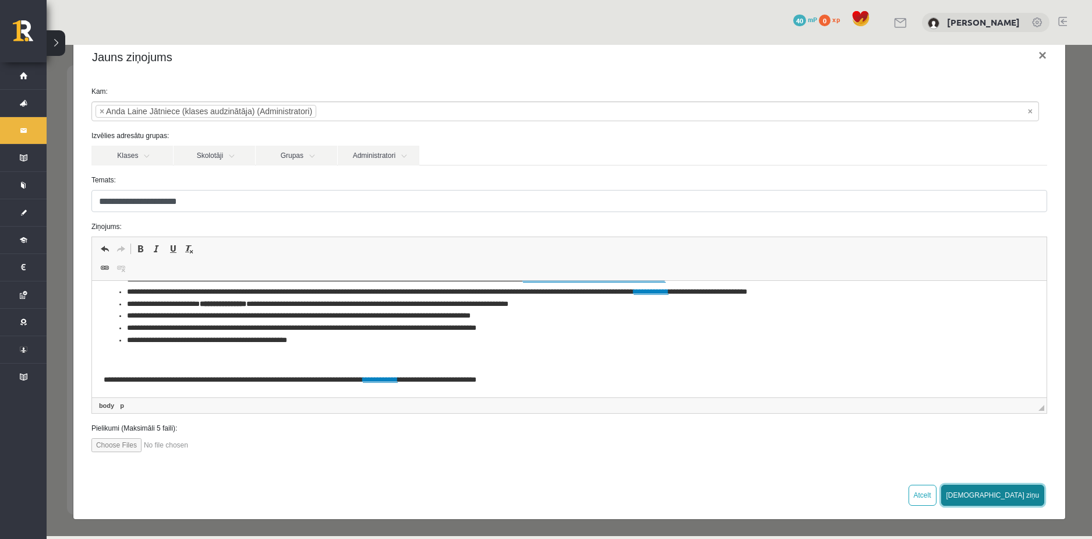
click at [1022, 500] on button "[DEMOGRAPHIC_DATA] ziņu" at bounding box center [993, 495] width 104 height 21
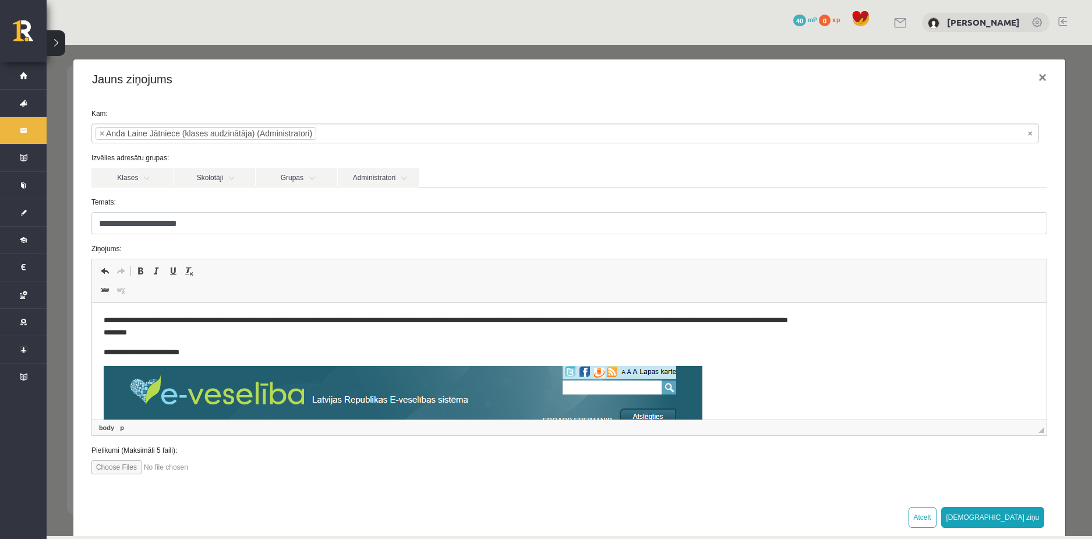
scroll to position [0, 0]
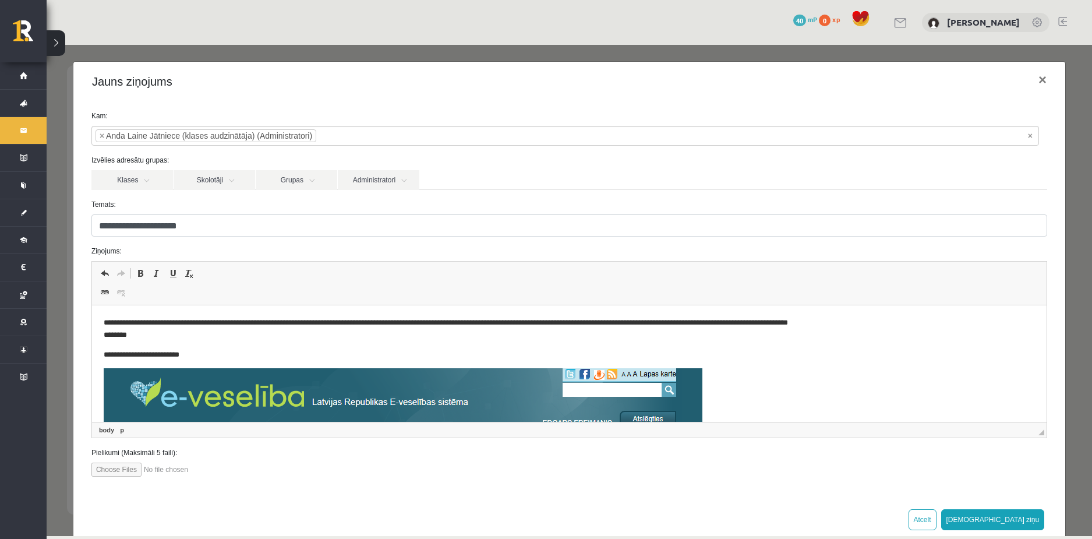
click at [169, 257] on div "Ziņojums: Rich Text Editor, wiswyg-editor-47024940932960-1757668420-0 Editor to…" at bounding box center [569, 342] width 973 height 192
click at [185, 289] on span "Editor toolbars Undo Keyboard shortcut Ctrl+Z Redo Keyboard shortcut Ctrl+Y Bol…" at bounding box center [569, 284] width 955 height 44
click at [163, 334] on p "**********" at bounding box center [560, 329] width 915 height 24
click at [336, 135] on input "search" at bounding box center [336, 135] width 41 height 19
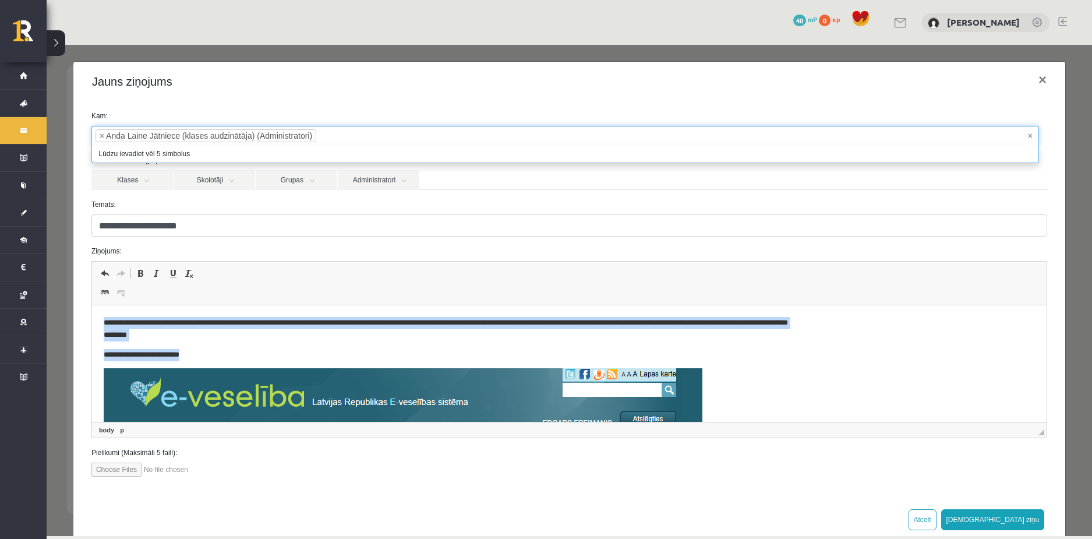
drag, startPoint x: 103, startPoint y: 320, endPoint x: 198, endPoint y: 344, distance: 98.3
copy body "**********"
click at [251, 337] on p "**********" at bounding box center [560, 329] width 915 height 24
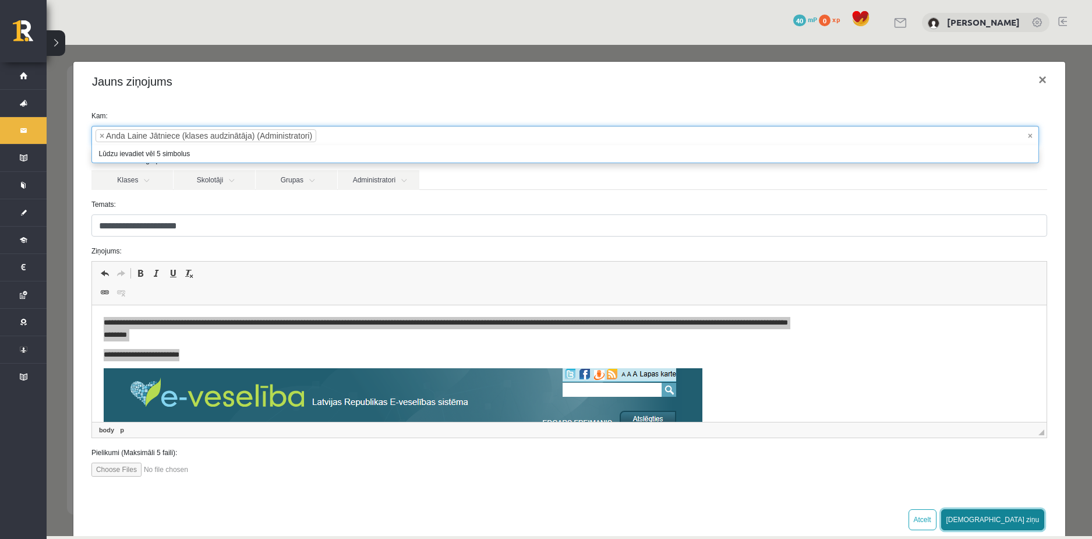
click at [1018, 514] on button "Sūtīt ziņu" at bounding box center [993, 519] width 104 height 21
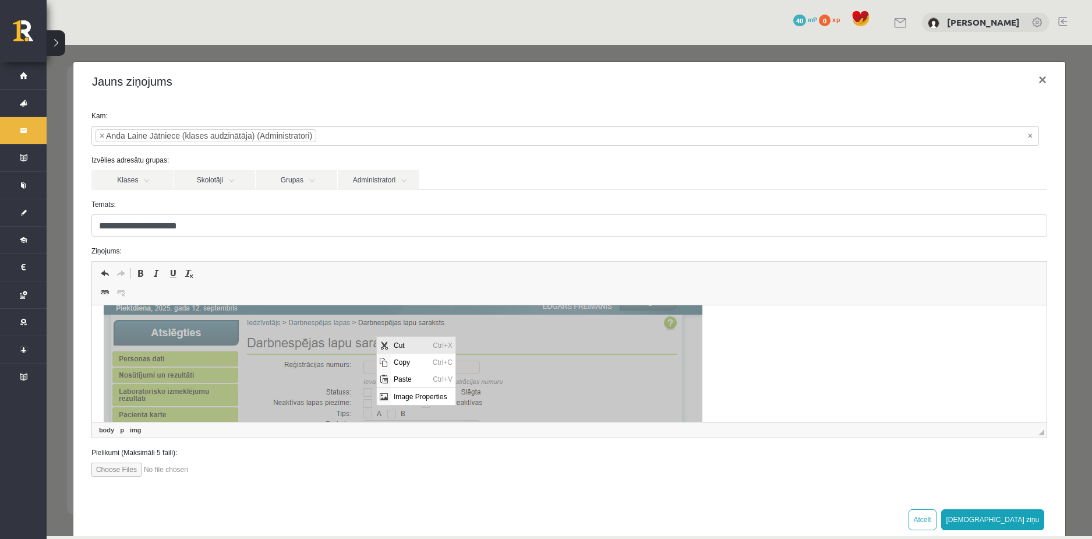
click at [405, 344] on span "Cut" at bounding box center [409, 345] width 39 height 17
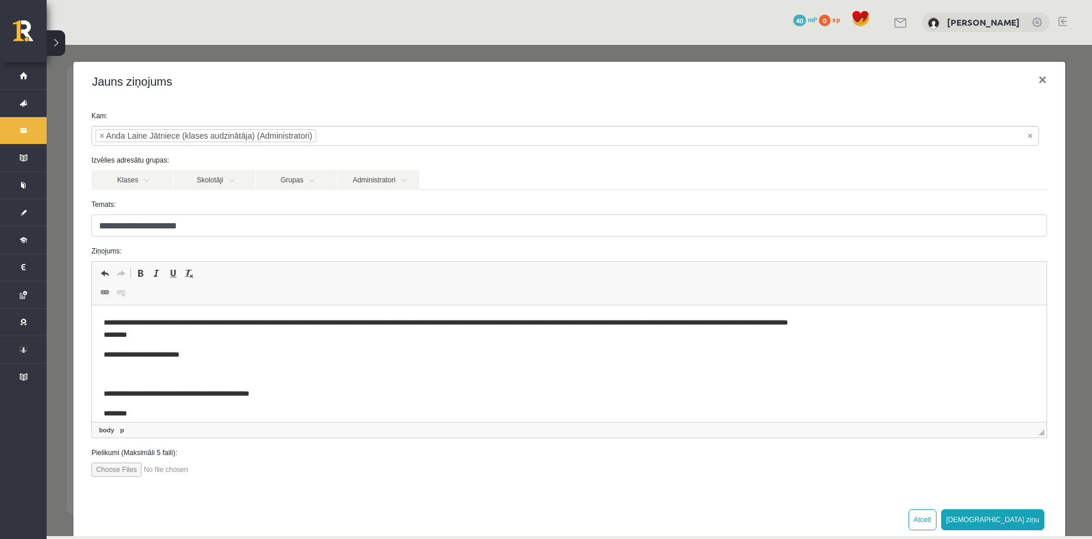
click at [110, 376] on p "Editor, wiswyg-editor-47024940932960-1757668420-0" at bounding box center [560, 374] width 915 height 12
click at [96, 474] on input "file" at bounding box center [157, 469] width 132 height 14
type input "**********"
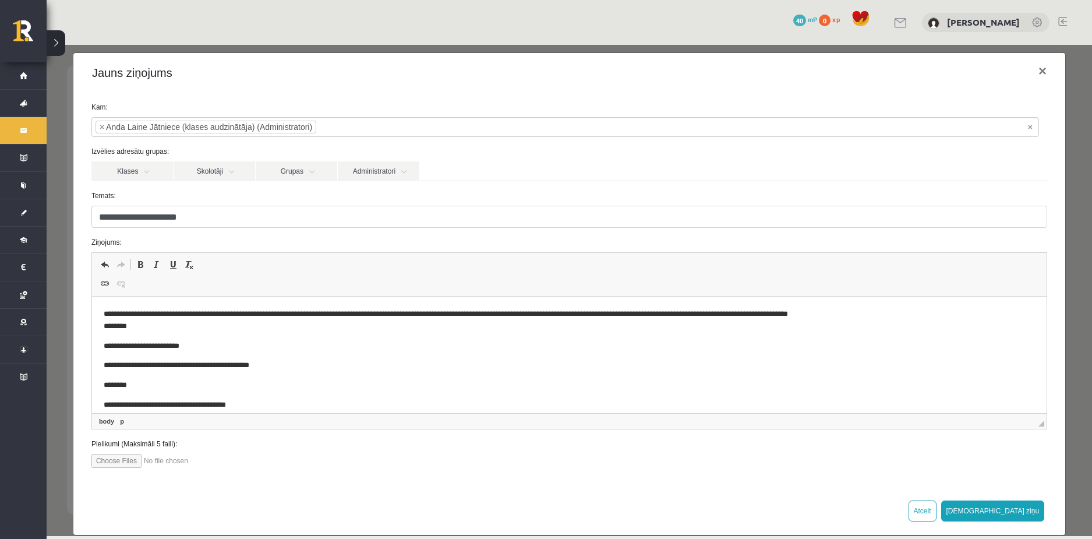
scroll to position [24, 0]
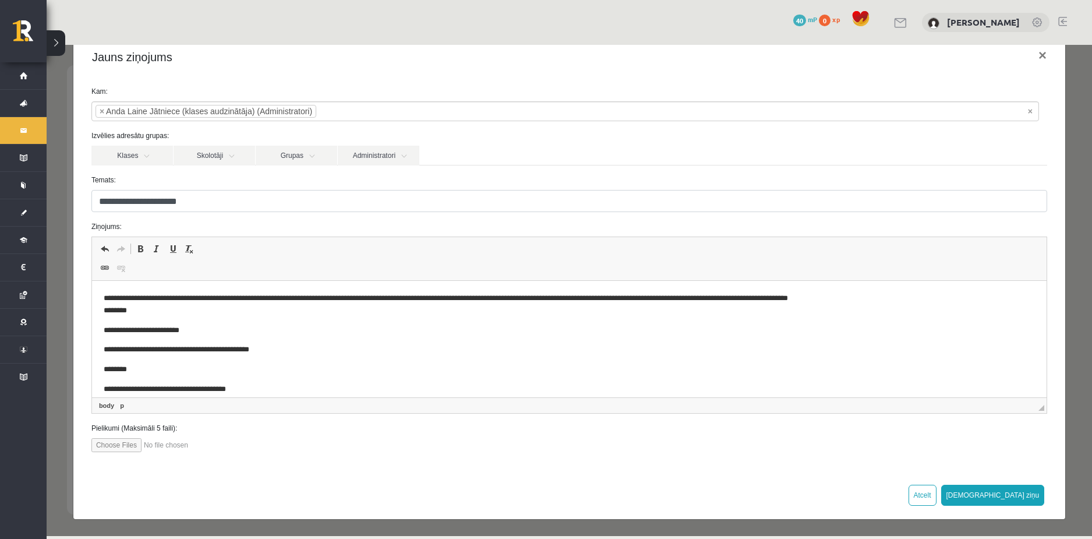
click at [108, 449] on input "file" at bounding box center [157, 445] width 132 height 14
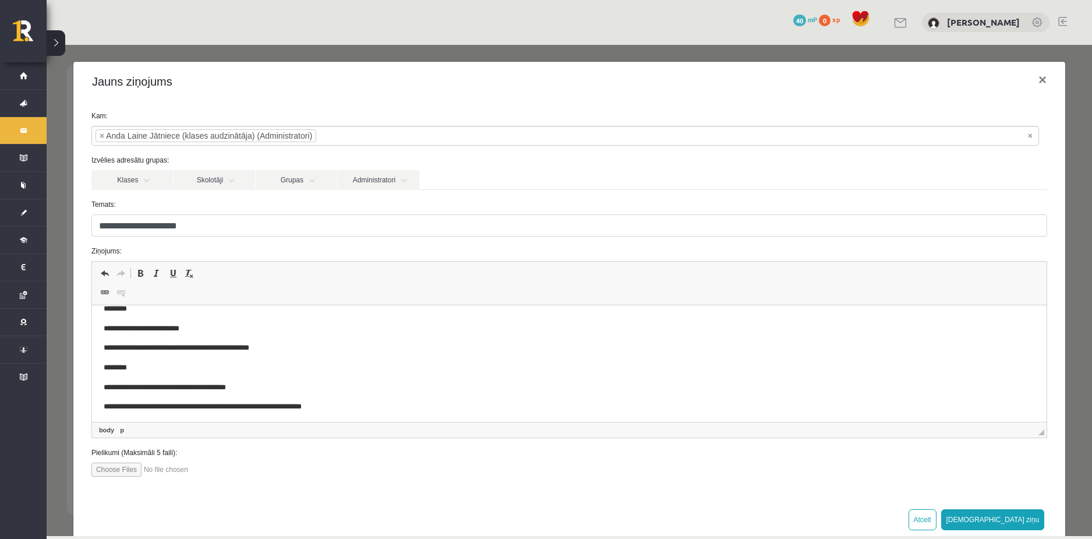
scroll to position [0, 0]
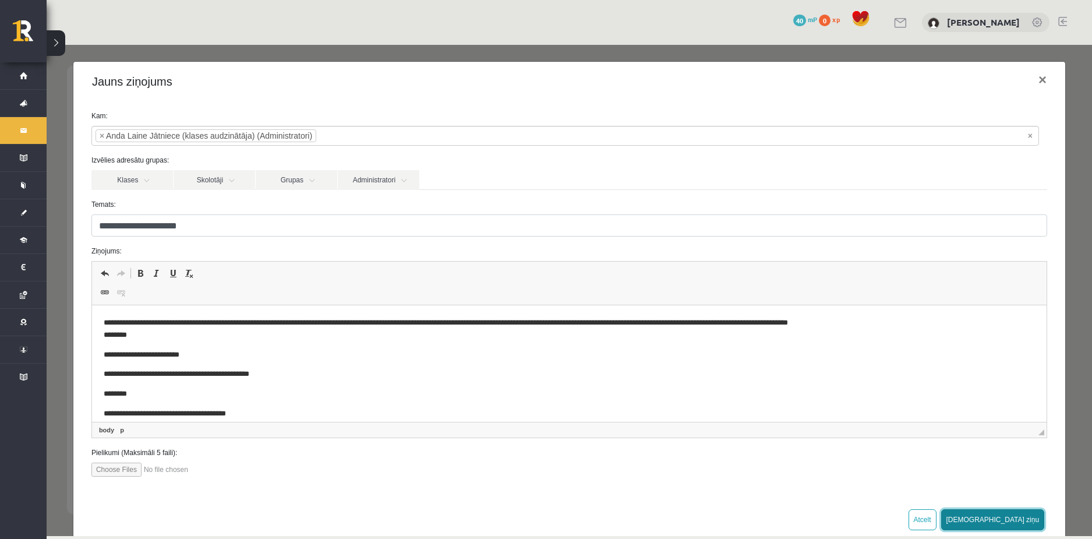
click at [1023, 521] on button "Sūtīt ziņu" at bounding box center [993, 519] width 104 height 21
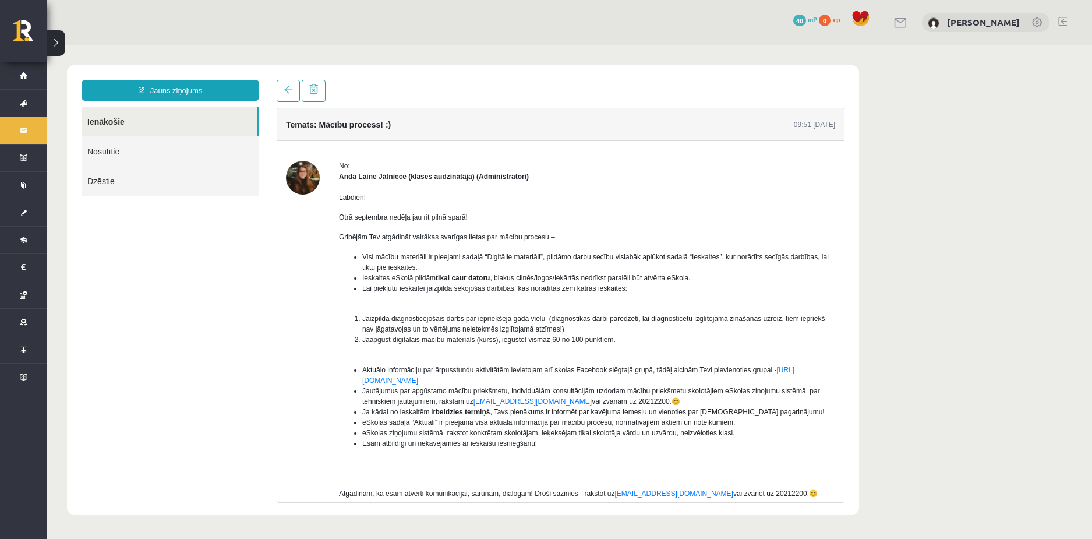
click at [307, 178] on img at bounding box center [303, 178] width 34 height 34
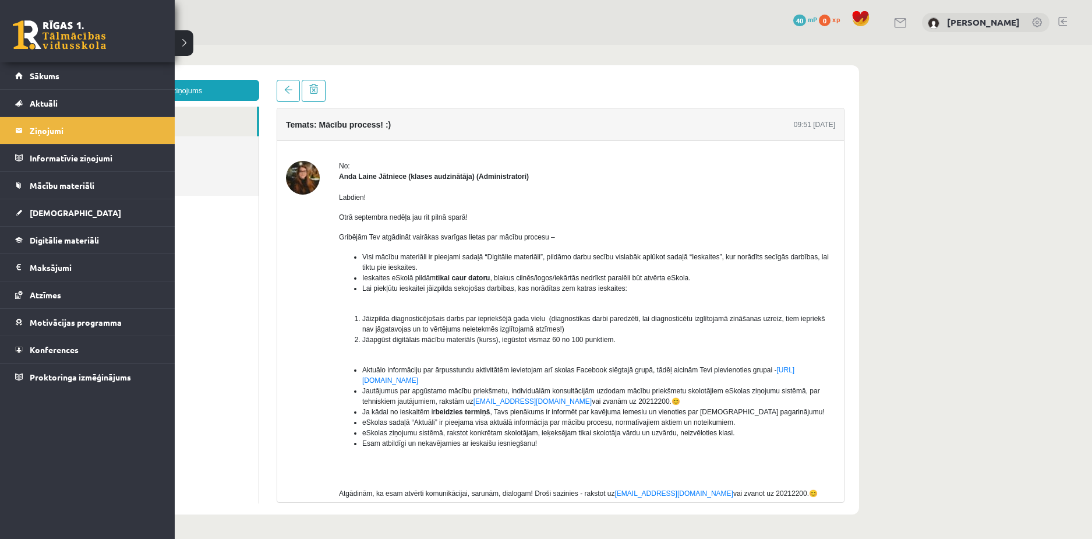
click at [22, 33] on link at bounding box center [59, 34] width 93 height 29
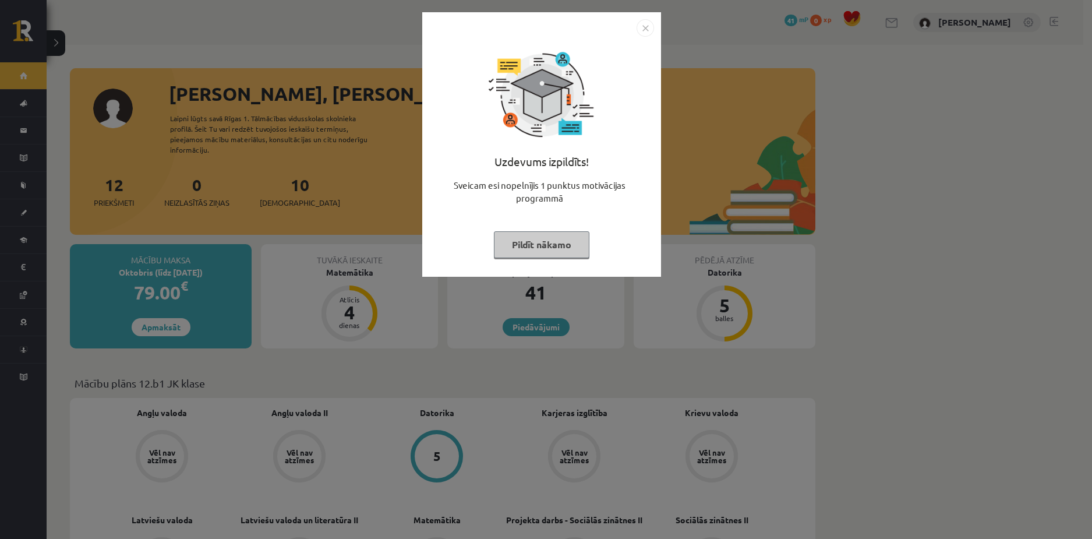
click at [565, 239] on button "Pildīt nākamo" at bounding box center [542, 244] width 96 height 27
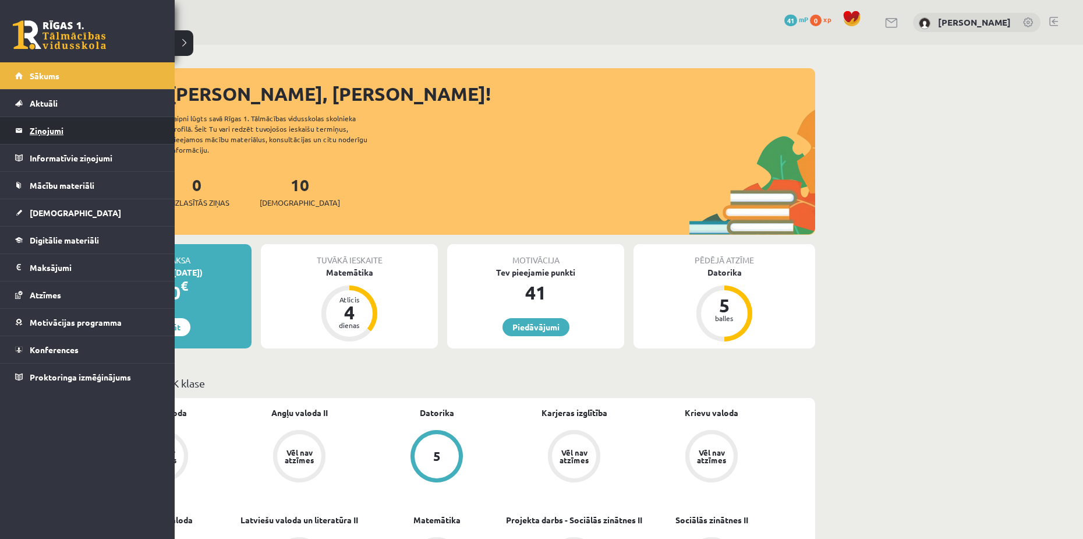
click at [46, 131] on legend "Ziņojumi 0" at bounding box center [95, 130] width 130 height 27
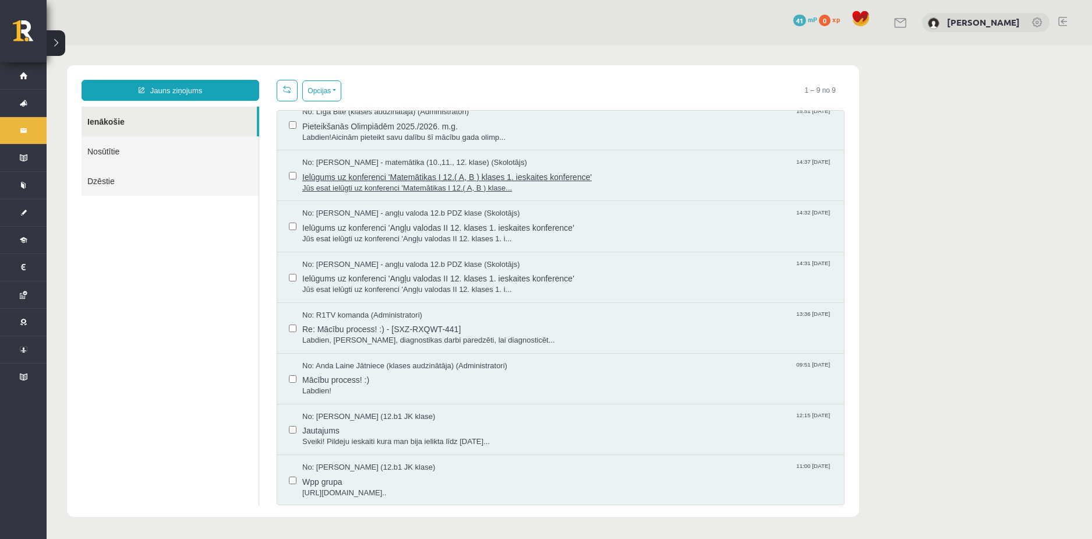
scroll to position [62, 0]
click at [440, 333] on span "Re: Mācību process! :) - [SXZ-RXQWT-441]" at bounding box center [567, 327] width 530 height 15
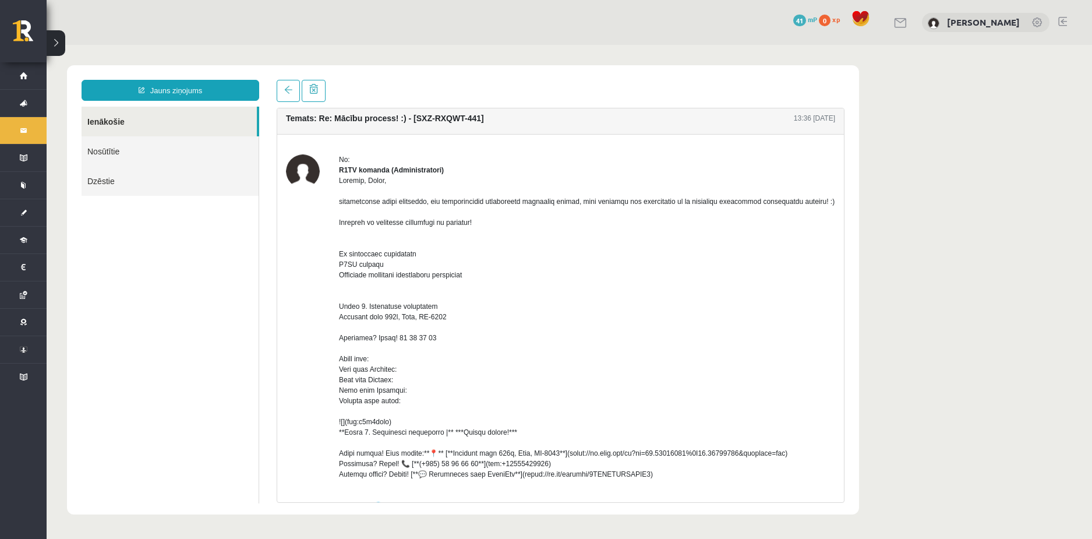
scroll to position [0, 0]
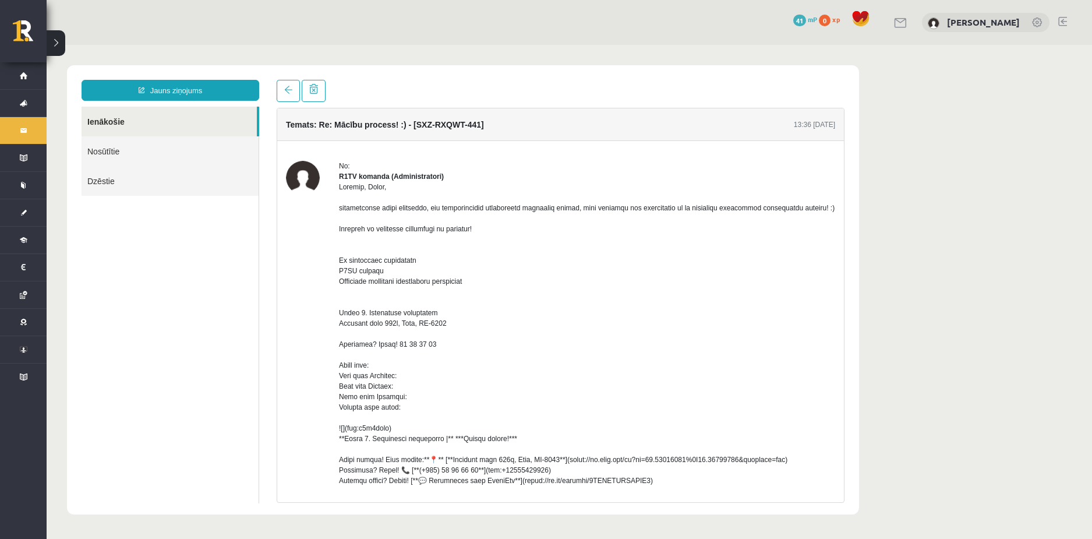
click at [108, 147] on link "Nosūtītie" at bounding box center [170, 151] width 177 height 30
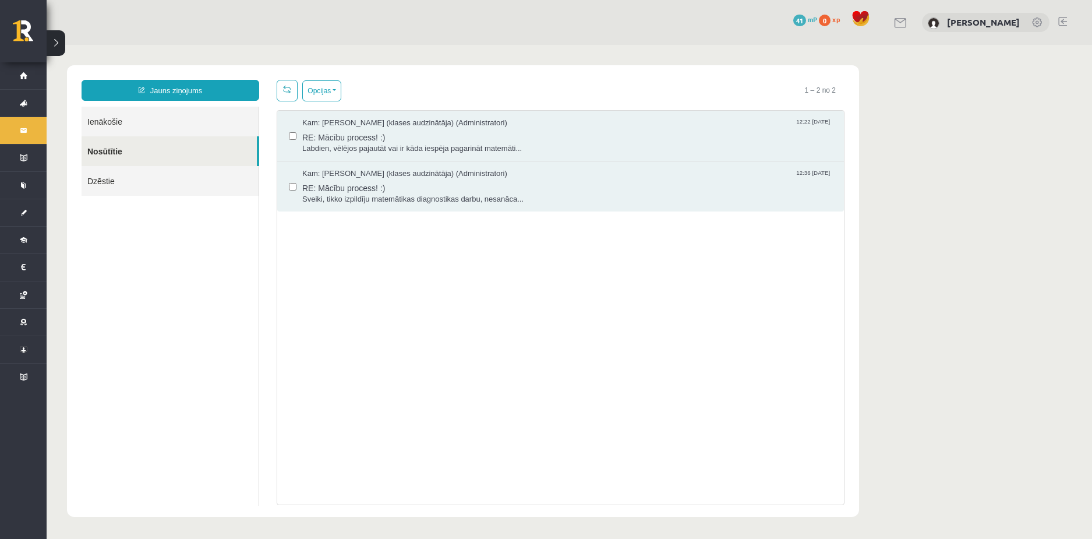
click at [148, 136] on link "Ienākošie" at bounding box center [170, 122] width 177 height 30
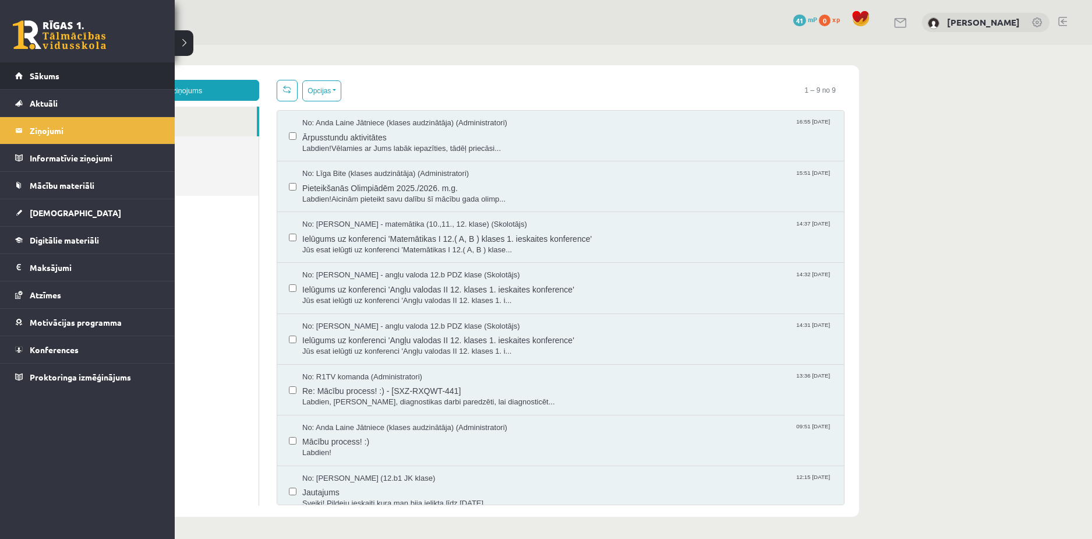
click at [8, 80] on li "Sākums" at bounding box center [87, 75] width 175 height 27
click at [27, 84] on link "Sākums" at bounding box center [87, 75] width 145 height 27
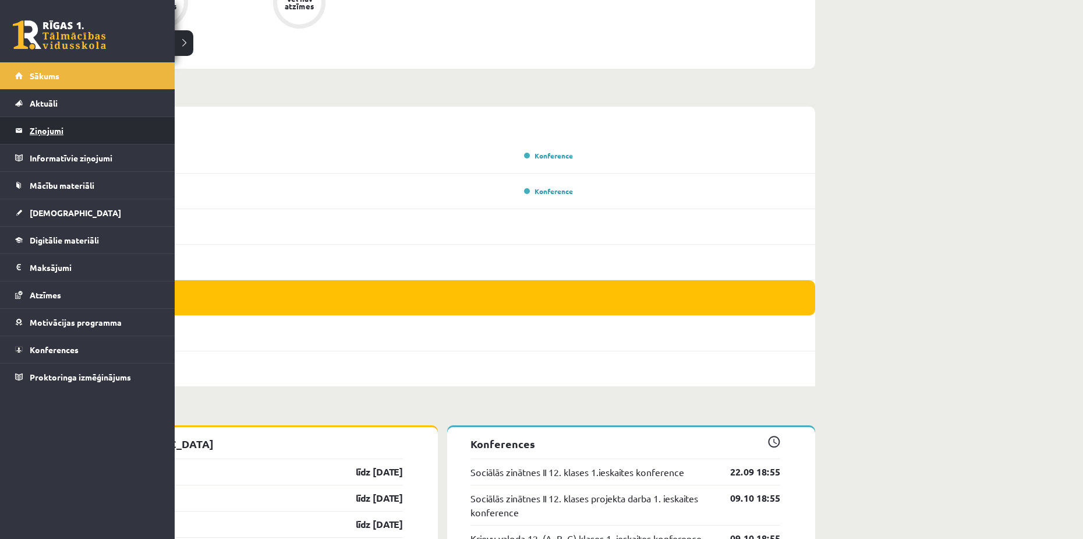
scroll to position [641, 0]
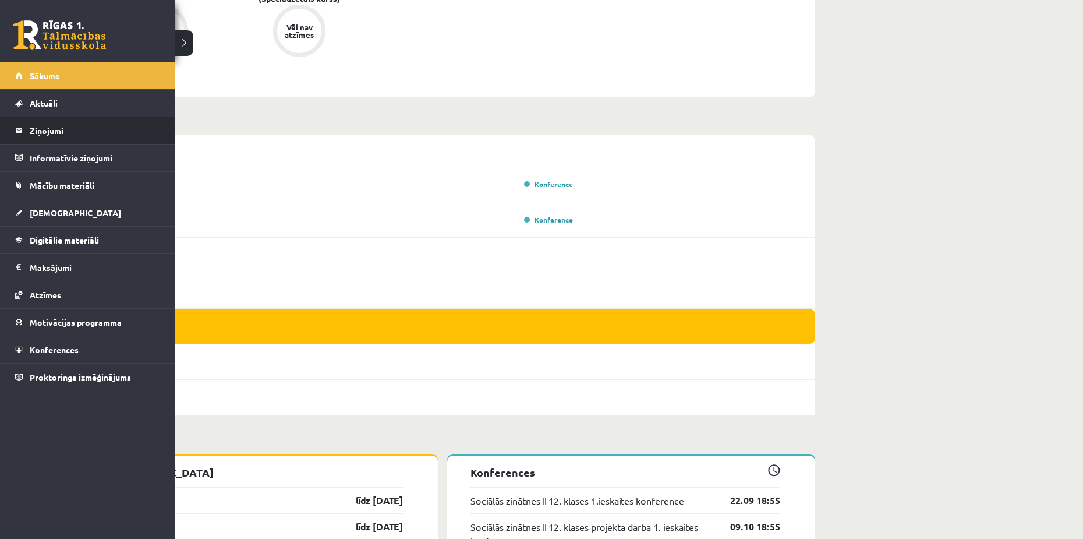
click at [59, 133] on legend "Ziņojumi 0" at bounding box center [95, 130] width 130 height 27
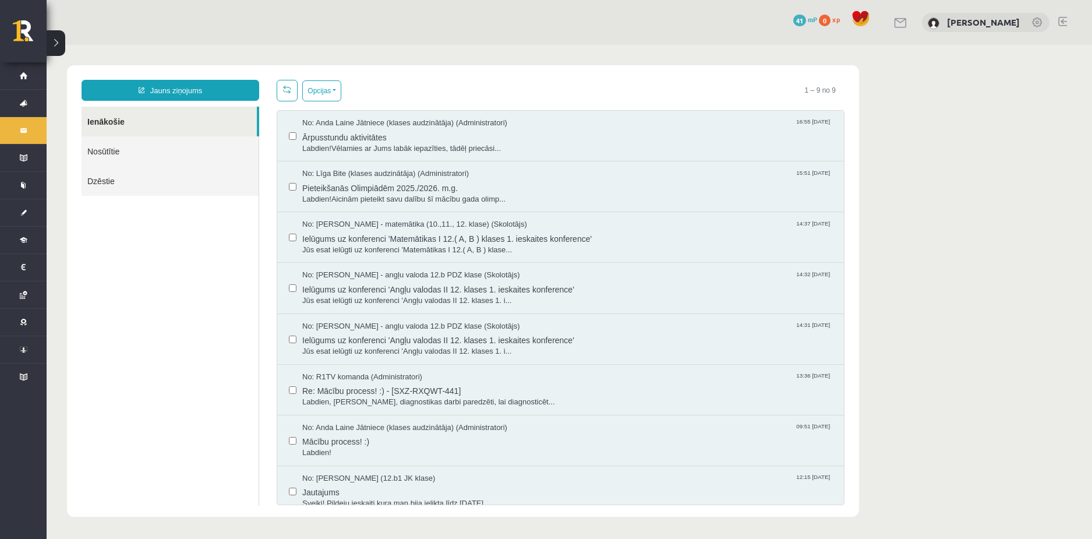
click at [130, 160] on link "Nosūtītie" at bounding box center [170, 151] width 177 height 30
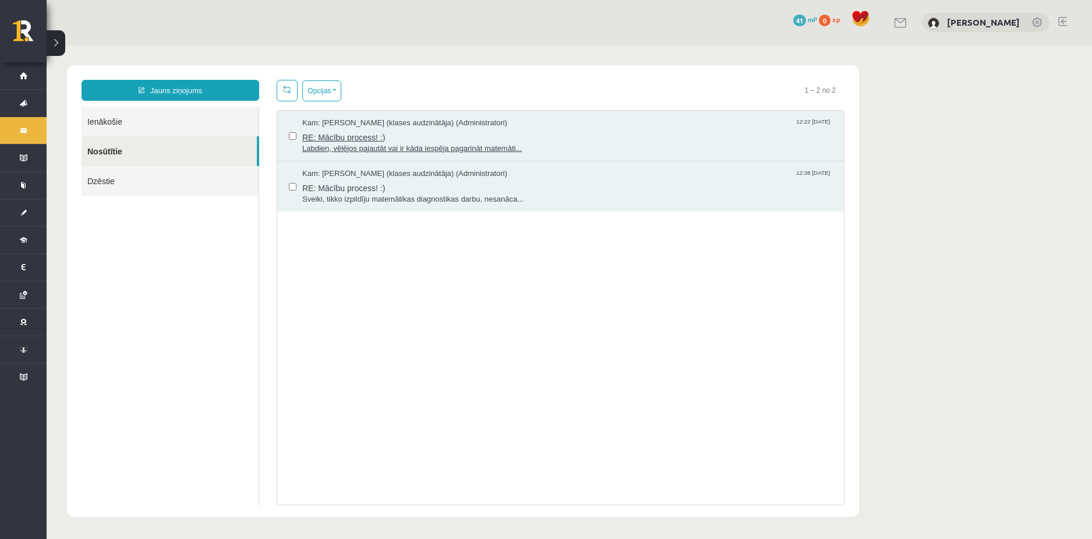
click at [390, 140] on span "RE: Mācību process! :)" at bounding box center [567, 136] width 530 height 15
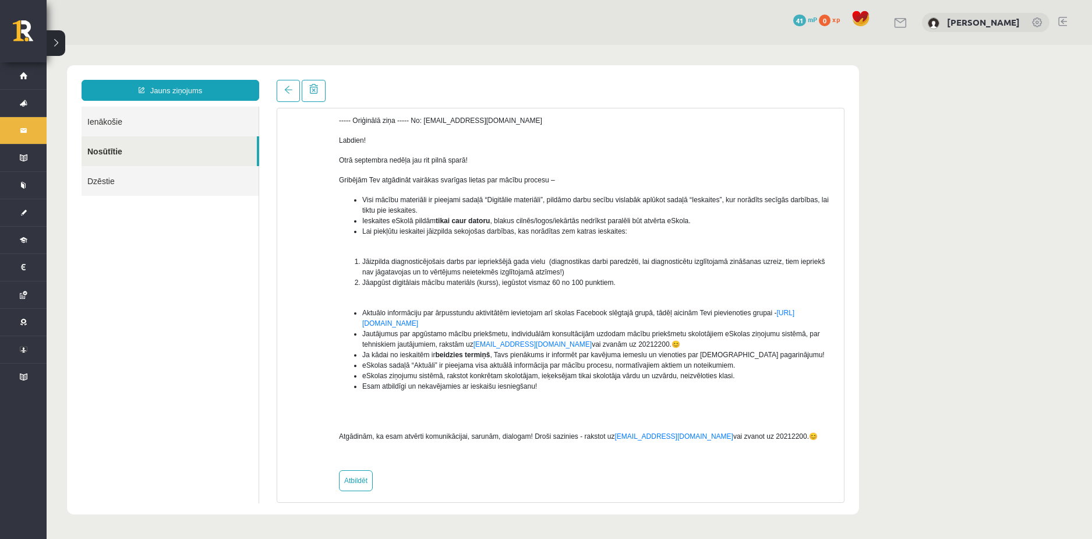
scroll to position [167, 0]
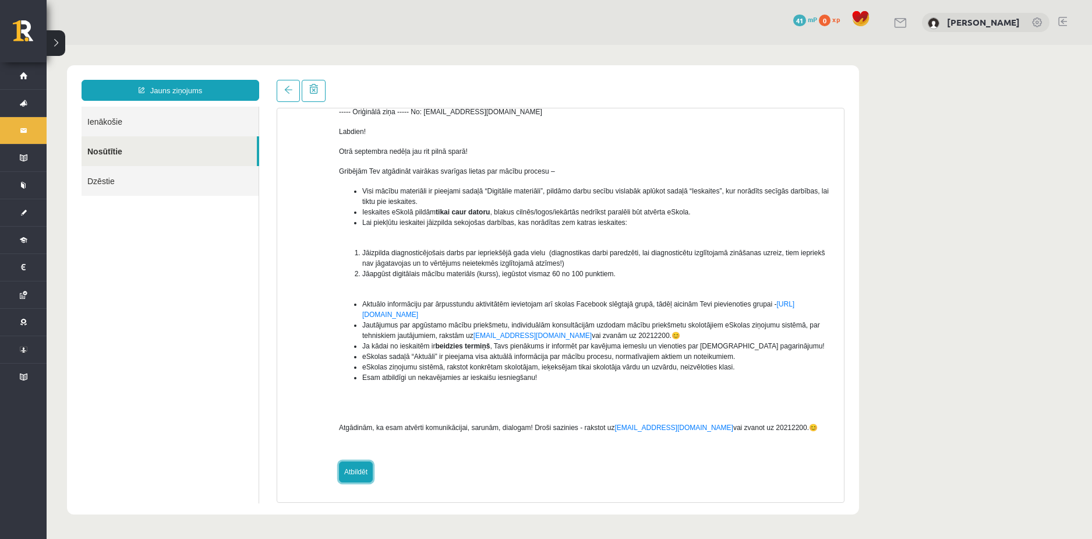
click at [362, 466] on link "Atbildēt" at bounding box center [356, 471] width 34 height 21
type input "**********"
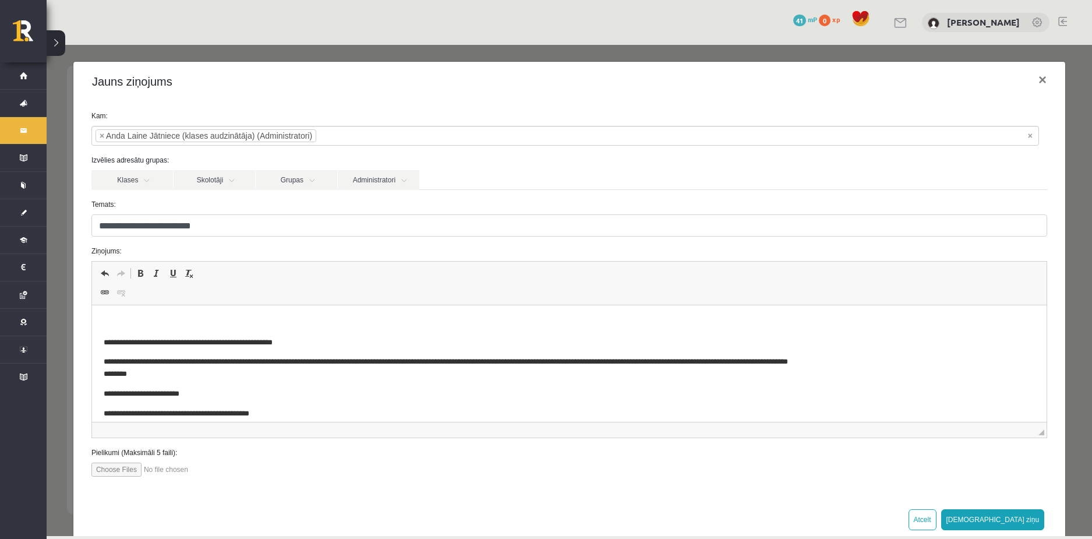
click at [220, 313] on html "**********" at bounding box center [568, 495] width 955 height 380
click at [108, 471] on input "file" at bounding box center [157, 469] width 132 height 14
type input "**********"
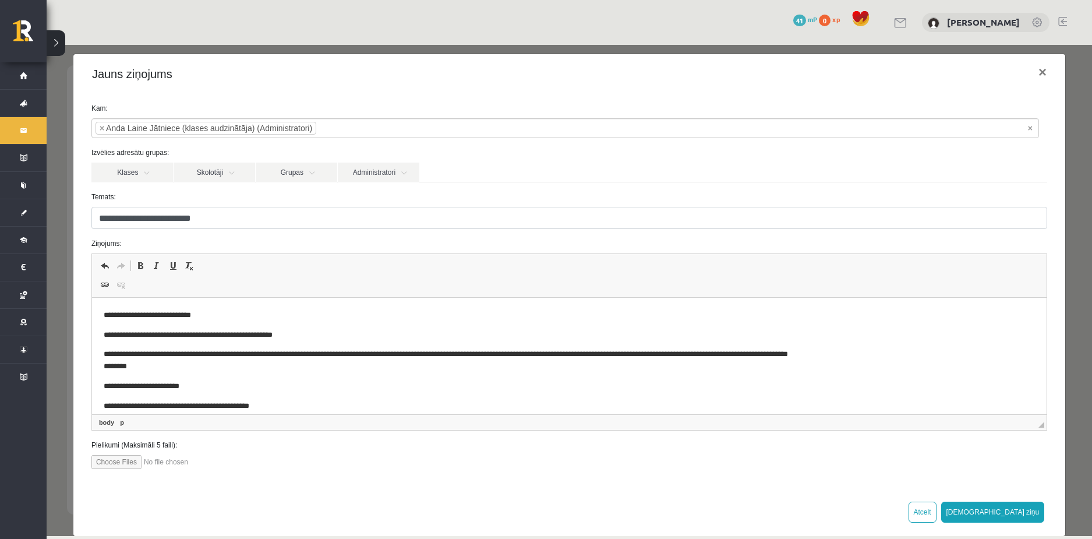
scroll to position [24, 0]
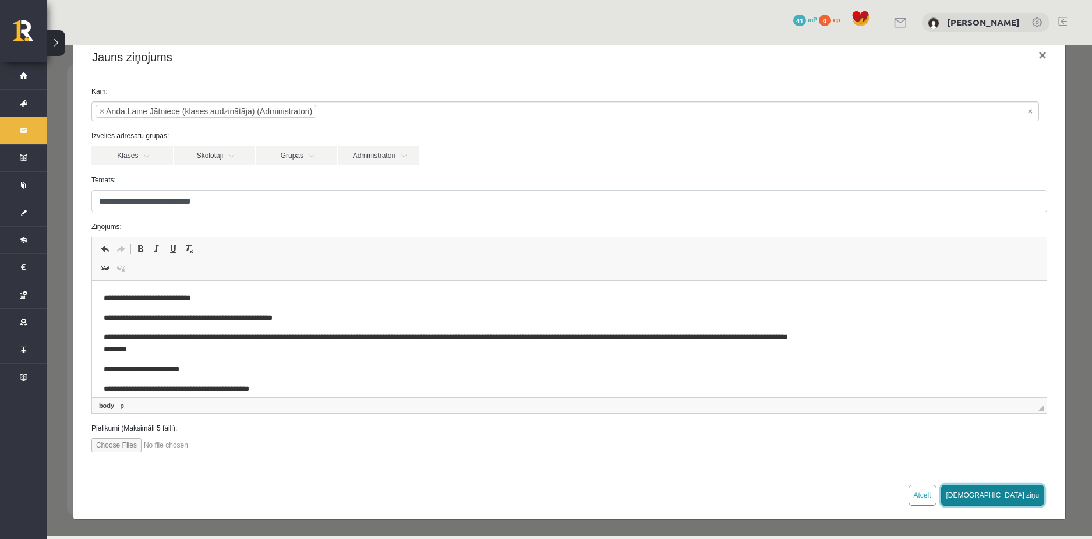
click at [1014, 489] on button "Sūtīt ziņu" at bounding box center [993, 495] width 104 height 21
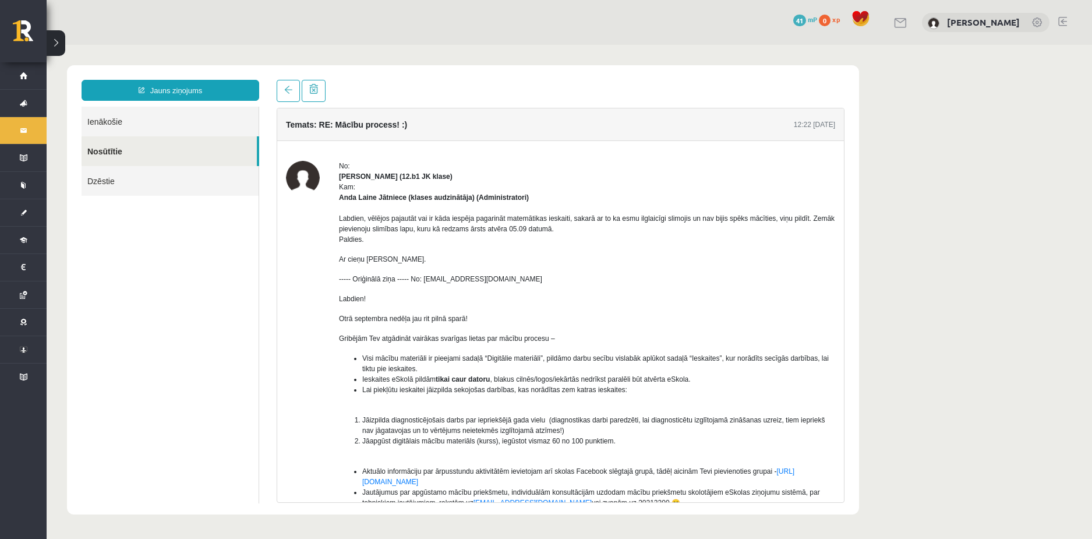
scroll to position [0, 0]
click at [115, 125] on link "Ienākošie" at bounding box center [170, 122] width 177 height 30
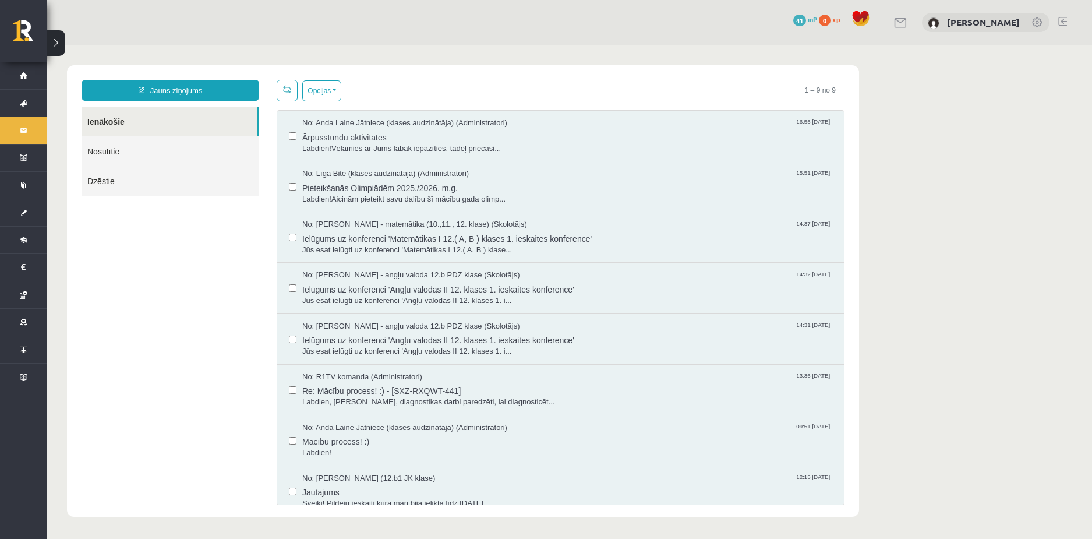
click at [123, 158] on link "Nosūtītie" at bounding box center [170, 151] width 177 height 30
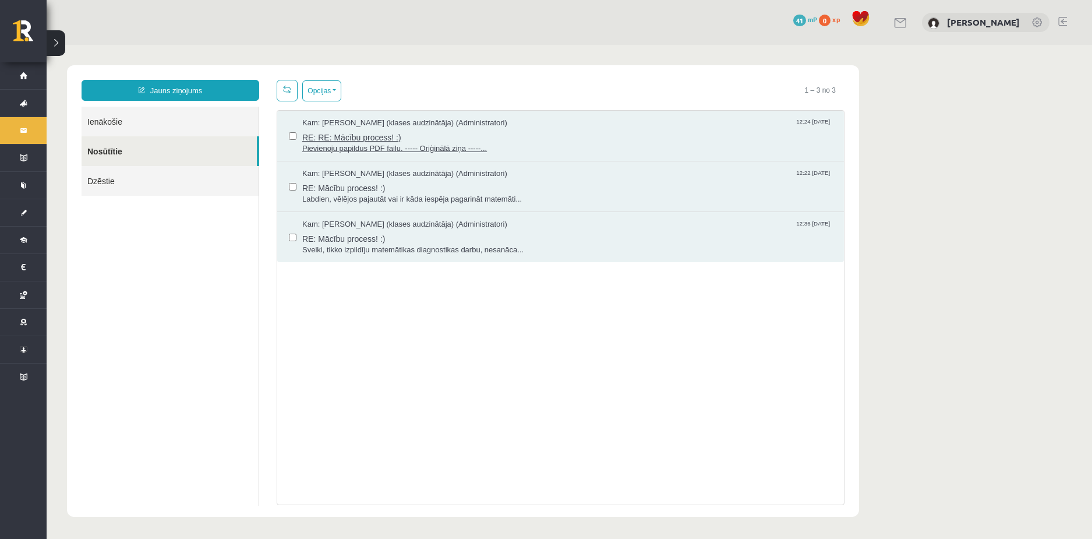
click at [396, 149] on span "Pievienoju papildus PDF failu. ----- Oriģinālā ziņa -----..." at bounding box center [567, 148] width 530 height 11
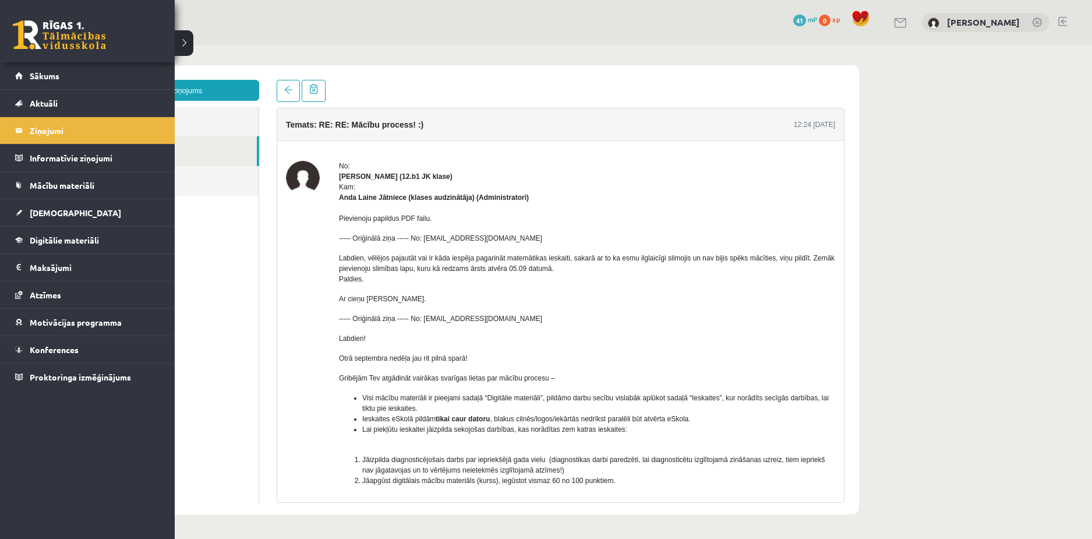
click at [34, 32] on link at bounding box center [59, 34] width 93 height 29
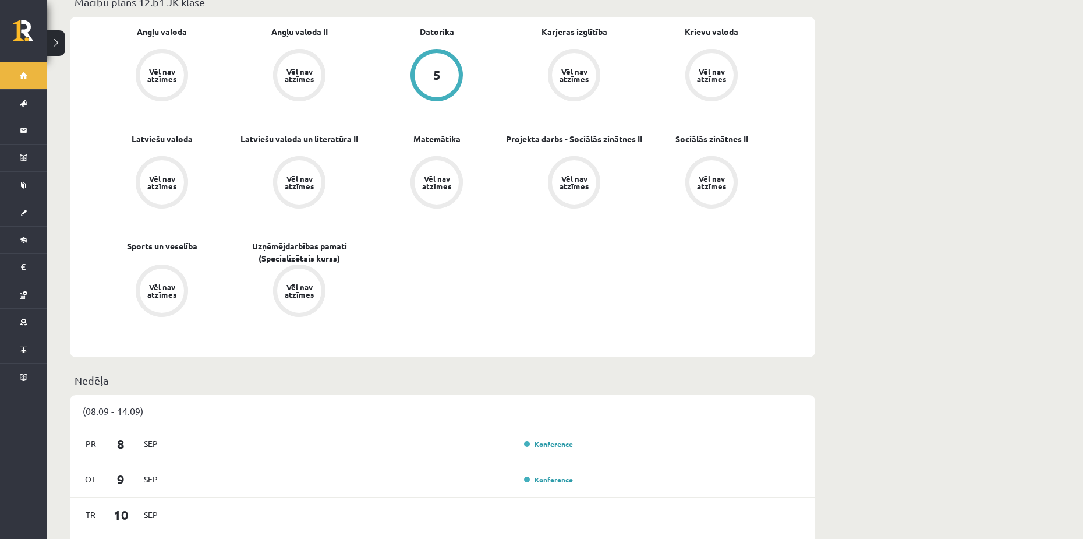
scroll to position [408, 0]
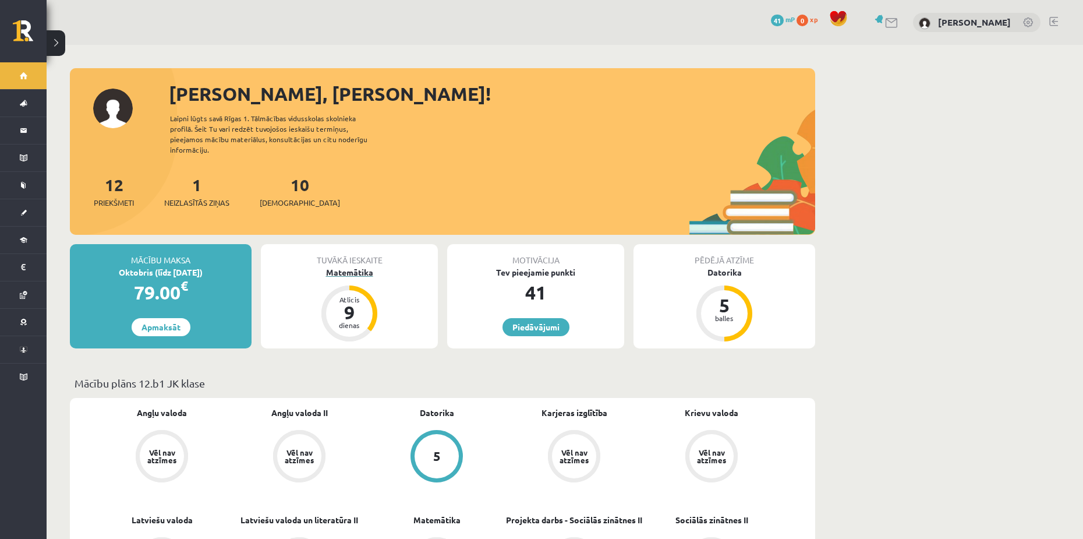
click at [348, 266] on div "Matemātika" at bounding box center [349, 272] width 177 height 12
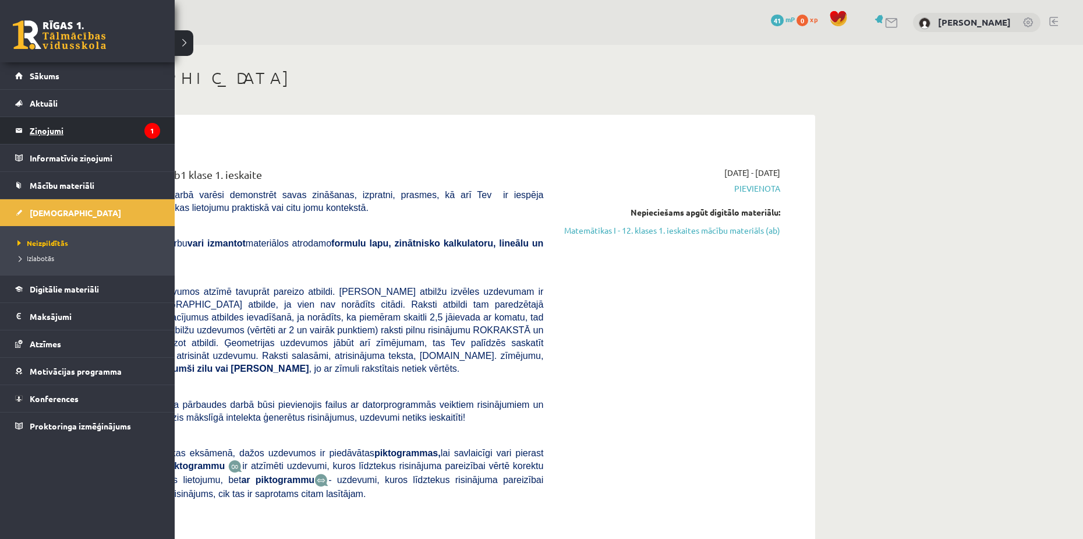
click at [39, 124] on legend "Ziņojumi 1" at bounding box center [95, 130] width 130 height 27
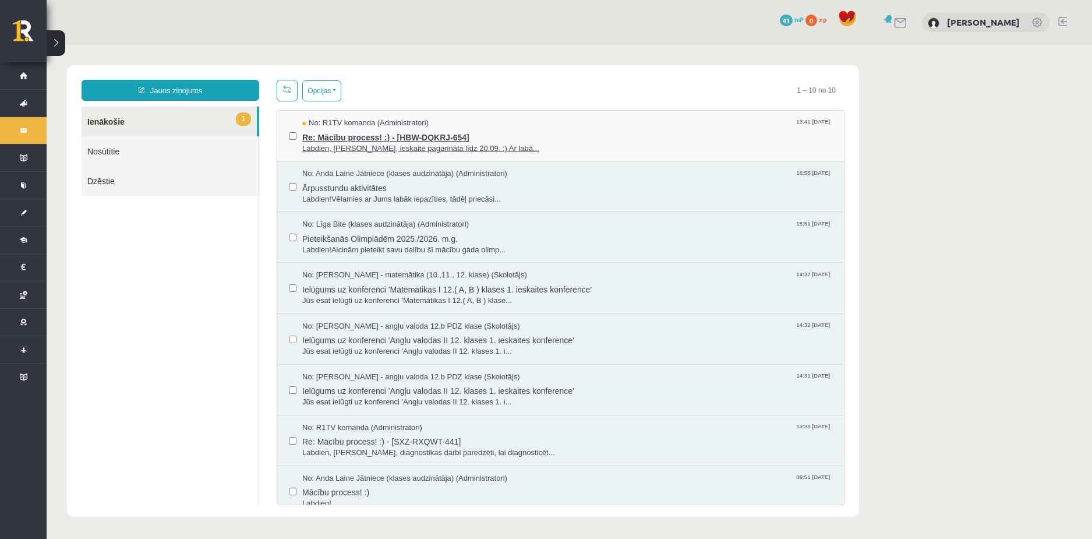
click at [386, 143] on span "Labdien, Edgar, ieskaite pagarināta līdz 20.09. :) Ar labā..." at bounding box center [567, 148] width 530 height 11
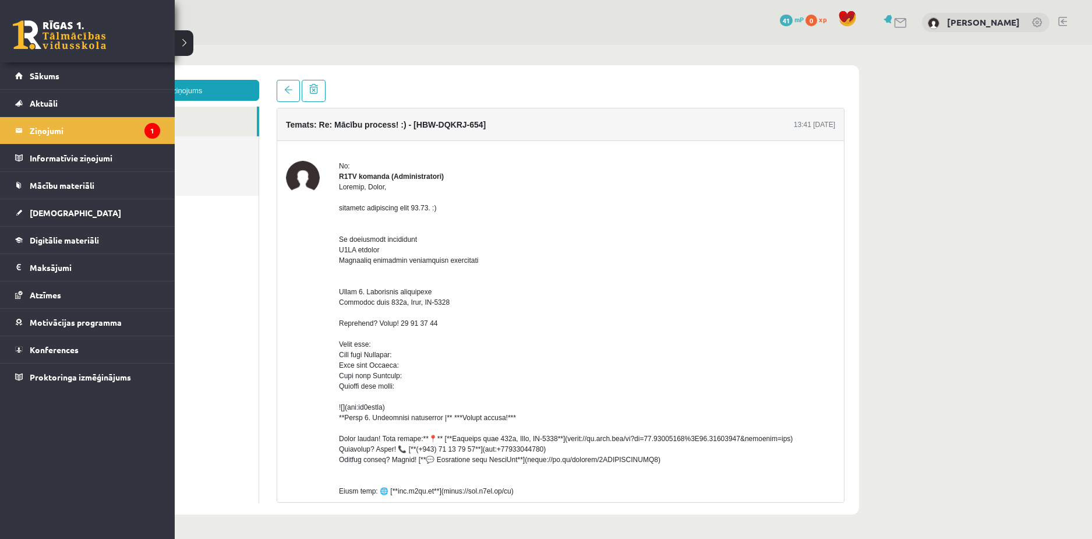
click at [44, 27] on link at bounding box center [59, 34] width 93 height 29
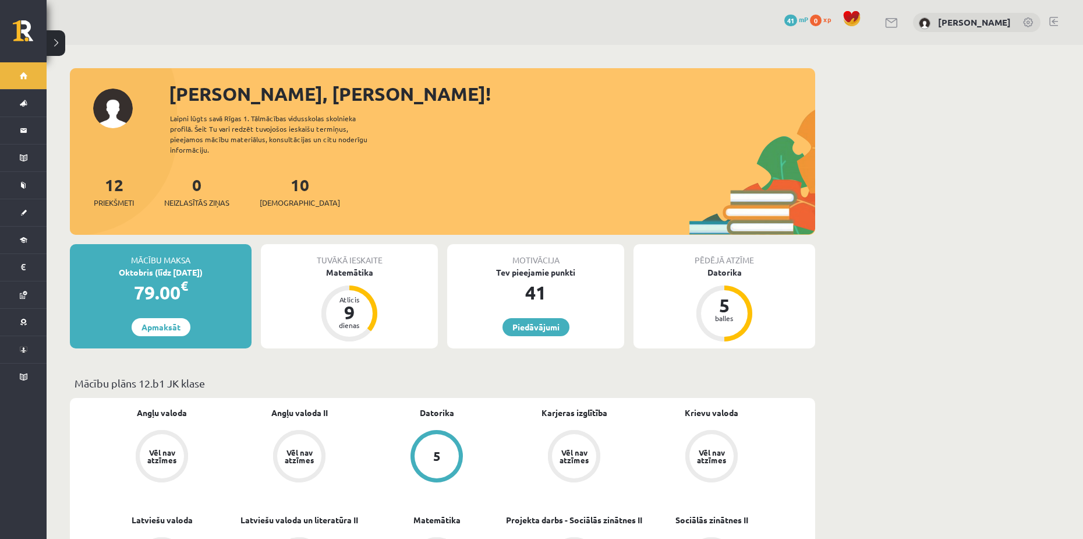
drag, startPoint x: 878, startPoint y: 218, endPoint x: 861, endPoint y: 220, distance: 16.9
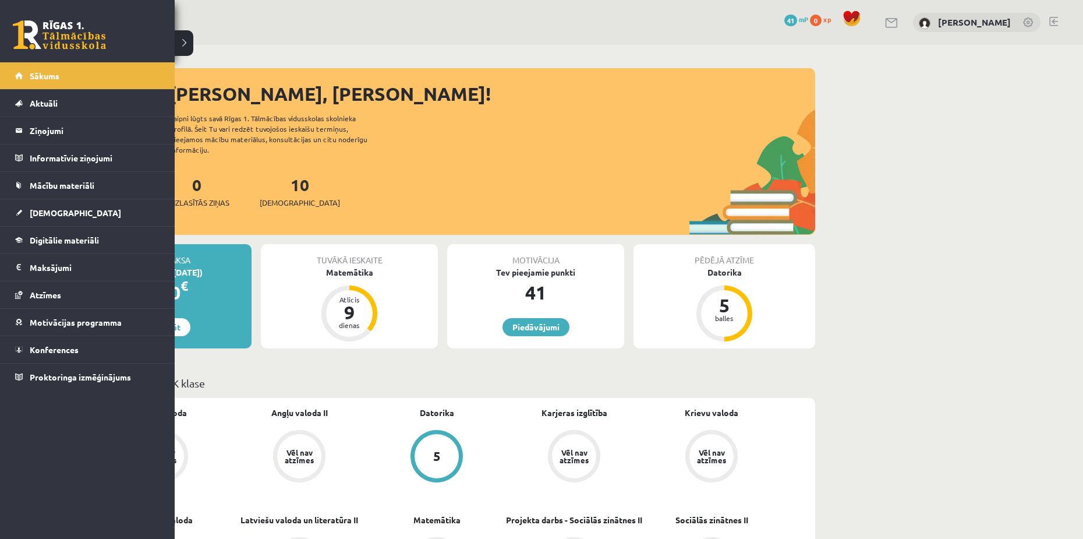
click at [20, 33] on link at bounding box center [59, 34] width 93 height 29
click at [34, 26] on link at bounding box center [59, 34] width 93 height 29
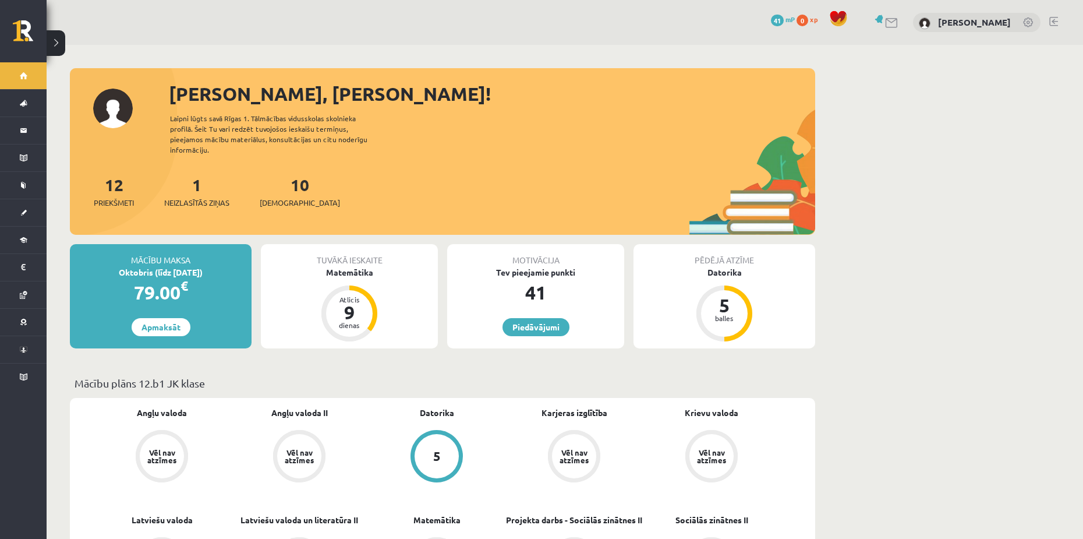
click at [884, 11] on div "0 Dāvanas 41 mP 0 xp [PERSON_NAME]" at bounding box center [565, 22] width 1037 height 45
click at [887, 21] on link at bounding box center [881, 19] width 12 height 9
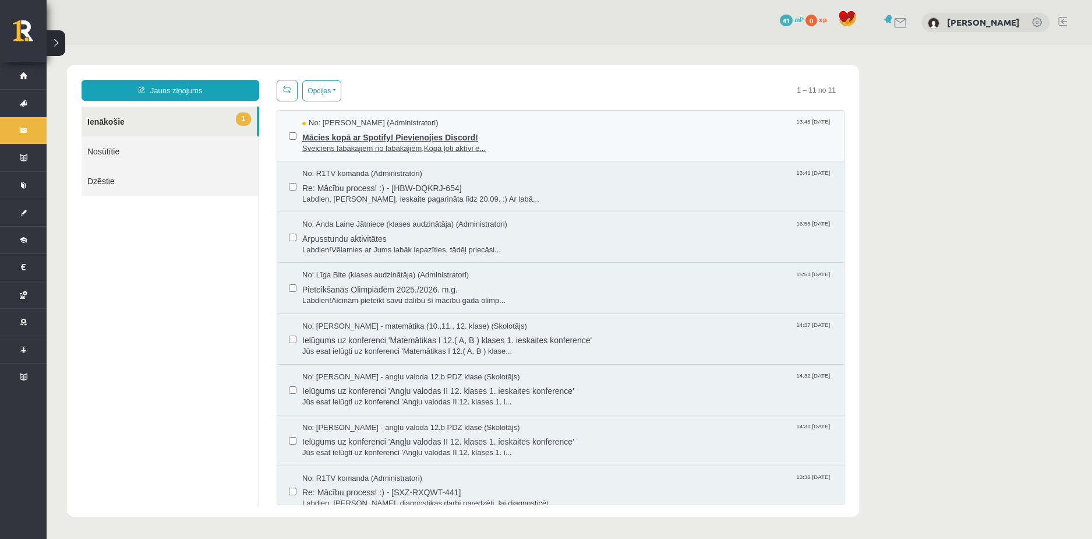
click at [405, 149] on span "Sveiciens labākajiem no labākajiem,Kopā ļoti aktīvi e..." at bounding box center [567, 148] width 530 height 11
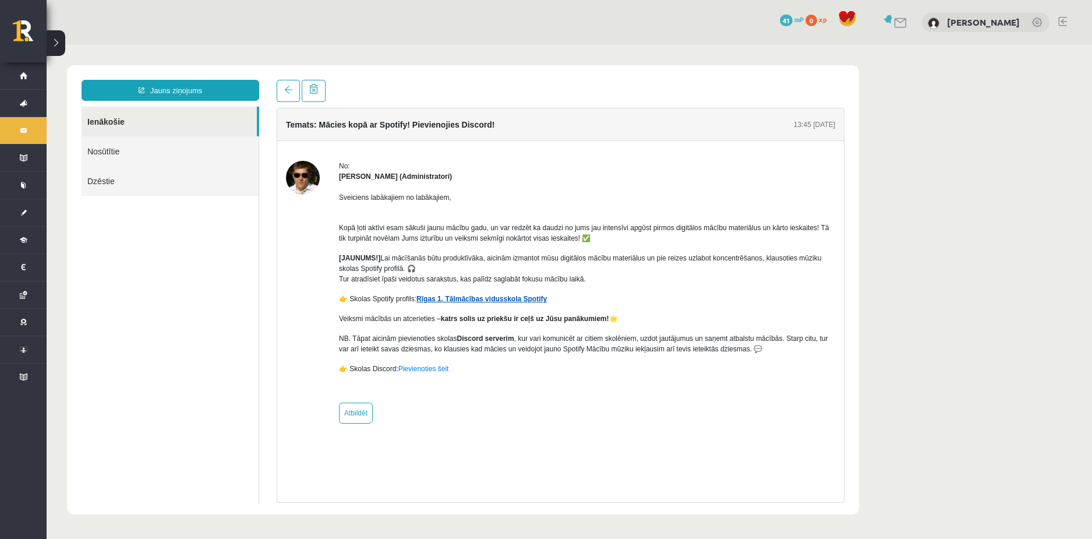
click at [466, 300] on link "Rīgas 1. Tālmācības vidusskola Spotify" at bounding box center [481, 299] width 130 height 8
click at [412, 369] on link "Pievienoties šeit" at bounding box center [423, 369] width 51 height 8
click at [421, 371] on link "Pievienoties šeit" at bounding box center [423, 369] width 51 height 8
click at [123, 127] on link "Ienākošie" at bounding box center [169, 122] width 175 height 30
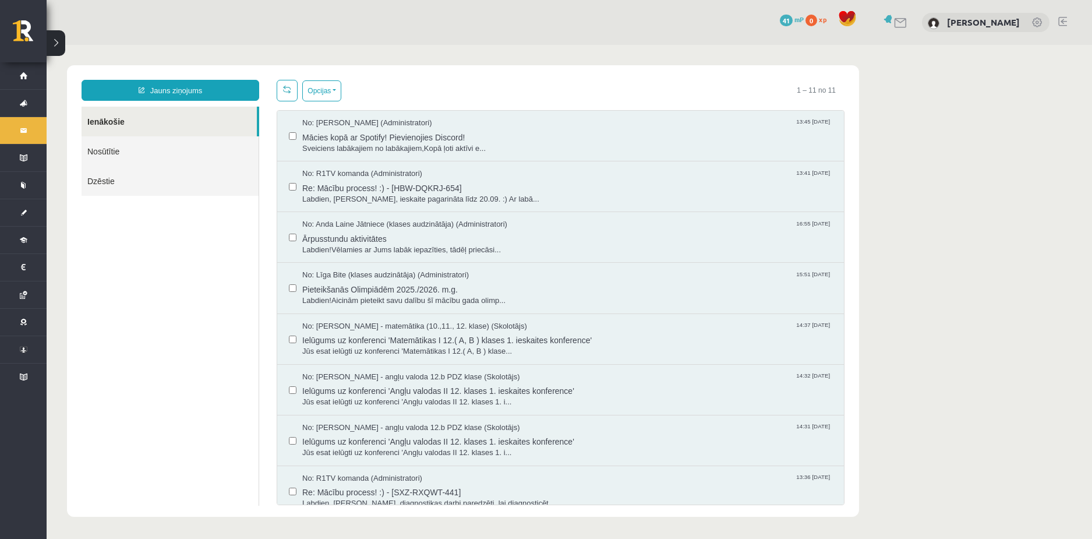
click at [901, 17] on div at bounding box center [894, 22] width 27 height 12
click at [433, 197] on span "Labdien, [PERSON_NAME], ieskaite pagarināta līdz 20.09. :) Ar labā..." at bounding box center [567, 199] width 530 height 11
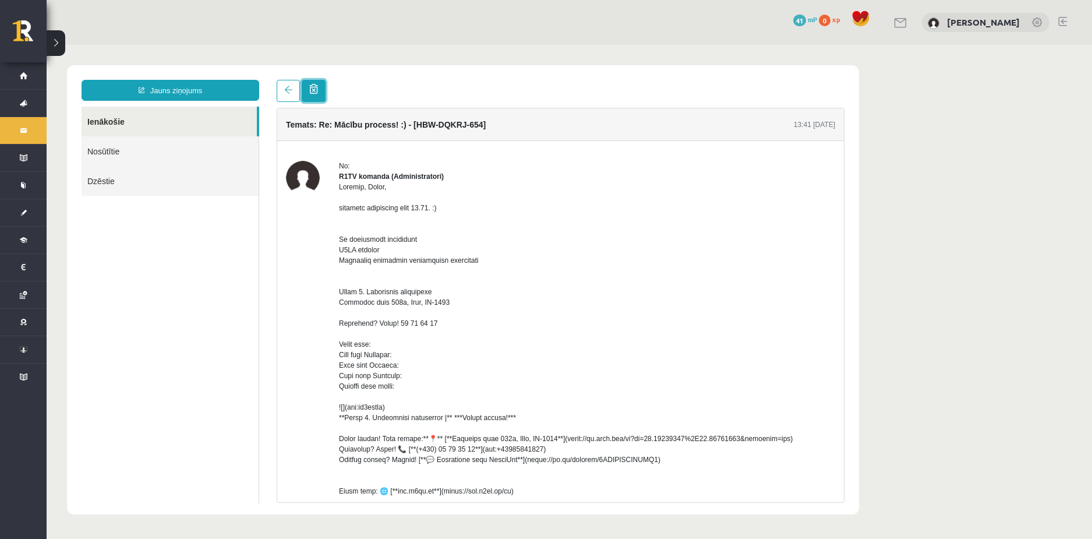
click at [313, 96] on link at bounding box center [314, 91] width 24 height 22
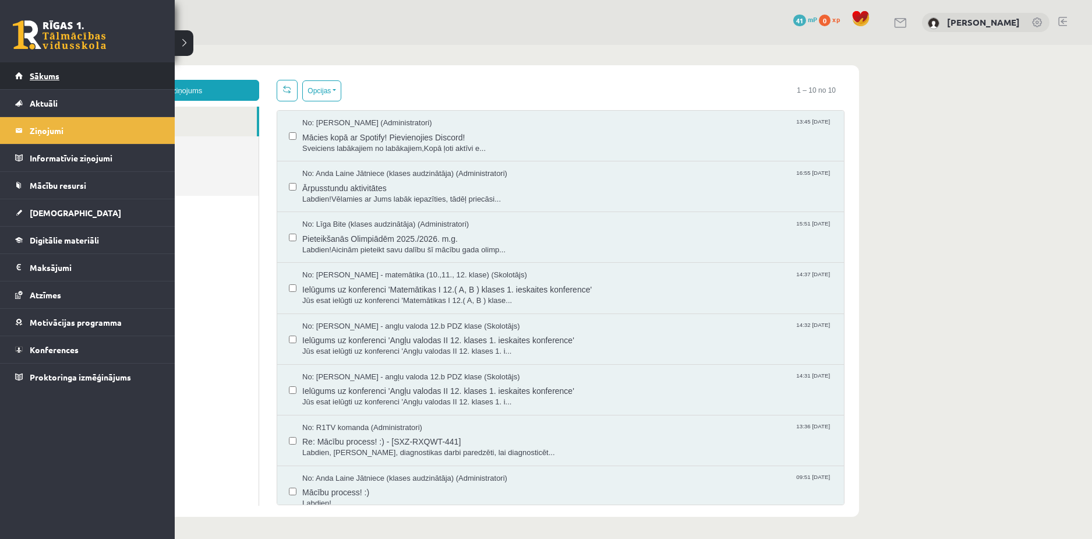
click at [26, 73] on link "Sākums" at bounding box center [87, 75] width 145 height 27
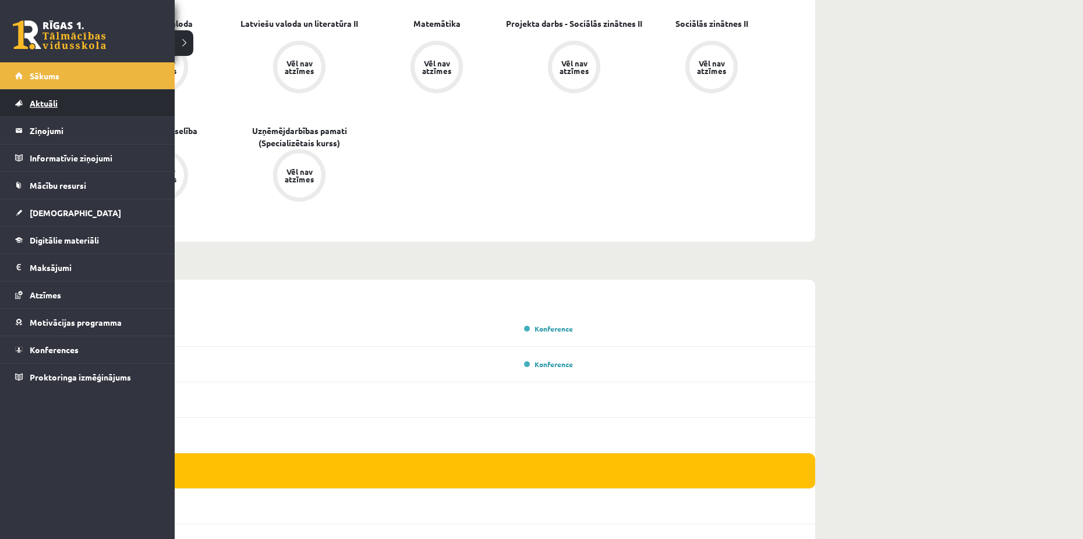
scroll to position [466, 0]
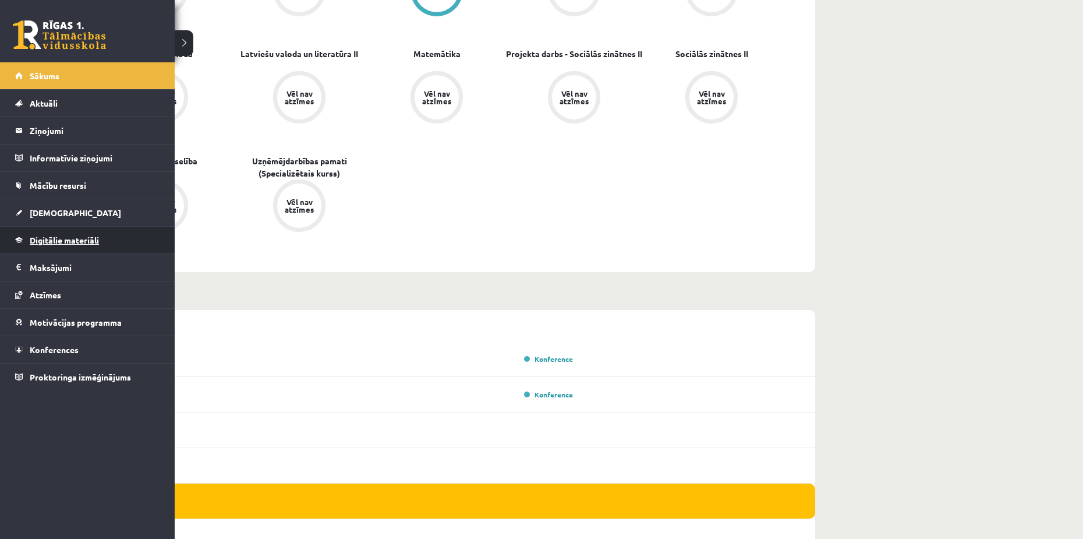
click at [45, 240] on span "Digitālie materiāli" at bounding box center [64, 240] width 69 height 10
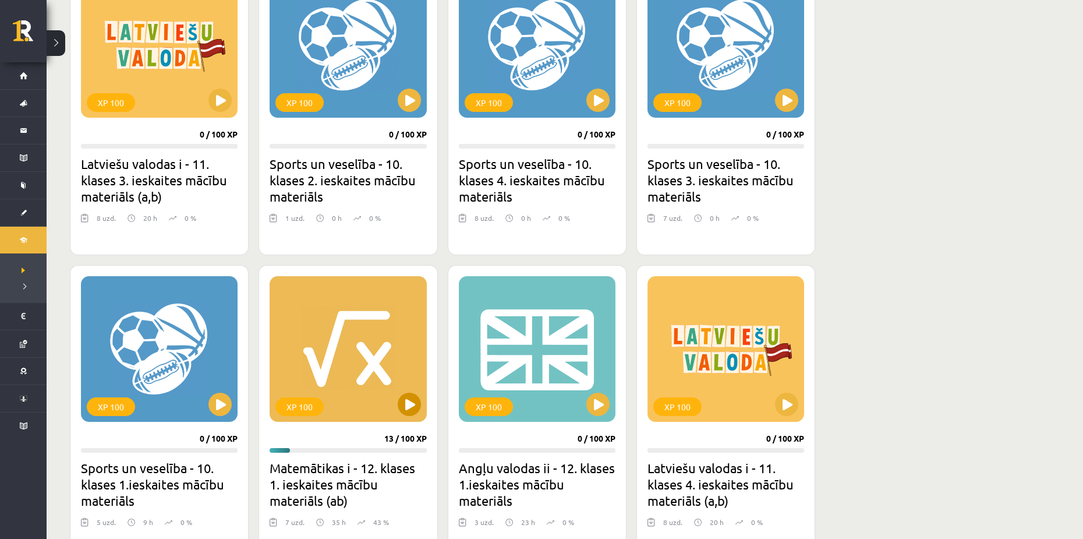
scroll to position [466, 0]
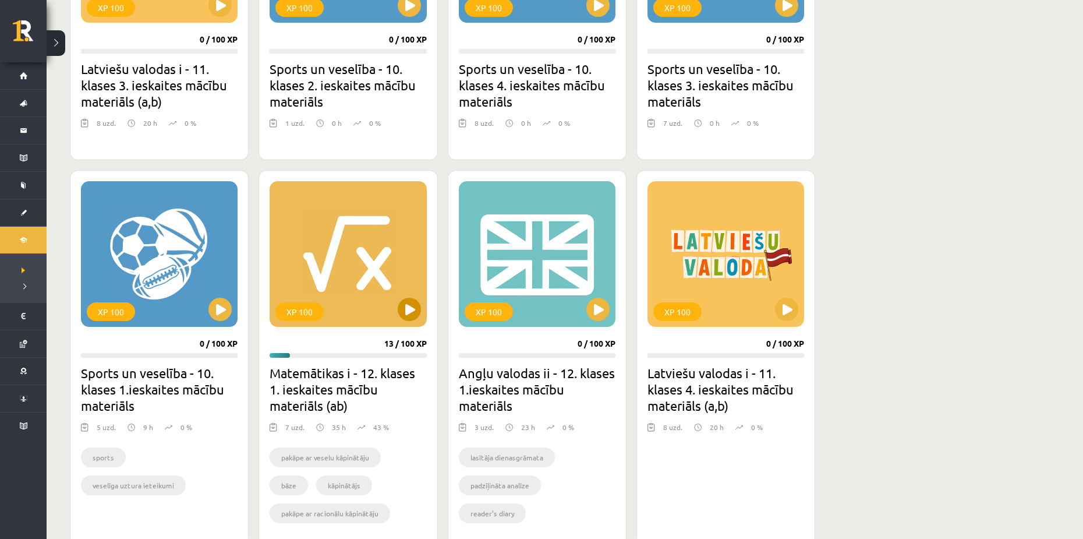
click at [291, 186] on div "XP 100" at bounding box center [348, 254] width 157 height 146
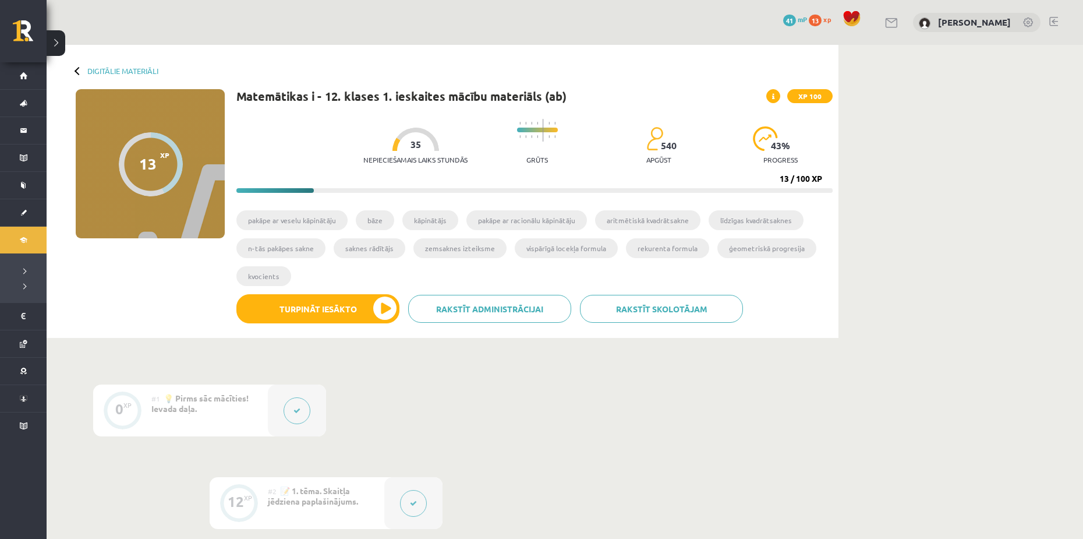
scroll to position [524, 0]
